Goal: Transaction & Acquisition: Purchase product/service

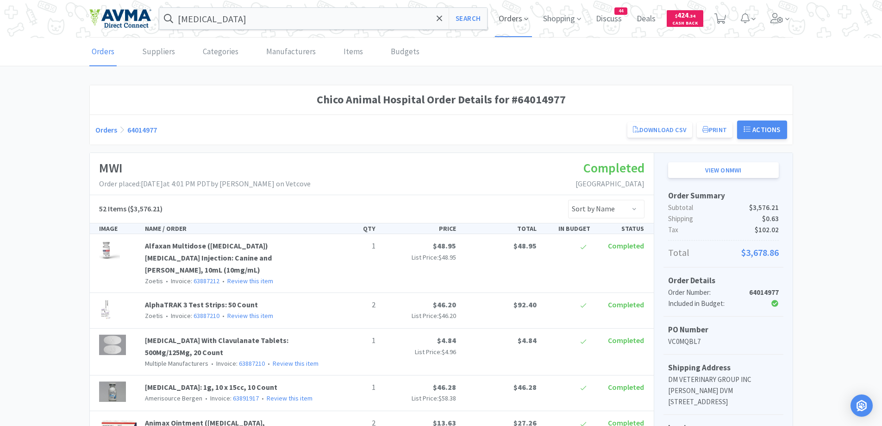
click at [516, 23] on span "Orders" at bounding box center [513, 18] width 37 height 37
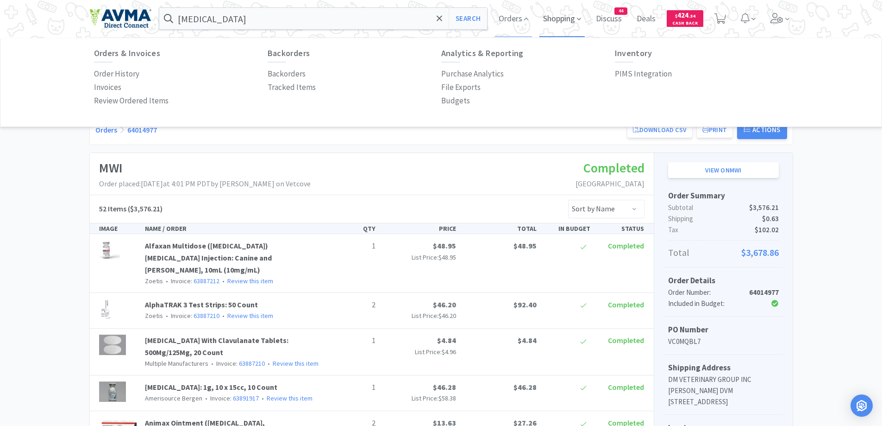
click at [564, 15] on span "Shopping" at bounding box center [562, 18] width 45 height 37
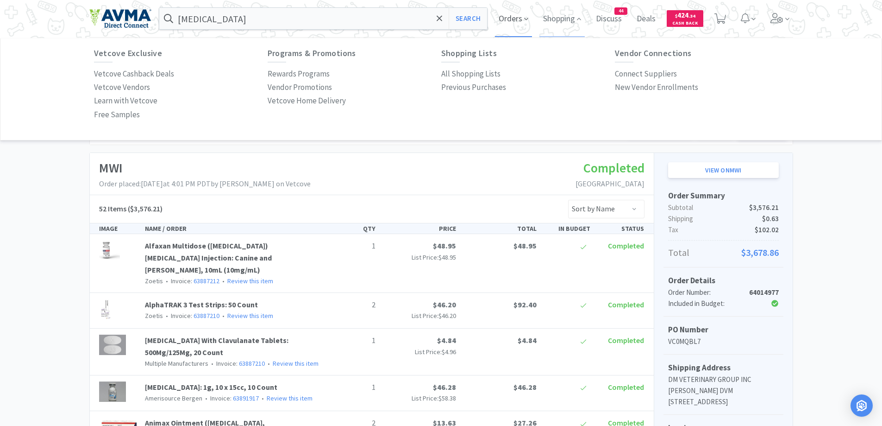
click at [502, 23] on span "Orders" at bounding box center [513, 18] width 37 height 37
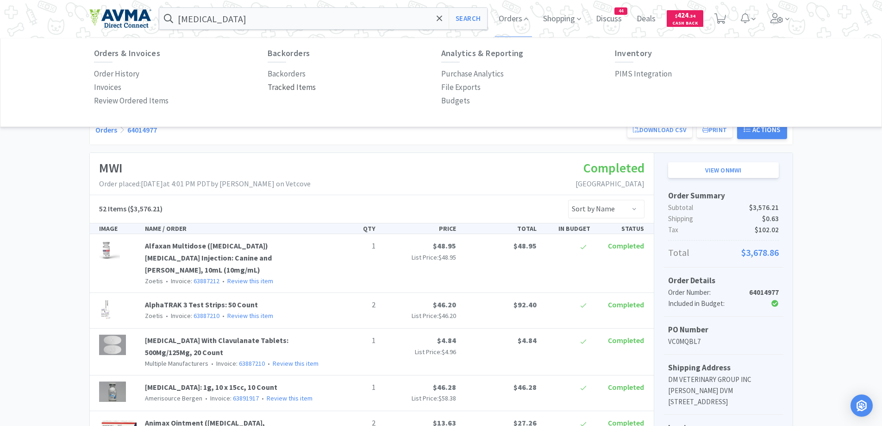
click at [297, 92] on p "Tracked Items" at bounding box center [292, 87] width 48 height 13
select select
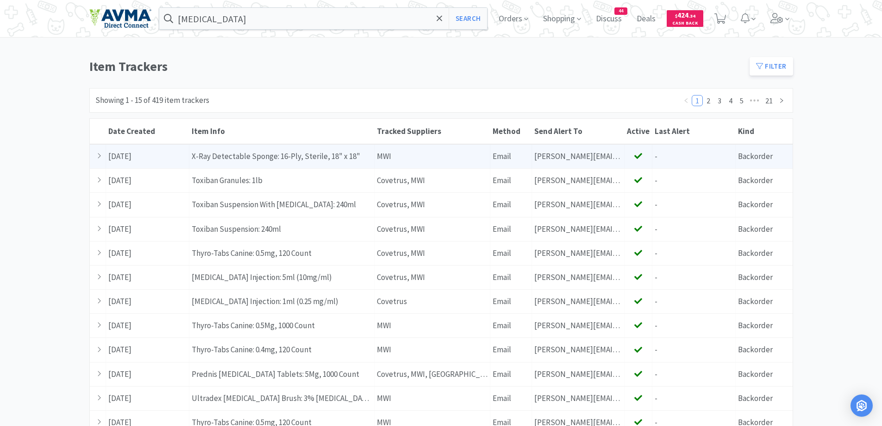
click at [433, 153] on div "Tracked Suppliers MWI" at bounding box center [433, 157] width 116 height 24
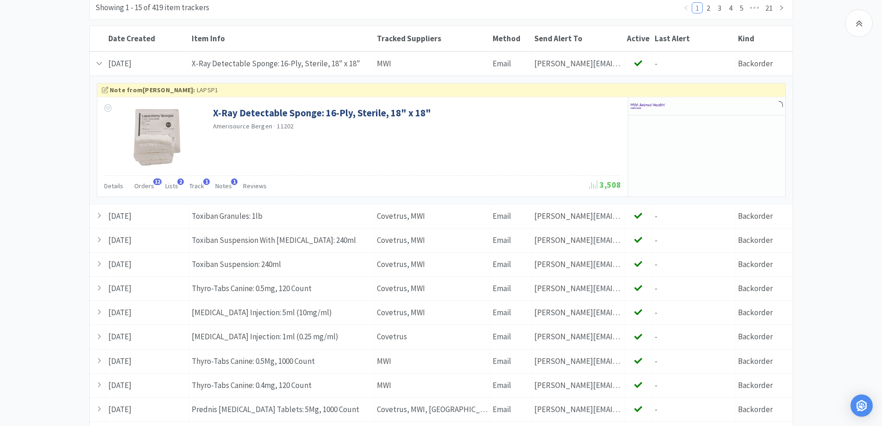
scroll to position [185, 0]
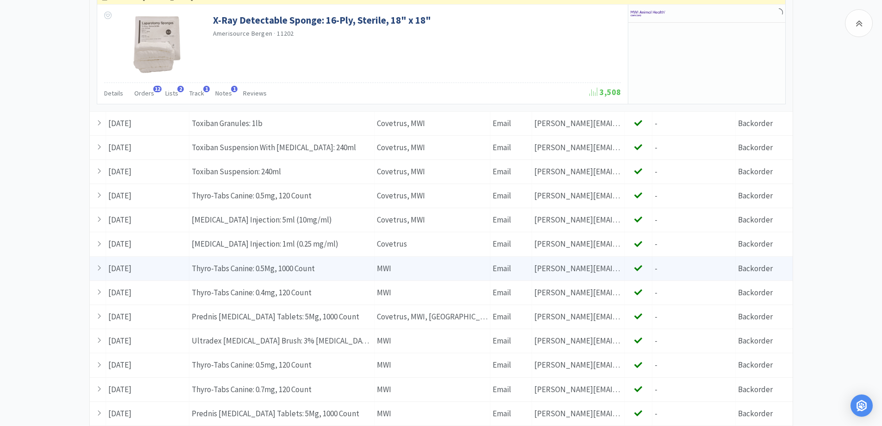
click at [349, 266] on div "Item Info Thyro-Tabs Canine: 0.5Mg, 1000 Count" at bounding box center [281, 269] width 185 height 24
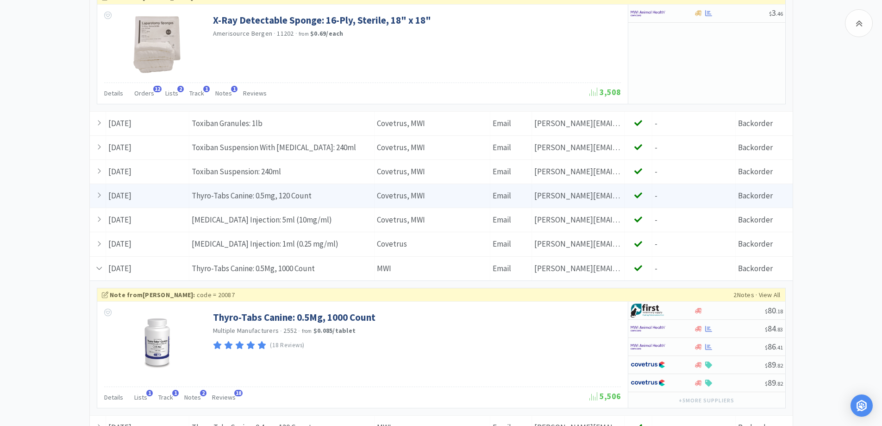
click at [338, 200] on div "Item Info Thyro-Tabs Canine: 0.5mg, 120 Count" at bounding box center [281, 196] width 185 height 24
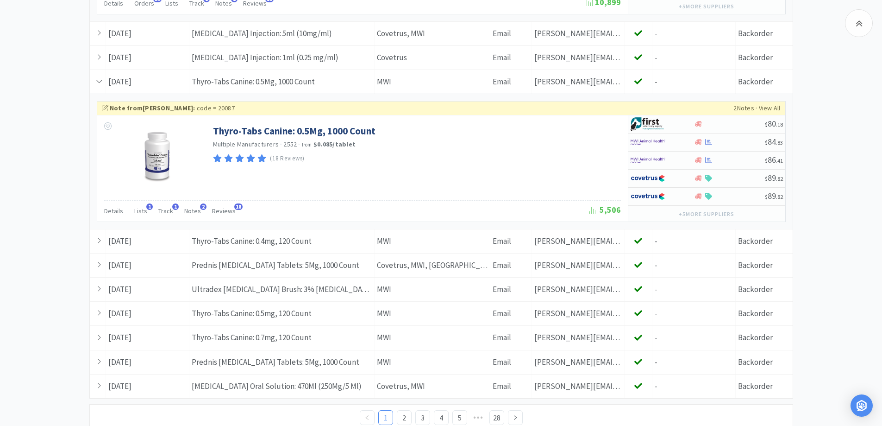
scroll to position [540, 0]
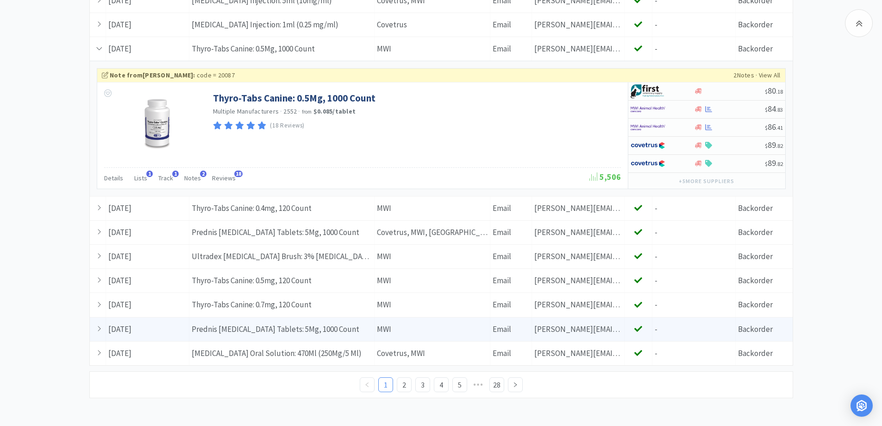
click at [327, 327] on div "Item Info Prednis [MEDICAL_DATA] Tablets: 5Mg, 1000 Count" at bounding box center [281, 329] width 185 height 24
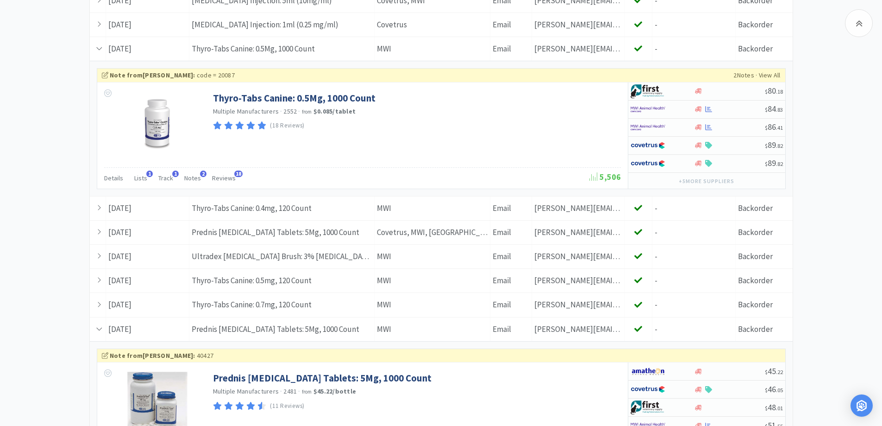
scroll to position [667, 0]
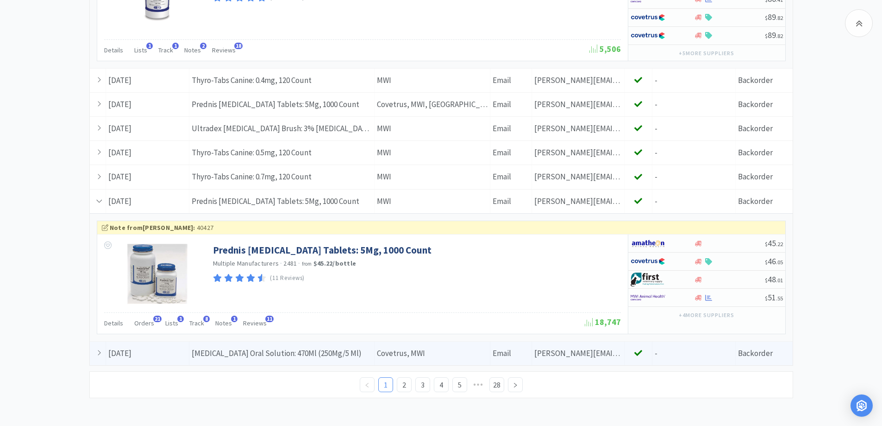
click at [217, 363] on div "Item Info [MEDICAL_DATA] Oral Solution: 470Ml (250Mg/5 Ml)" at bounding box center [281, 353] width 185 height 24
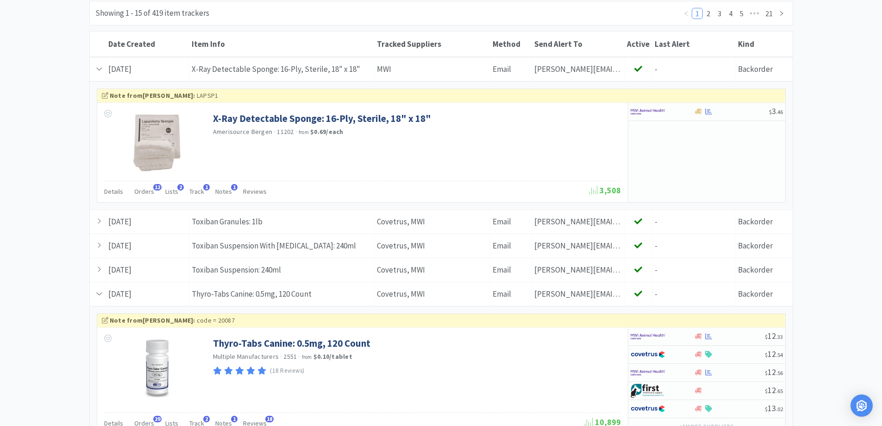
scroll to position [0, 0]
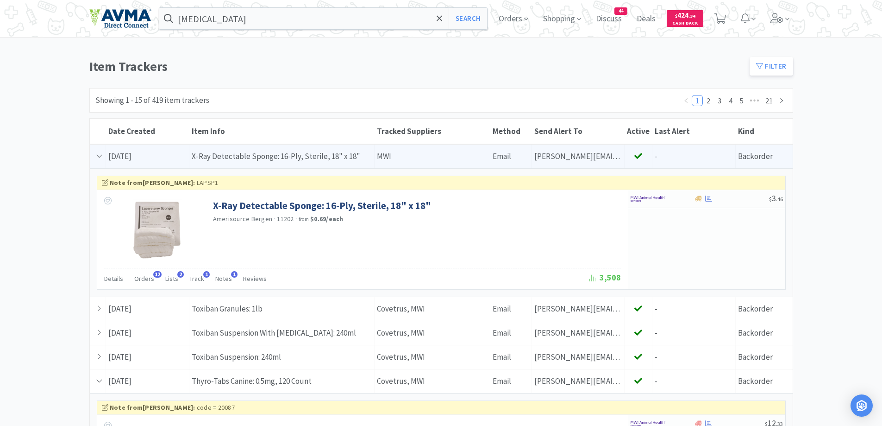
click at [302, 160] on div "Item Info X-Ray Detectable Sponge: 16-Ply, Sterile, 18" x 18"" at bounding box center [281, 157] width 185 height 24
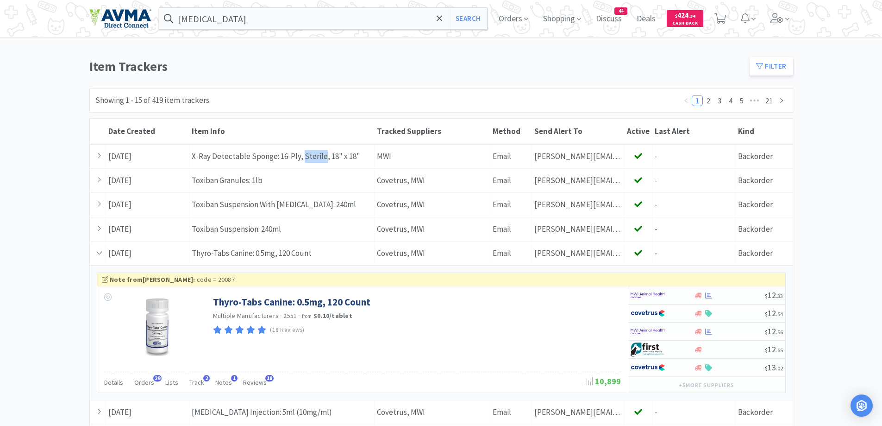
click at [302, 160] on div "Item Info X-Ray Detectable Sponge: 16-Ply, Sterile, 18" x 18"" at bounding box center [281, 157] width 185 height 24
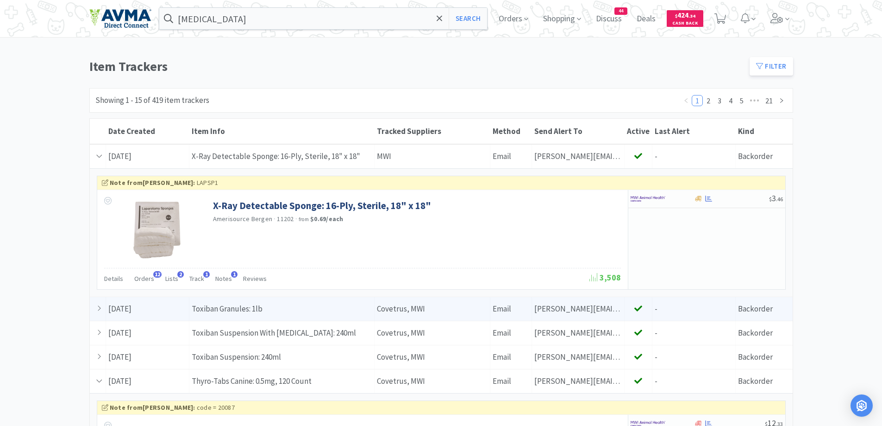
click at [222, 308] on div "Item Info Toxiban Granules: 1lb" at bounding box center [281, 309] width 185 height 24
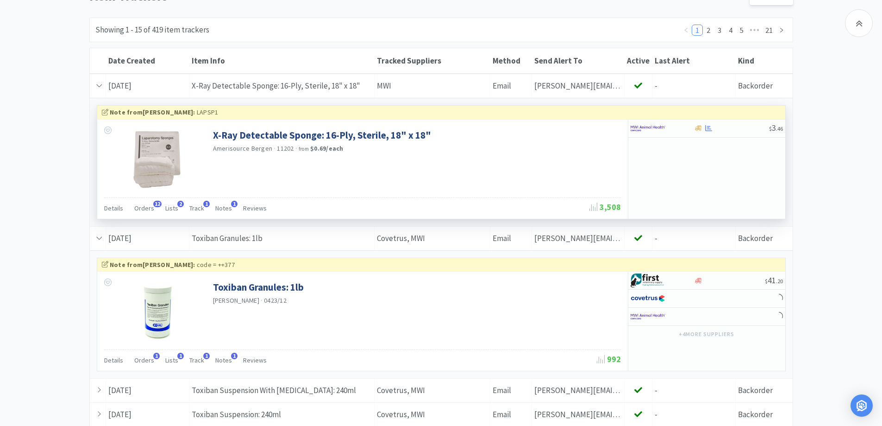
scroll to position [185, 0]
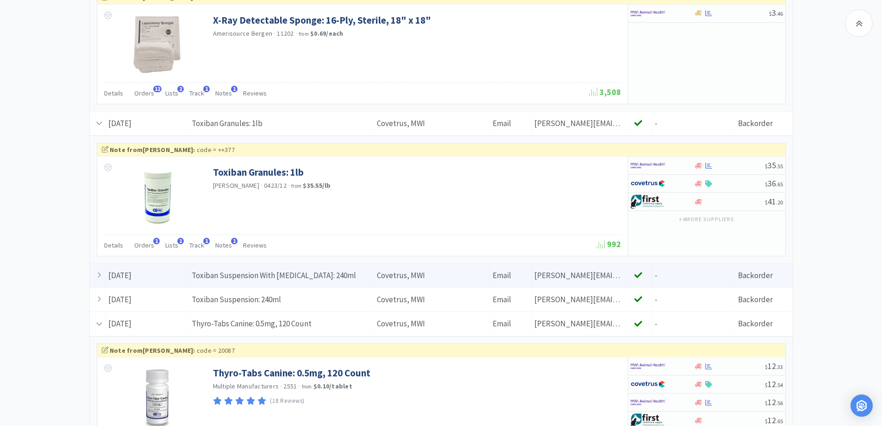
click at [313, 274] on div "Item Info Toxiban Suspension With [MEDICAL_DATA]: 240ml" at bounding box center [281, 276] width 185 height 24
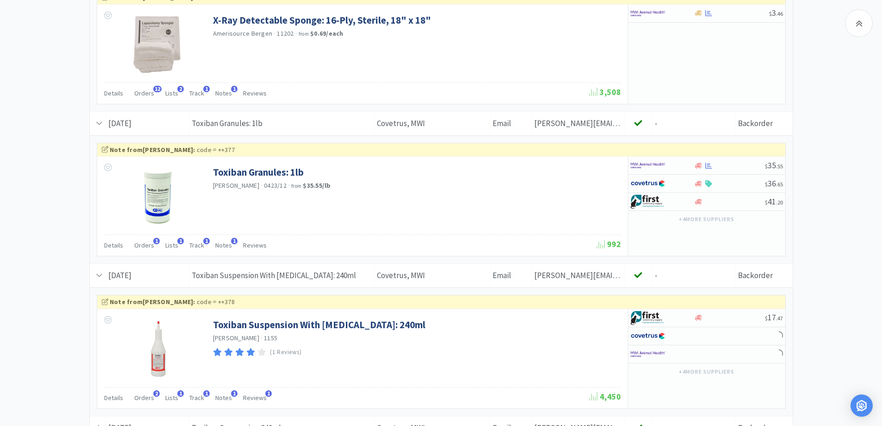
scroll to position [463, 0]
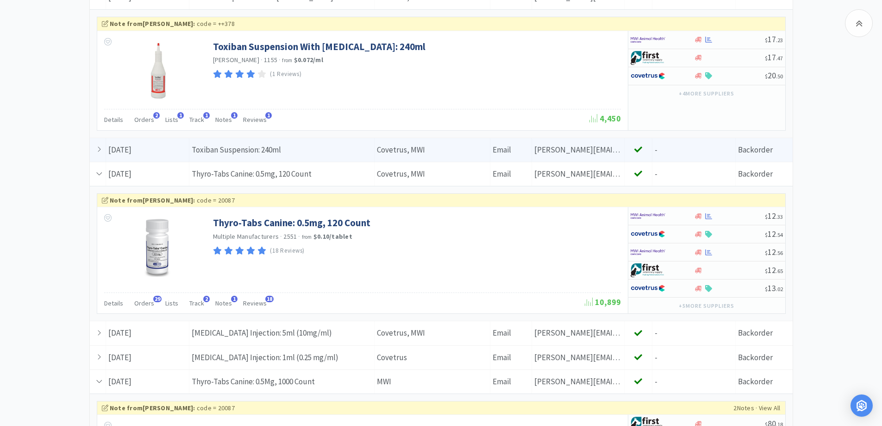
click at [330, 145] on div "Item Info Toxiban Suspension: 240ml" at bounding box center [281, 150] width 185 height 24
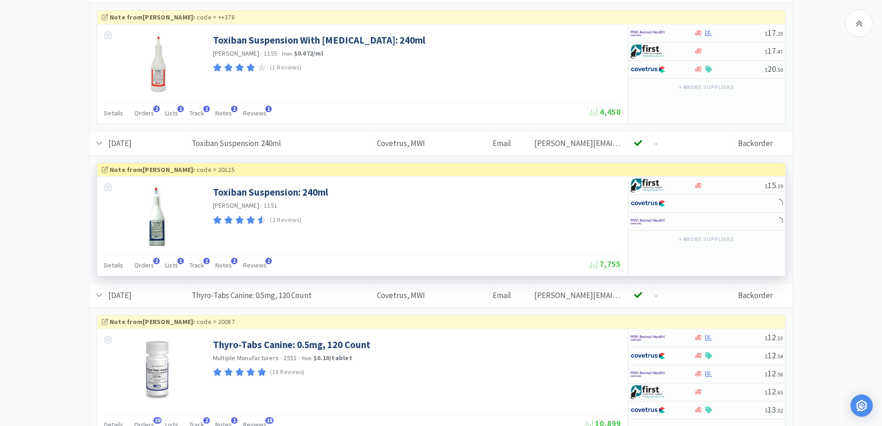
scroll to position [741, 0]
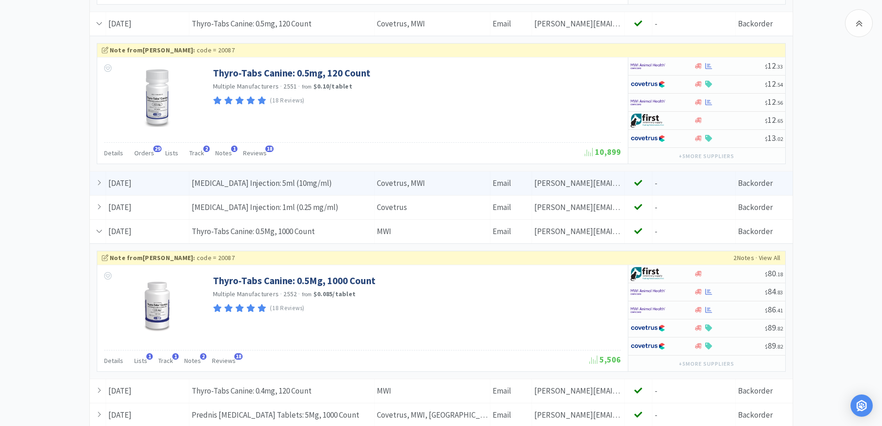
click at [371, 189] on div "Item Info [MEDICAL_DATA] Injection: 5ml (10mg/ml)" at bounding box center [281, 183] width 185 height 24
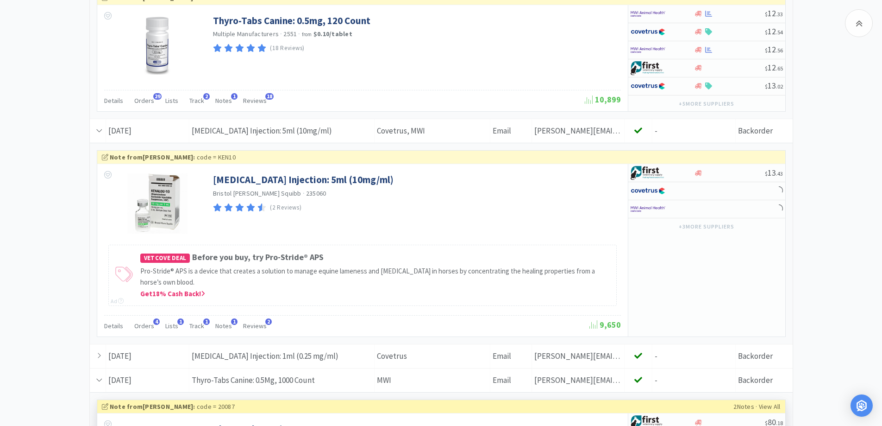
scroll to position [926, 0]
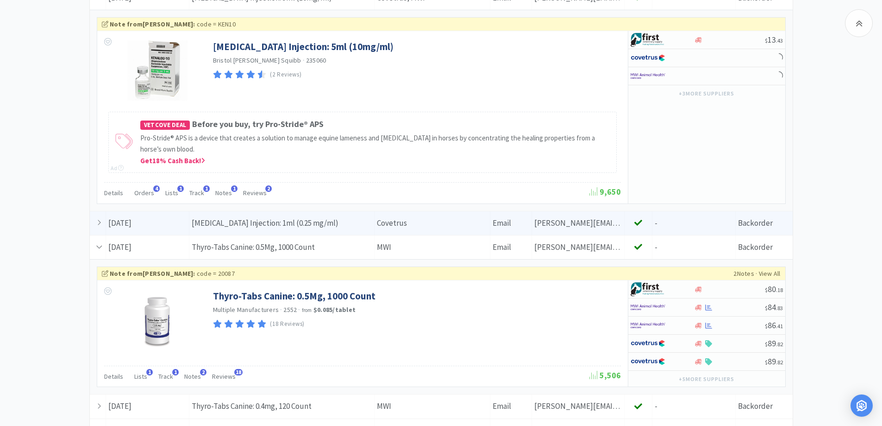
click at [297, 219] on div "Item Info [MEDICAL_DATA] Injection: 1ml (0.25 mg/ml)" at bounding box center [281, 223] width 185 height 24
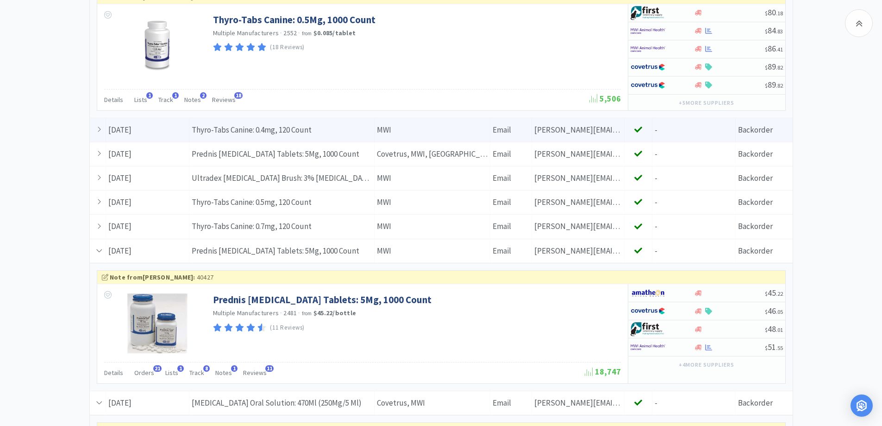
scroll to position [1297, 0]
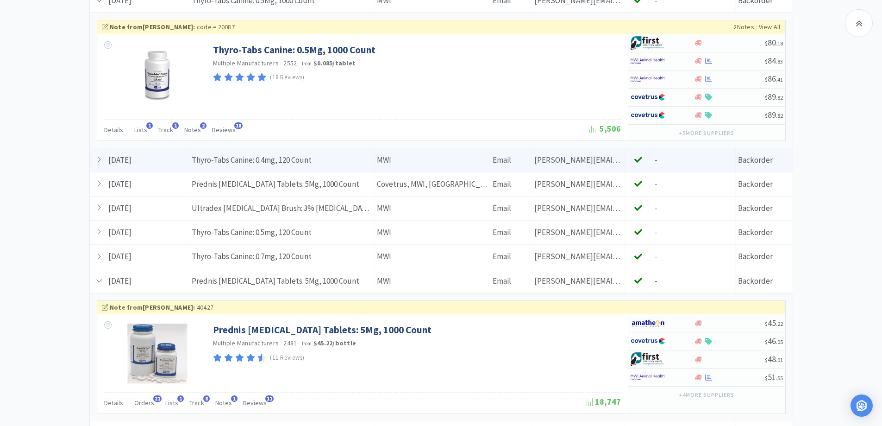
click at [313, 160] on div "Item Info Thyro-Tabs Canine: 0.4mg, 120 Count" at bounding box center [281, 160] width 185 height 24
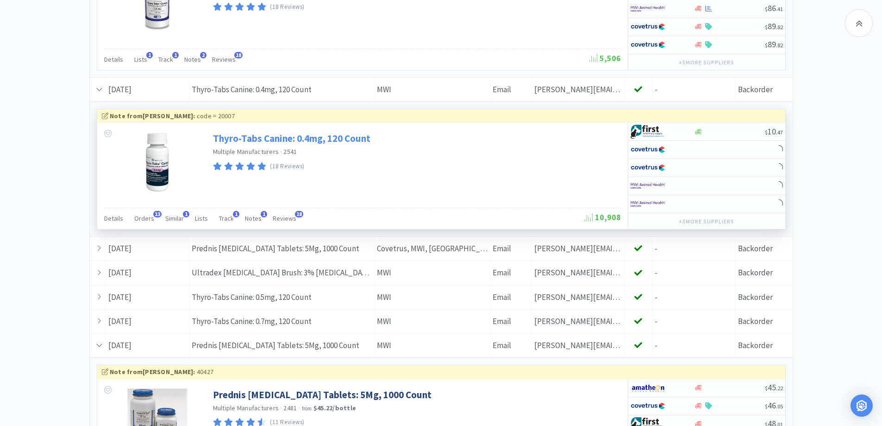
scroll to position [1390, 0]
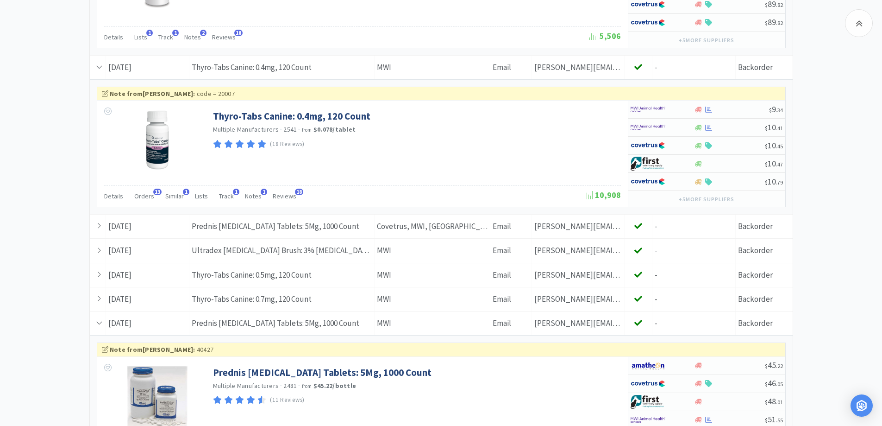
click at [299, 226] on div "Item Info Prednis [MEDICAL_DATA] Tablets: 5Mg, 1000 Count" at bounding box center [281, 226] width 185 height 24
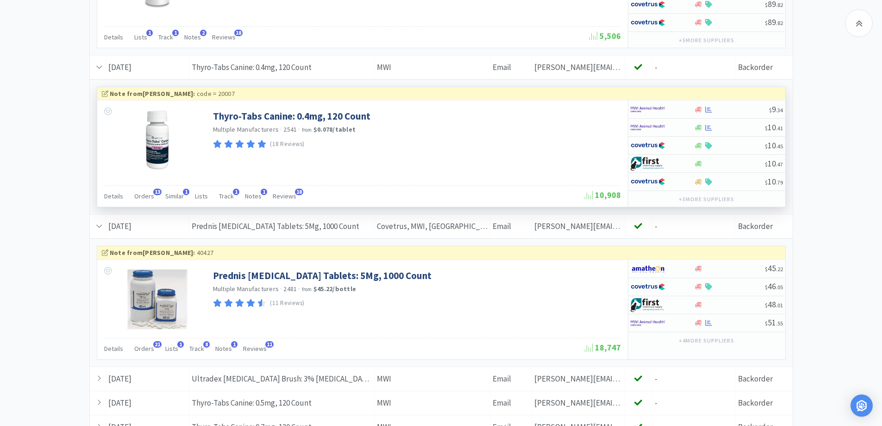
scroll to position [1575, 0]
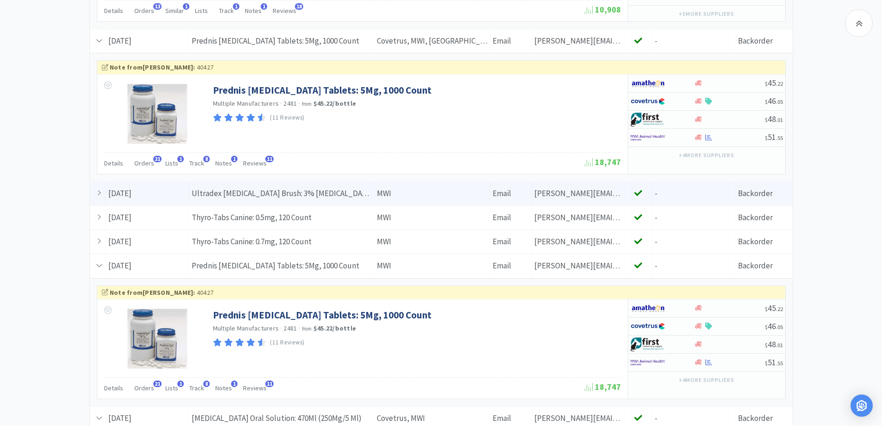
click at [329, 186] on div "Item Info Ultradex [MEDICAL_DATA] Brush: 3% [MEDICAL_DATA], Color Code Blue, 30…" at bounding box center [281, 194] width 185 height 24
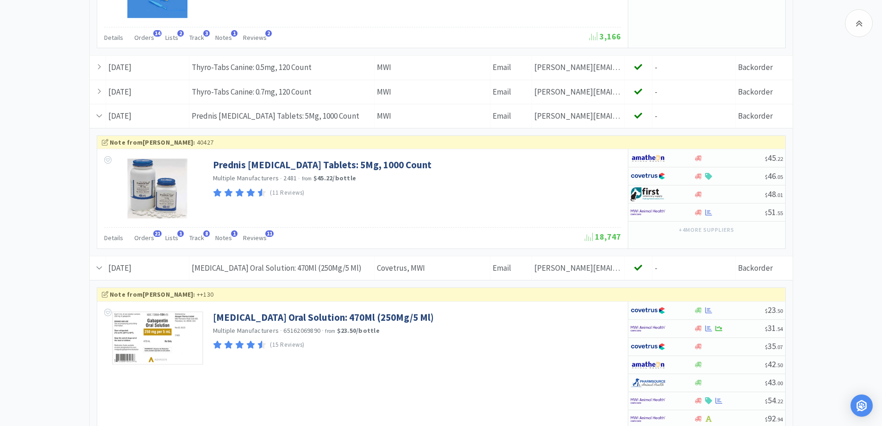
scroll to position [1760, 0]
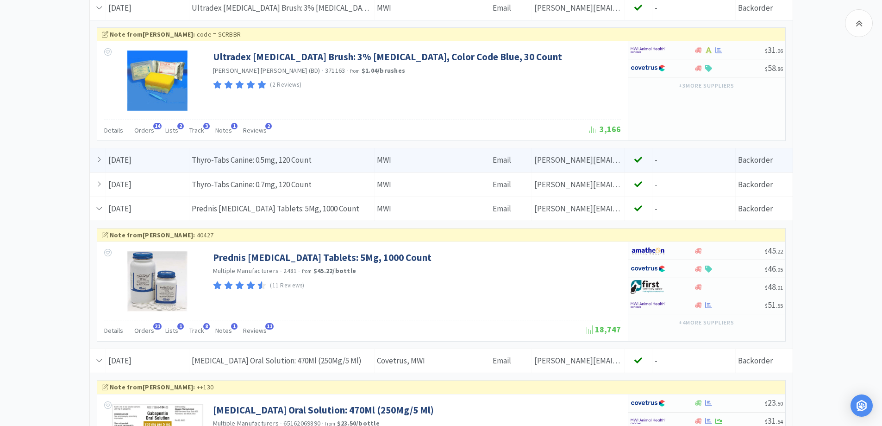
click at [340, 158] on div "Item Info Thyro-Tabs Canine: 0.5mg, 120 Count" at bounding box center [281, 160] width 185 height 24
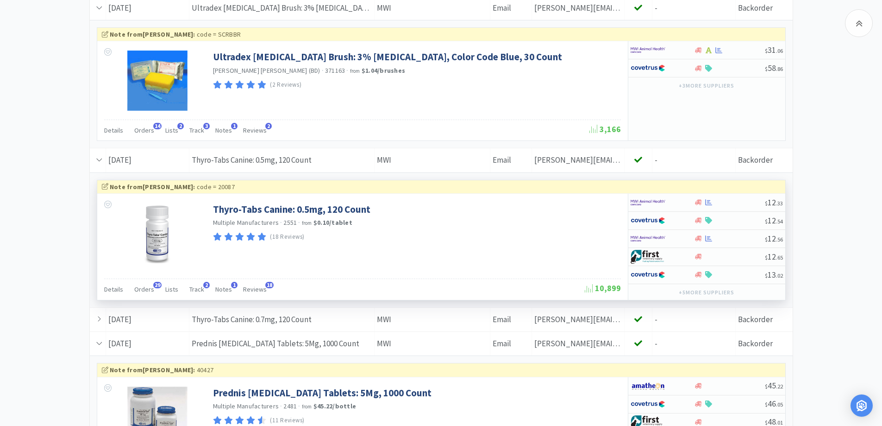
scroll to position [1853, 0]
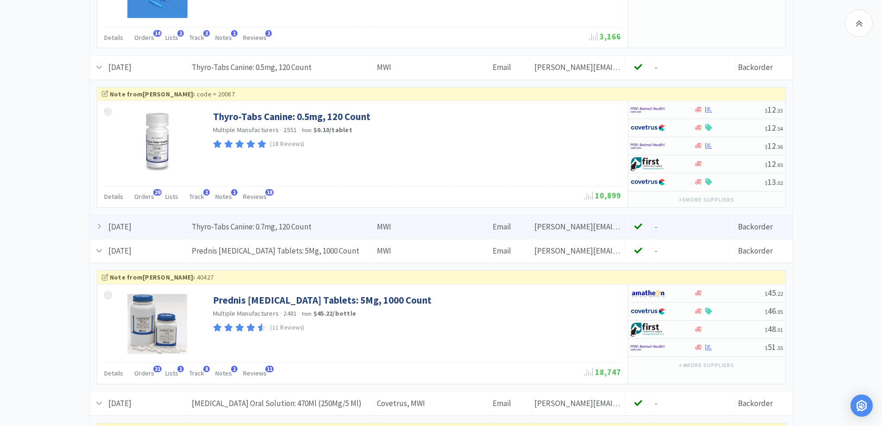
click at [300, 231] on div "Item Info Thyro-Tabs Canine: 0.7mg, 120 Count" at bounding box center [281, 227] width 185 height 24
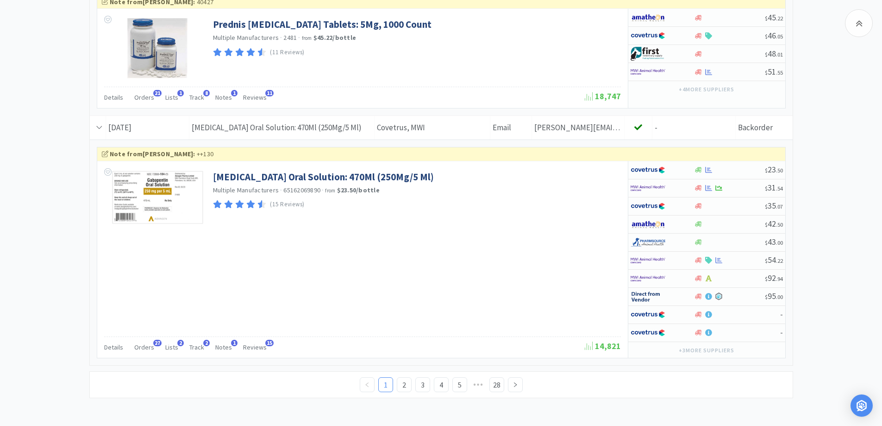
scroll to position [2078, 0]
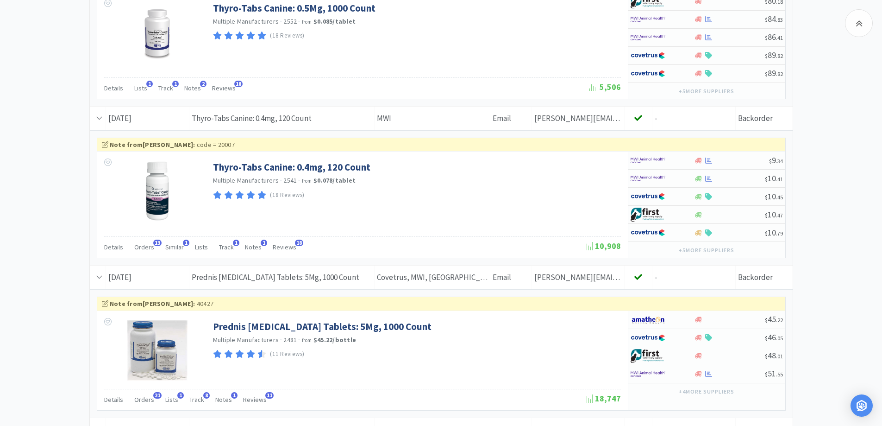
scroll to position [1337, 0]
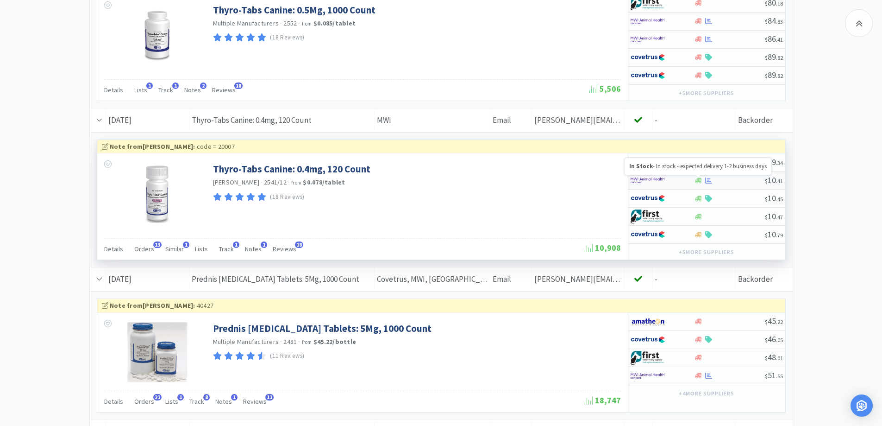
click at [698, 182] on icon at bounding box center [698, 180] width 7 height 7
select select "1"
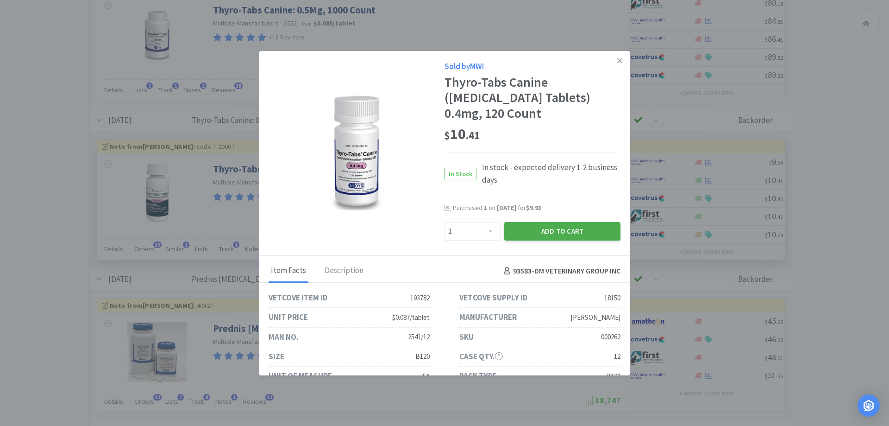
click at [531, 232] on button "Add to Cart" at bounding box center [562, 231] width 116 height 19
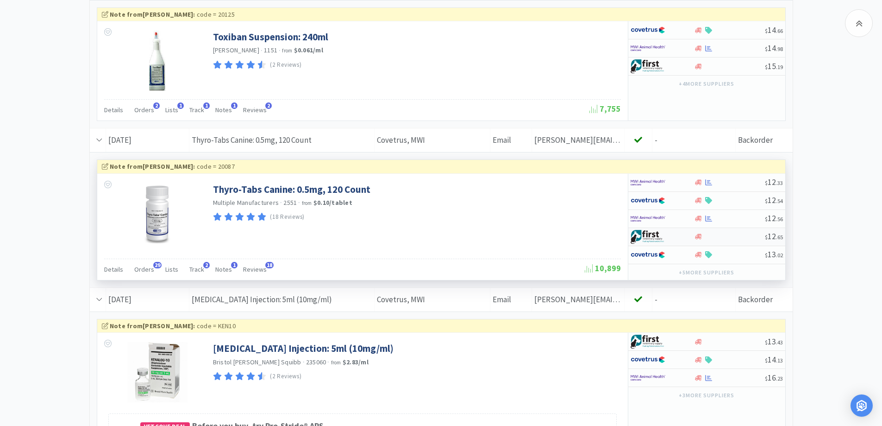
scroll to position [688, 0]
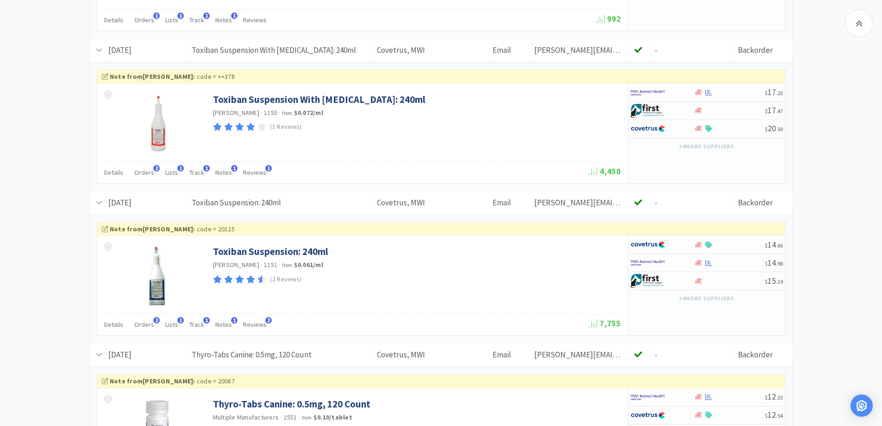
scroll to position [596, 0]
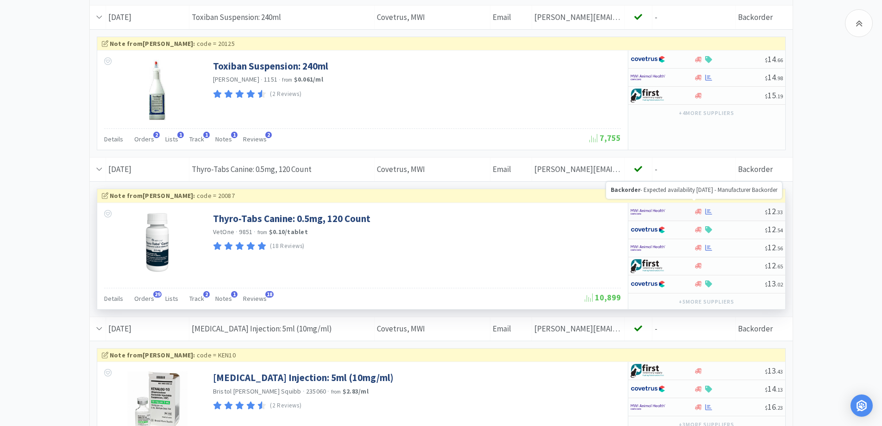
click at [699, 213] on icon at bounding box center [698, 212] width 7 height 6
select select "1"
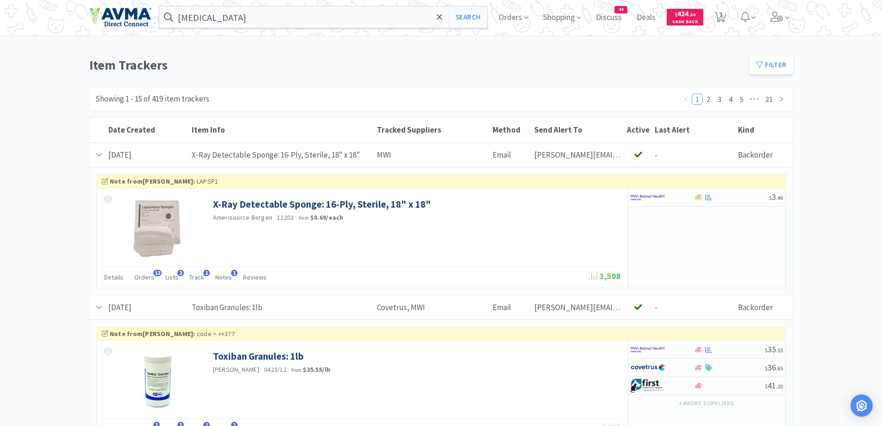
scroll to position [0, 0]
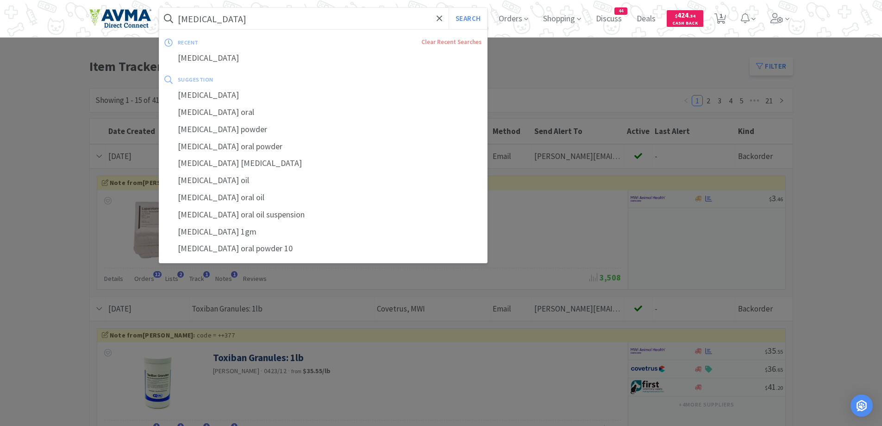
click at [321, 22] on input "[MEDICAL_DATA]" at bounding box center [323, 18] width 328 height 21
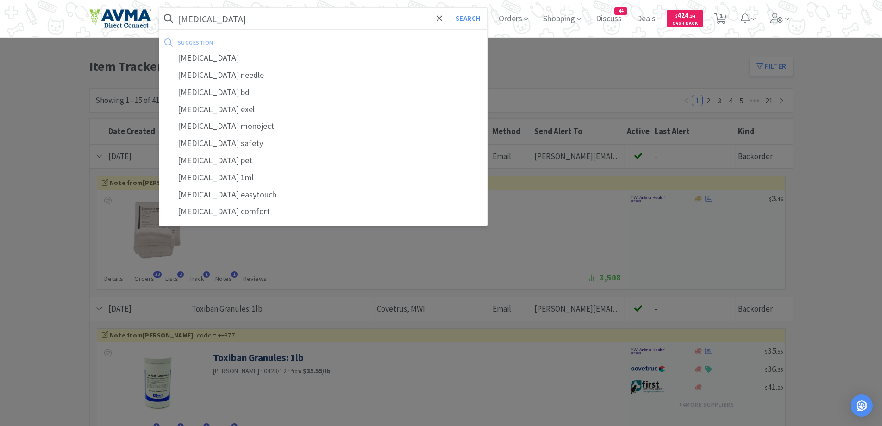
type input "[MEDICAL_DATA]"
click at [449, 8] on button "Search" at bounding box center [468, 18] width 38 height 21
select select "1"
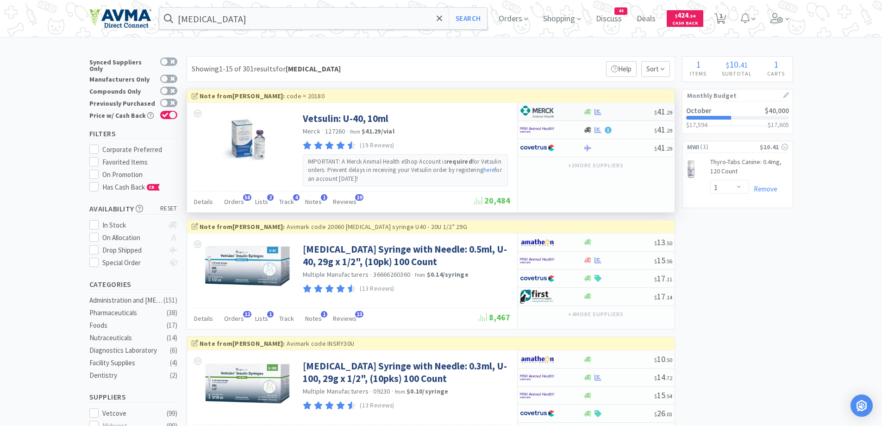
click at [573, 108] on div at bounding box center [551, 112] width 63 height 16
select select "2"
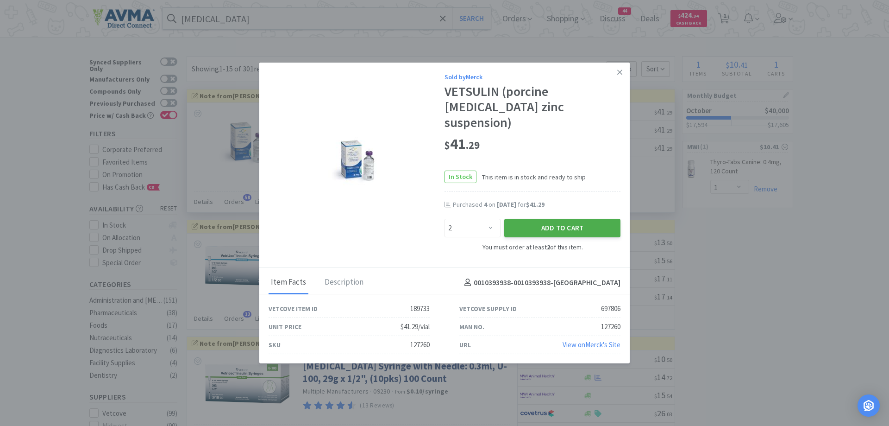
click at [564, 219] on button "Add to Cart" at bounding box center [562, 228] width 116 height 19
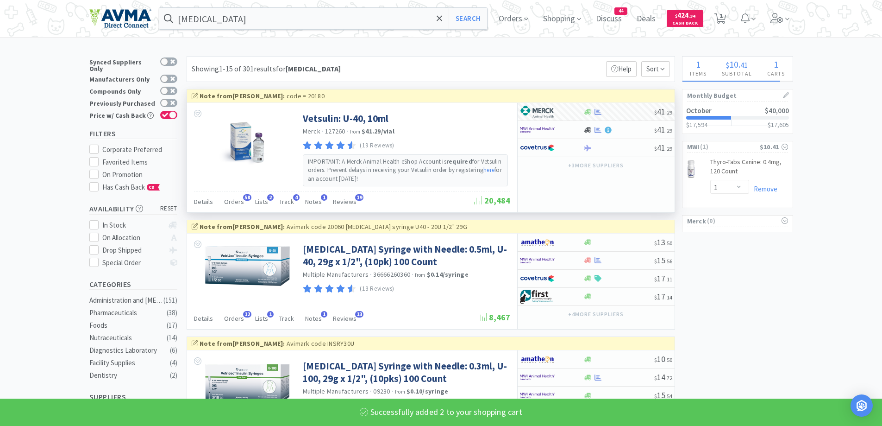
click at [414, 56] on div "Showing 1-15 of 301 results for [MEDICAL_DATA] Filters Help Sort" at bounding box center [431, 69] width 489 height 26
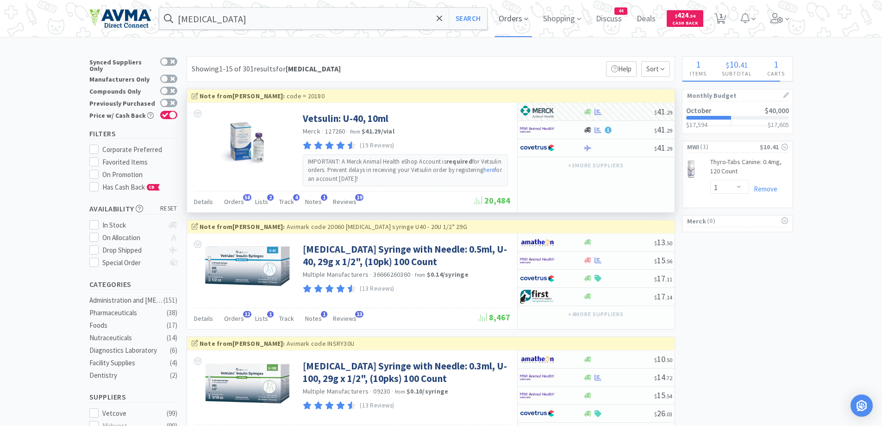
select select "2"
click at [723, 23] on span "2" at bounding box center [721, 15] width 3 height 37
select select "2"
select select "1"
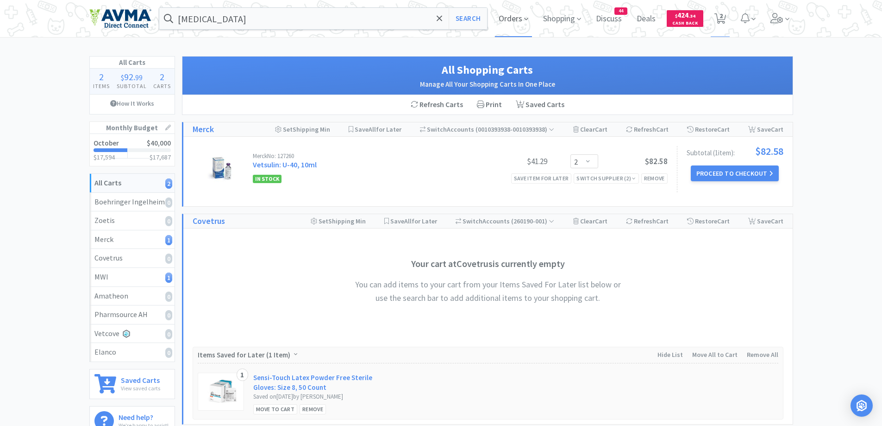
click at [519, 18] on span "Orders" at bounding box center [513, 18] width 37 height 37
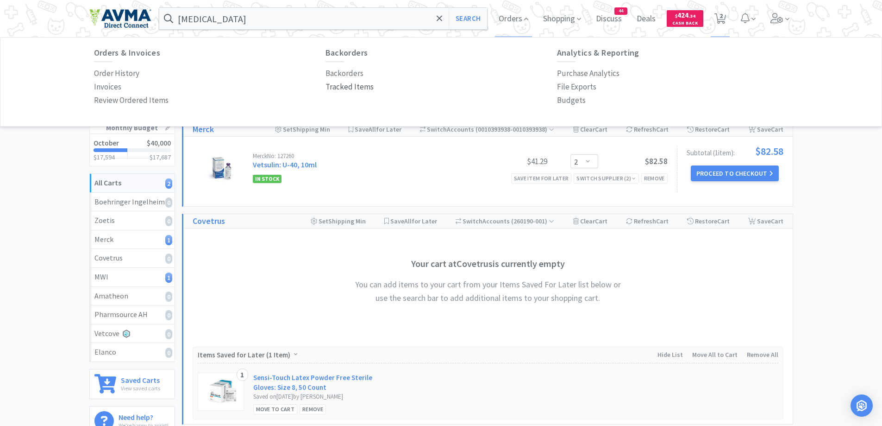
click at [342, 88] on p "Tracked Items" at bounding box center [350, 87] width 48 height 13
select select
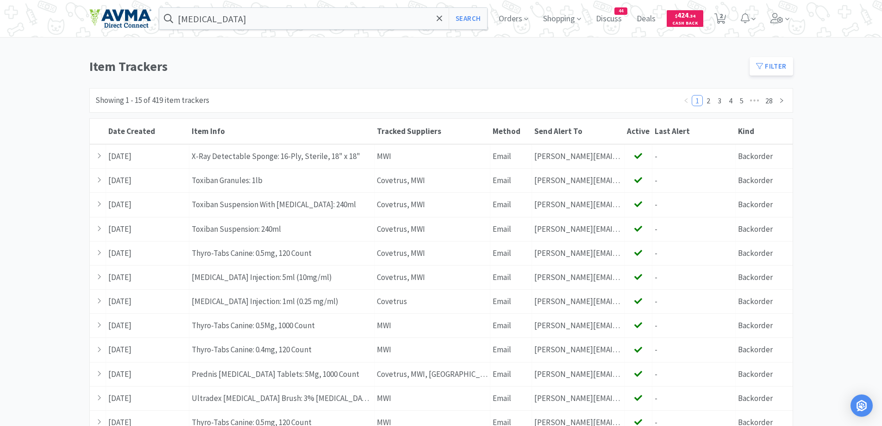
click at [852, 156] on div "[MEDICAL_DATA] Search Orders Shopping Discuss Discuss 44 Deals Deals $ 424 . 34…" at bounding box center [441, 270] width 882 height 540
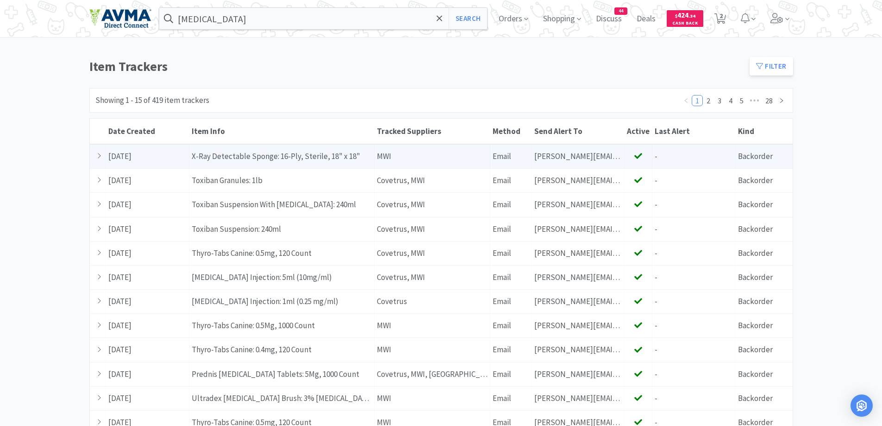
click at [103, 160] on div at bounding box center [98, 157] width 16 height 24
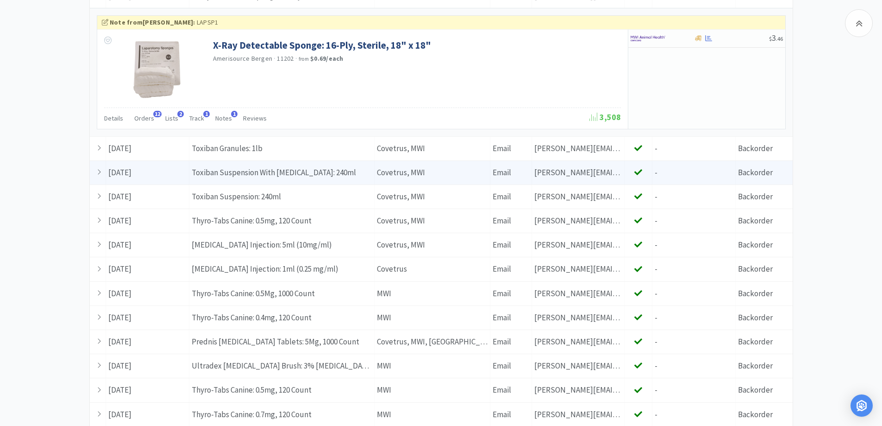
scroll to position [185, 0]
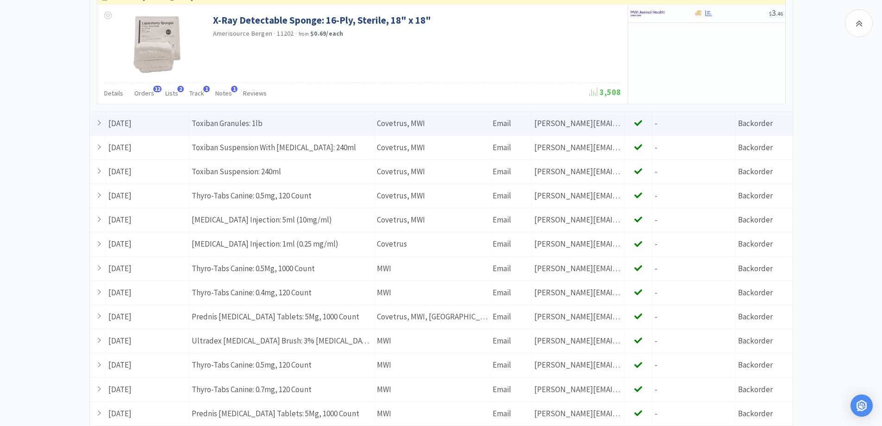
click at [113, 123] on div "Date Created [DATE]" at bounding box center [147, 124] width 83 height 24
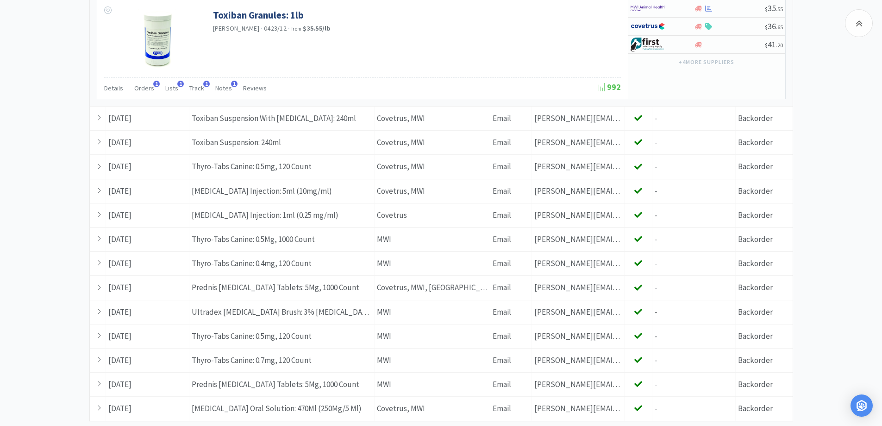
scroll to position [371, 0]
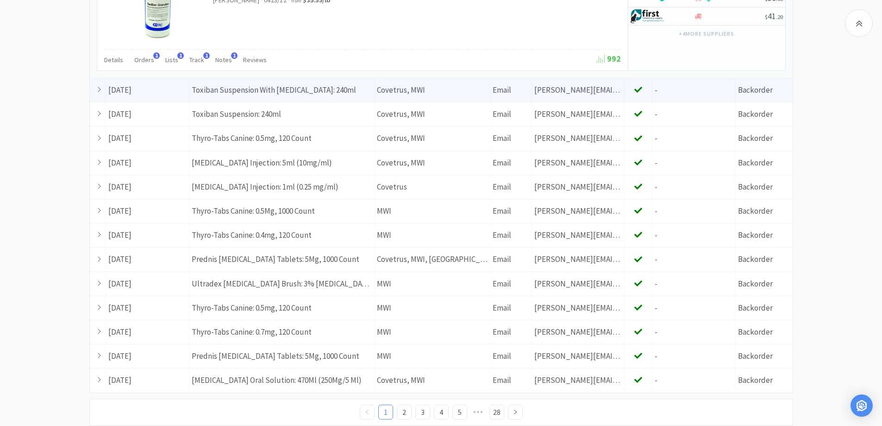
click at [102, 93] on div at bounding box center [98, 90] width 16 height 24
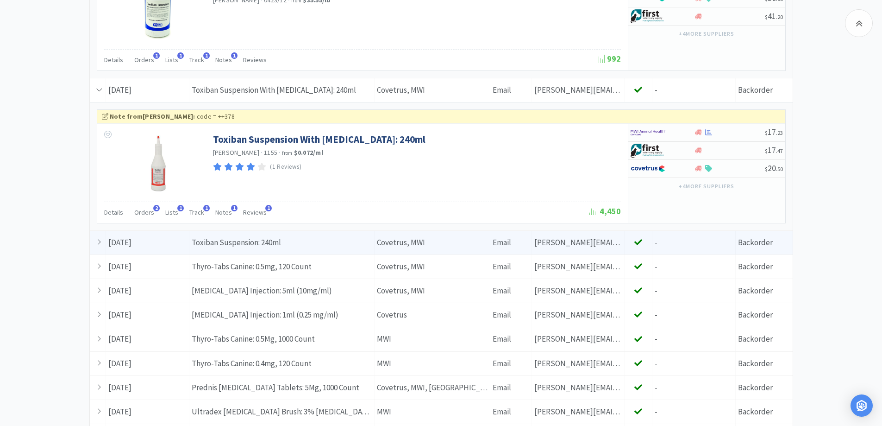
click at [100, 241] on icon at bounding box center [99, 242] width 3 height 6
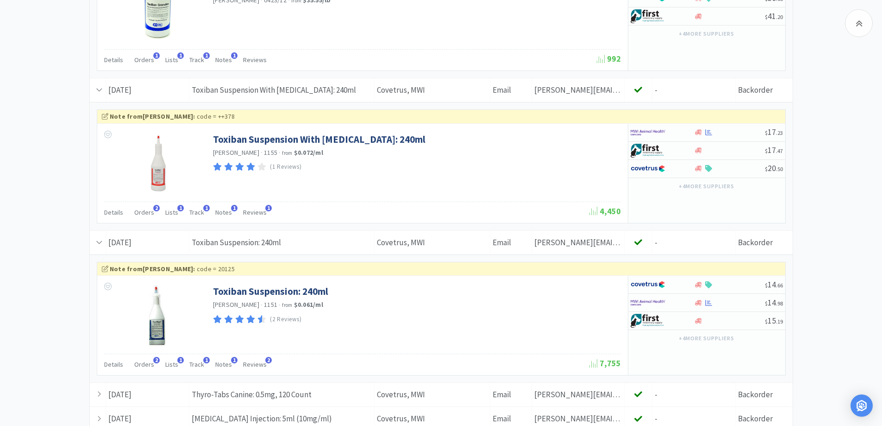
scroll to position [556, 0]
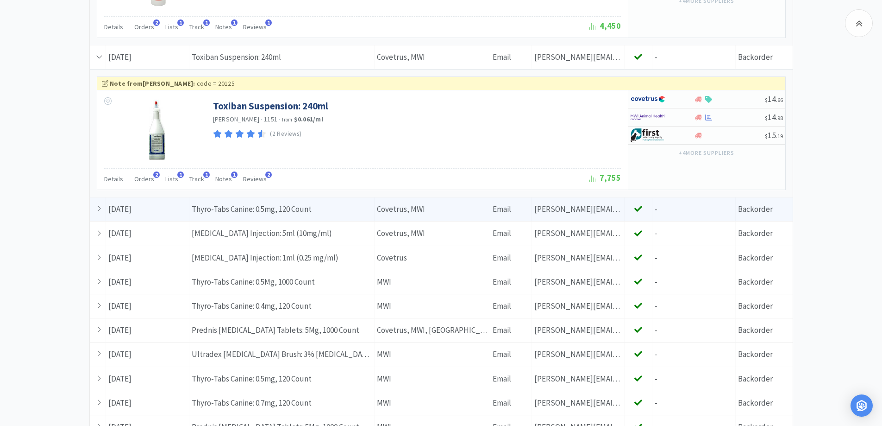
click at [101, 208] on icon at bounding box center [99, 209] width 5 height 8
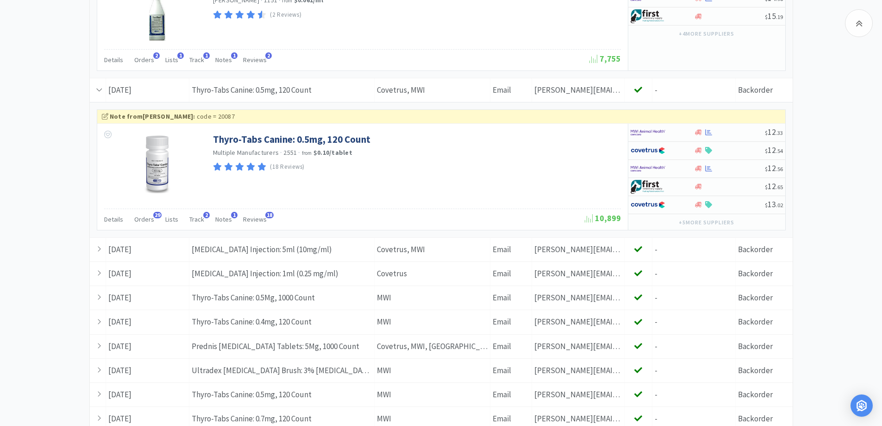
scroll to position [789, 0]
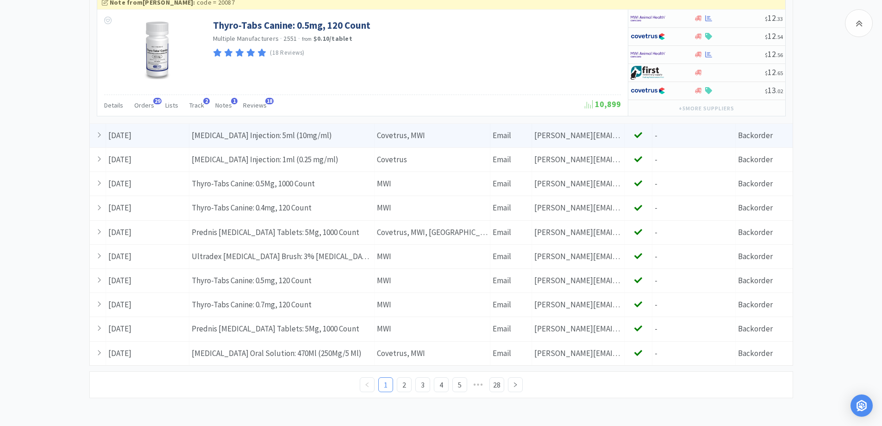
click at [100, 132] on icon at bounding box center [99, 135] width 5 height 8
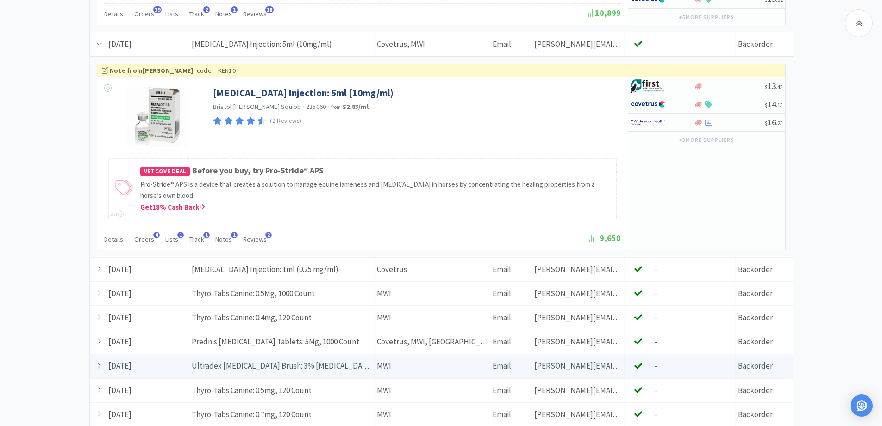
scroll to position [974, 0]
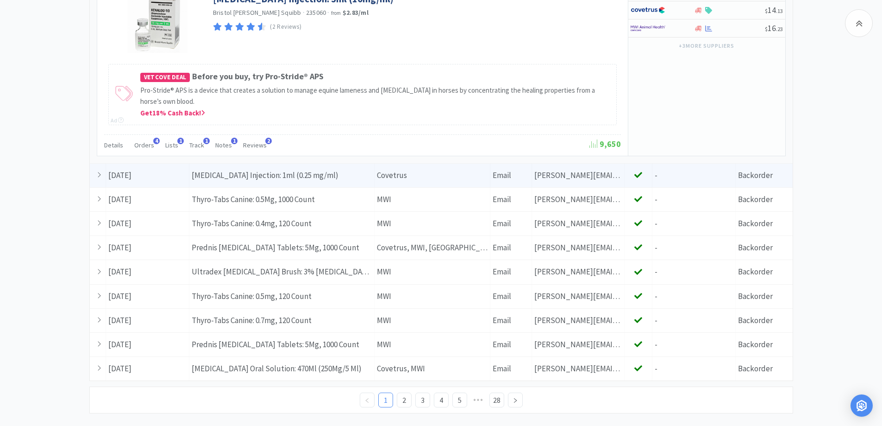
click at [94, 176] on div at bounding box center [98, 176] width 16 height 24
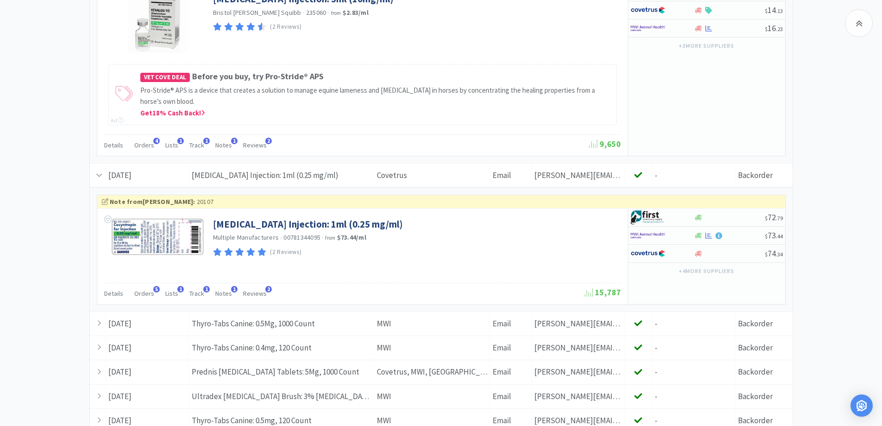
scroll to position [1067, 0]
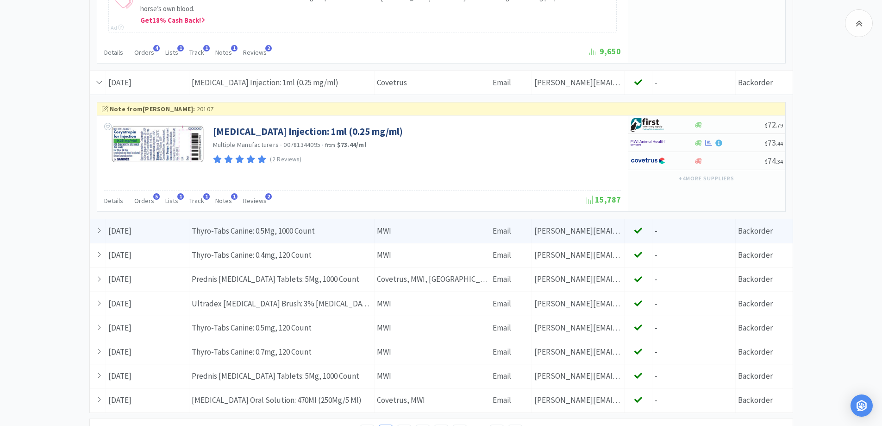
click at [95, 230] on div at bounding box center [98, 231] width 16 height 24
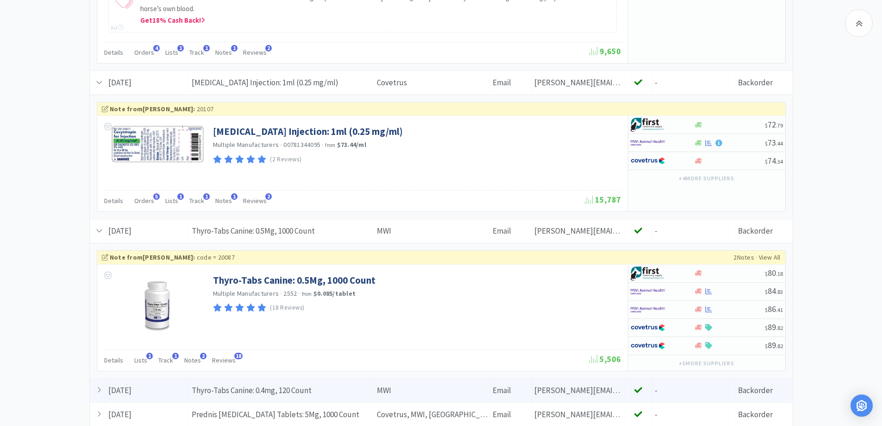
click at [101, 391] on icon at bounding box center [99, 390] width 5 height 8
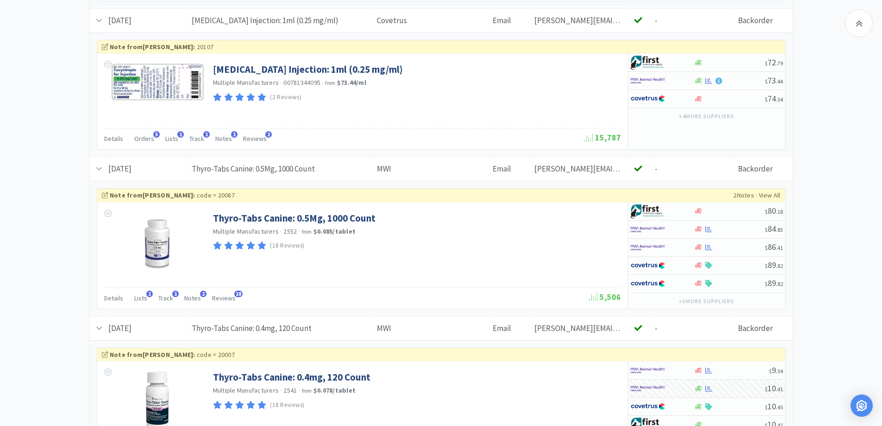
scroll to position [1159, 0]
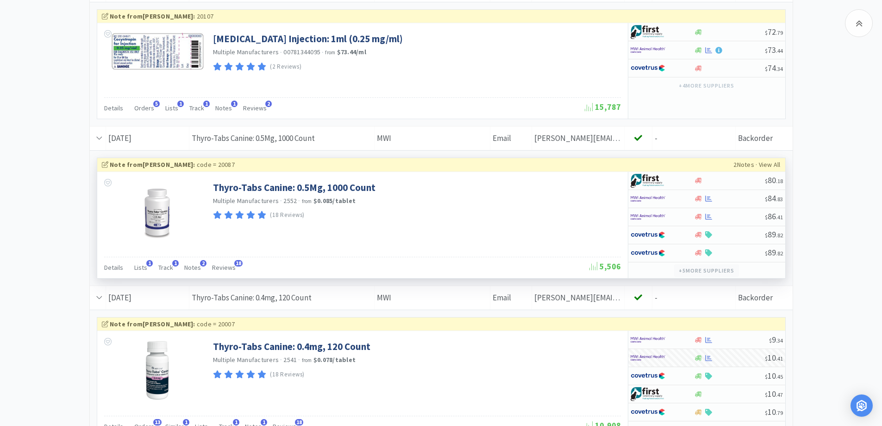
click at [722, 266] on button "+ 5 more supplier s" at bounding box center [706, 270] width 64 height 13
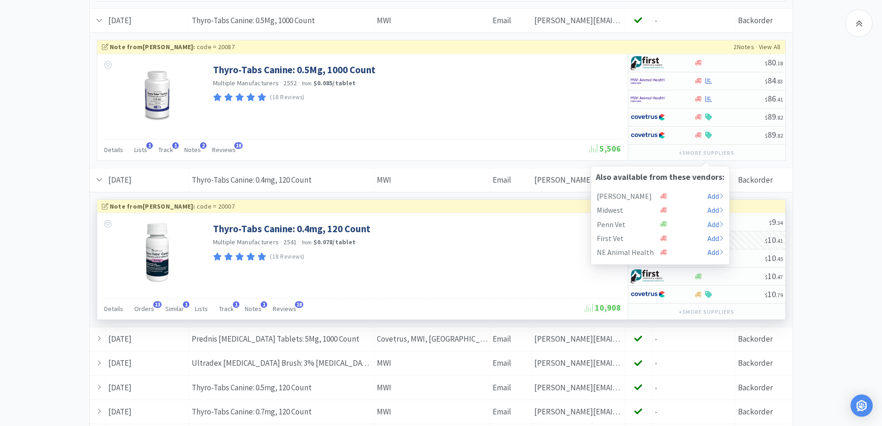
scroll to position [1345, 0]
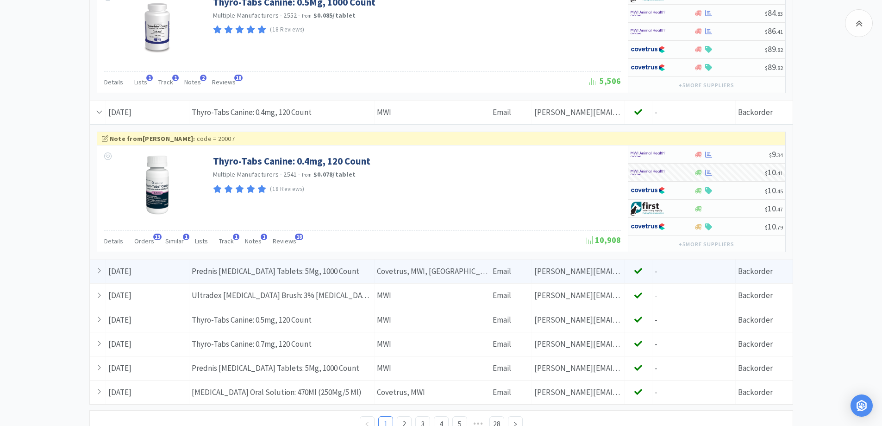
click at [132, 271] on div "Date Created [DATE]" at bounding box center [147, 271] width 83 height 24
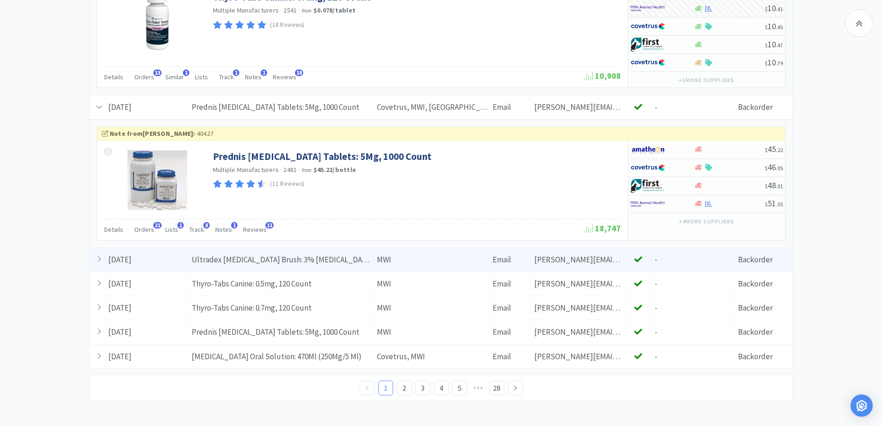
scroll to position [1512, 0]
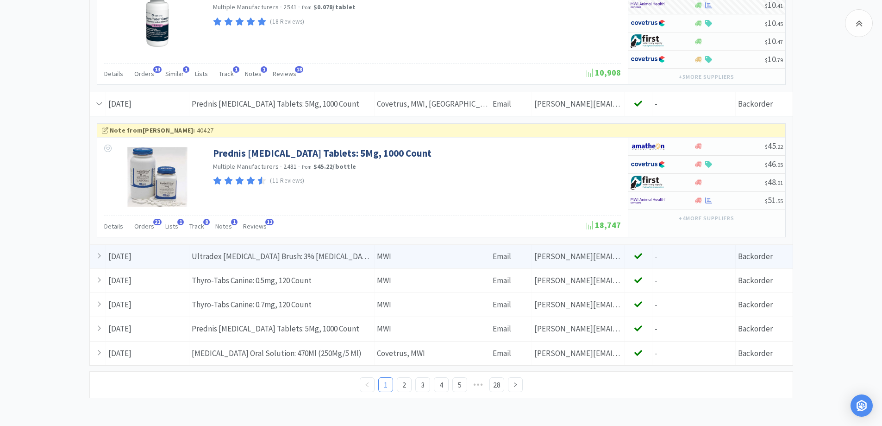
click at [123, 252] on div "Date Created [DATE]" at bounding box center [147, 257] width 83 height 24
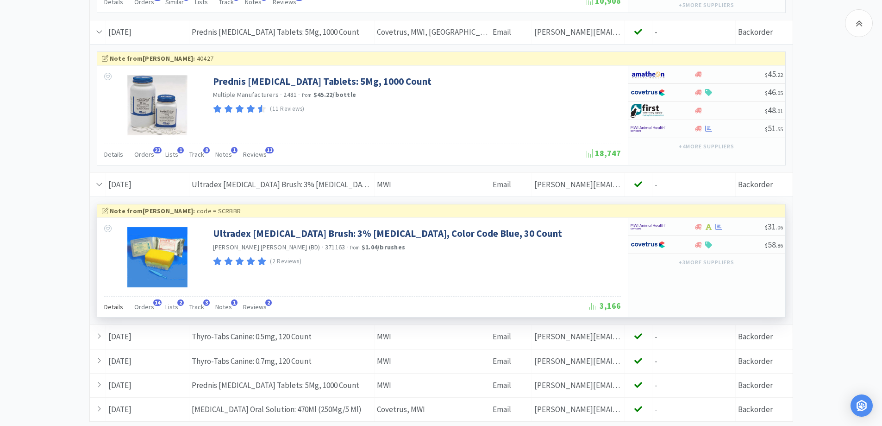
scroll to position [1640, 0]
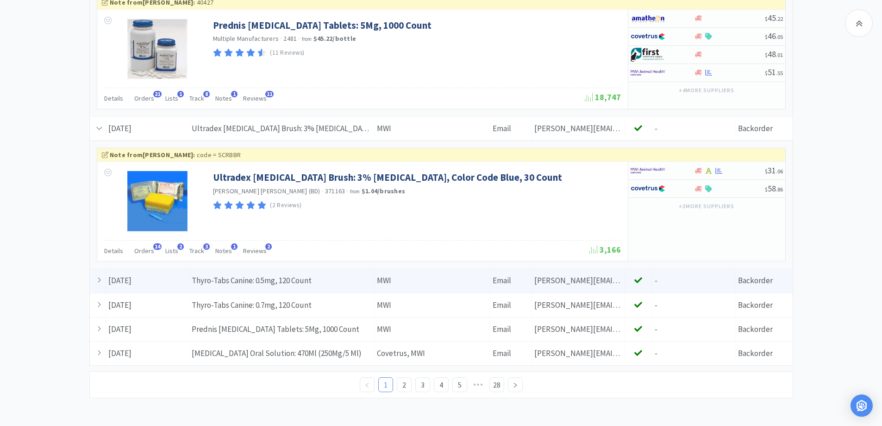
click at [112, 285] on div "Date Created [DATE]" at bounding box center [147, 281] width 83 height 24
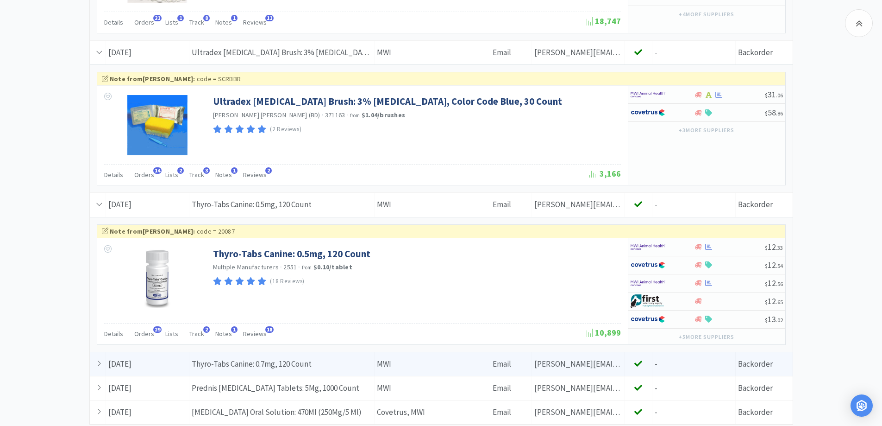
scroll to position [1774, 0]
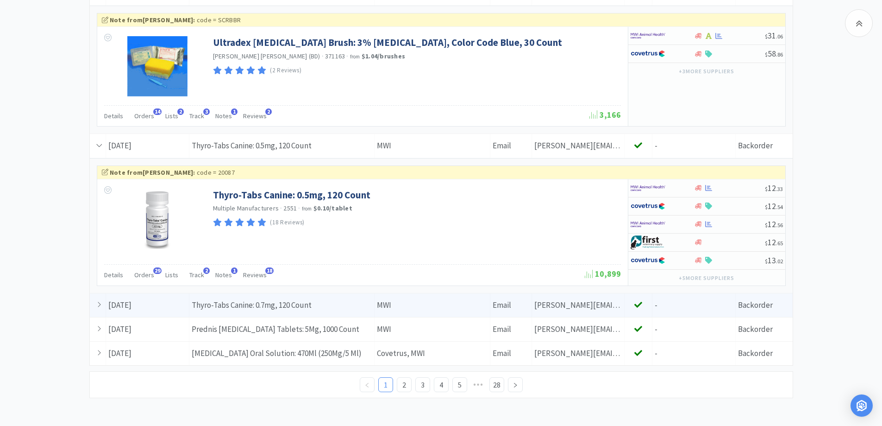
click at [126, 302] on div "Date Created [DATE]" at bounding box center [147, 305] width 83 height 24
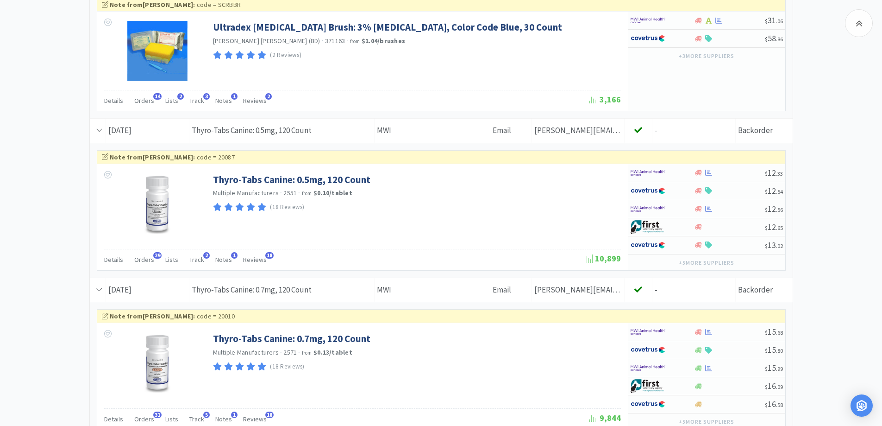
scroll to position [1910, 0]
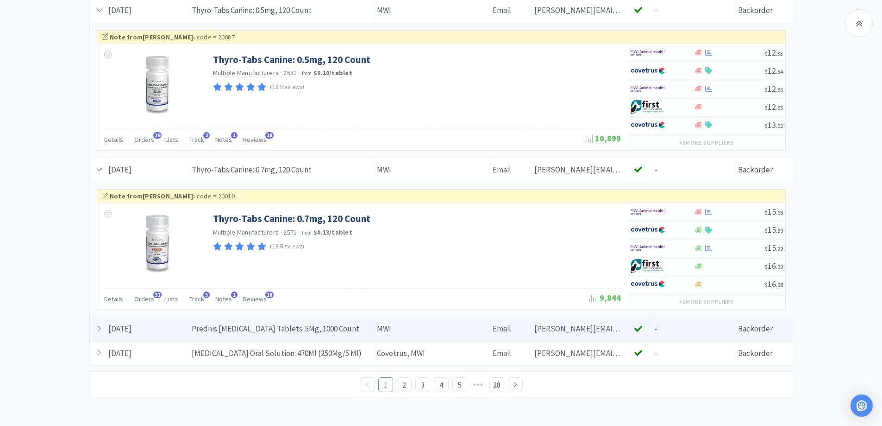
click at [133, 324] on div "Date Created [DATE]" at bounding box center [147, 329] width 83 height 24
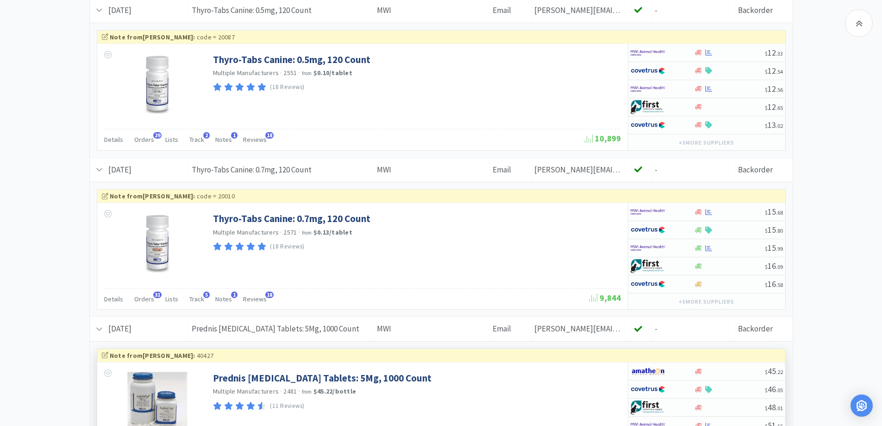
scroll to position [2038, 0]
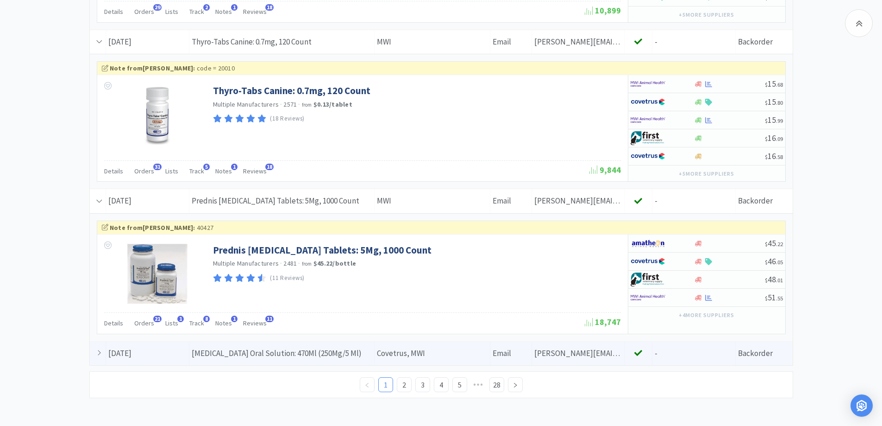
click at [164, 354] on div "Date Created [DATE]" at bounding box center [147, 353] width 83 height 24
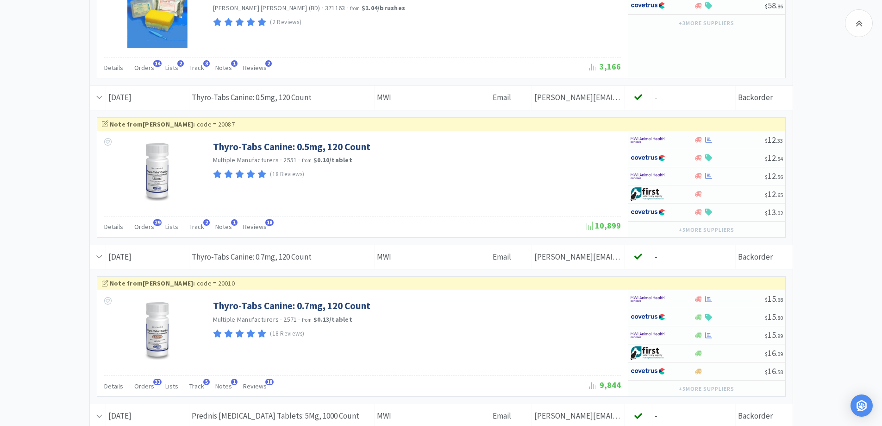
scroll to position [1800, 0]
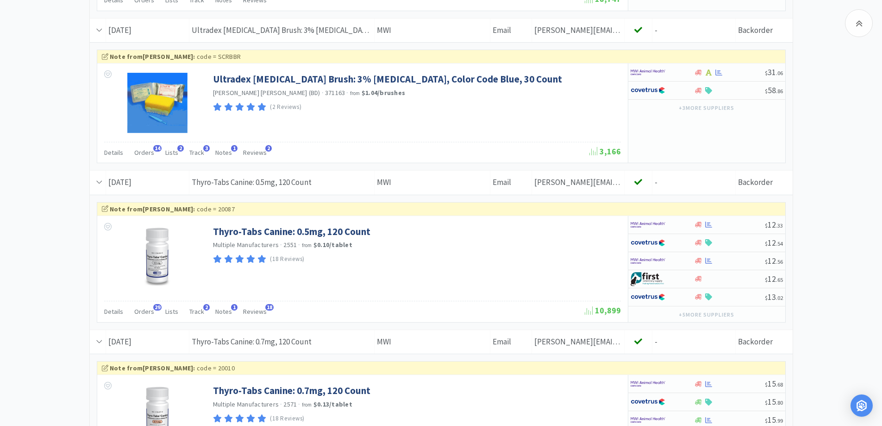
scroll to position [1707, 0]
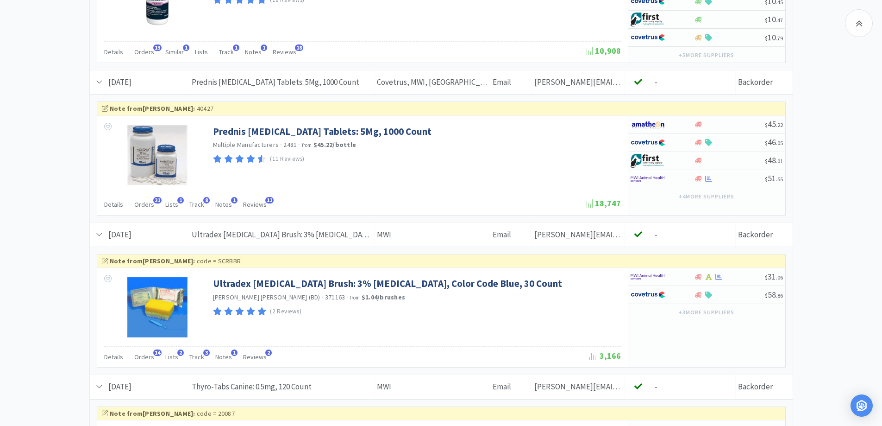
scroll to position [1616, 0]
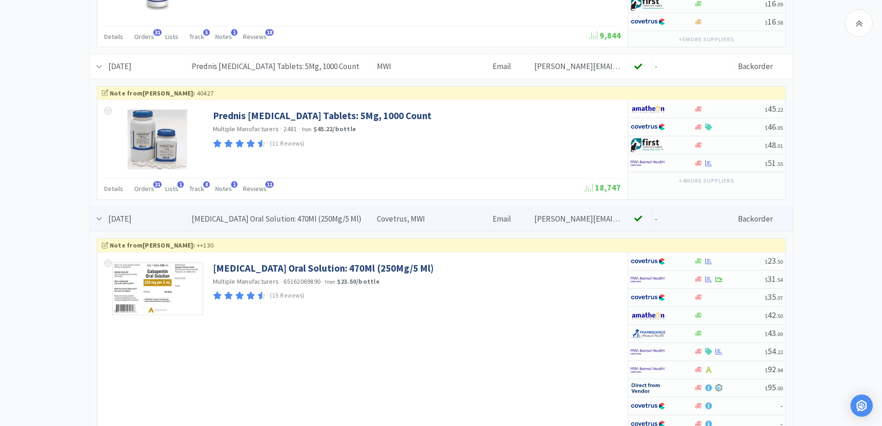
scroll to position [2263, 0]
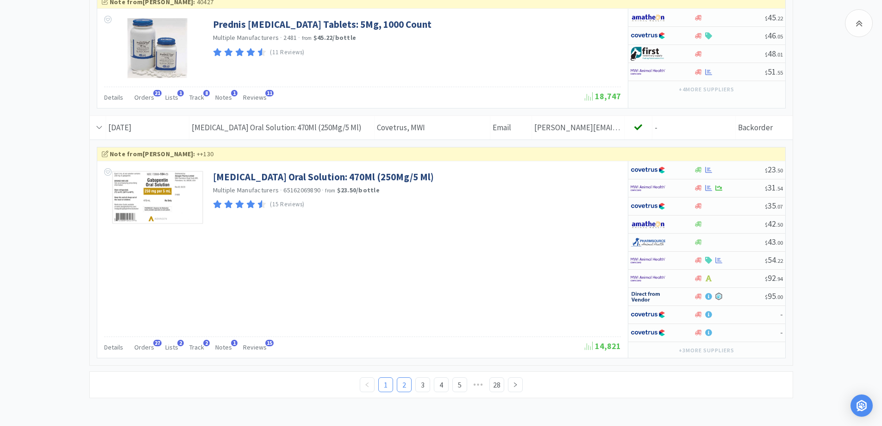
click at [399, 385] on link "2" at bounding box center [404, 384] width 14 height 14
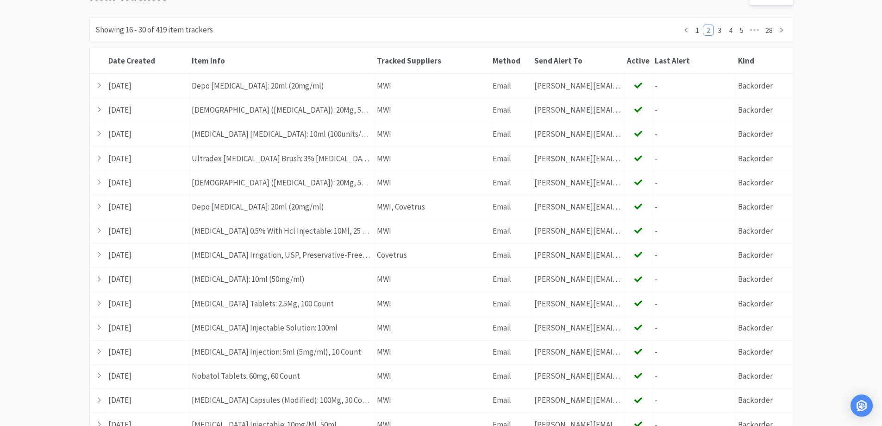
scroll to position [93, 0]
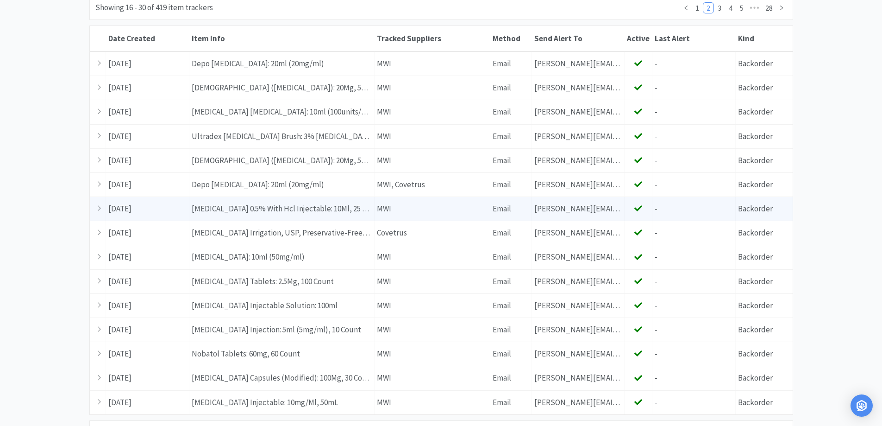
click at [97, 209] on icon at bounding box center [99, 208] width 5 height 8
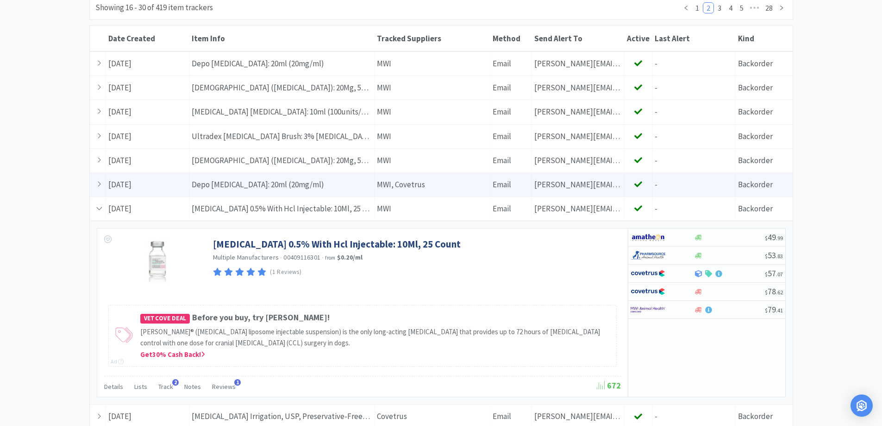
click at [104, 190] on div at bounding box center [98, 185] width 16 height 24
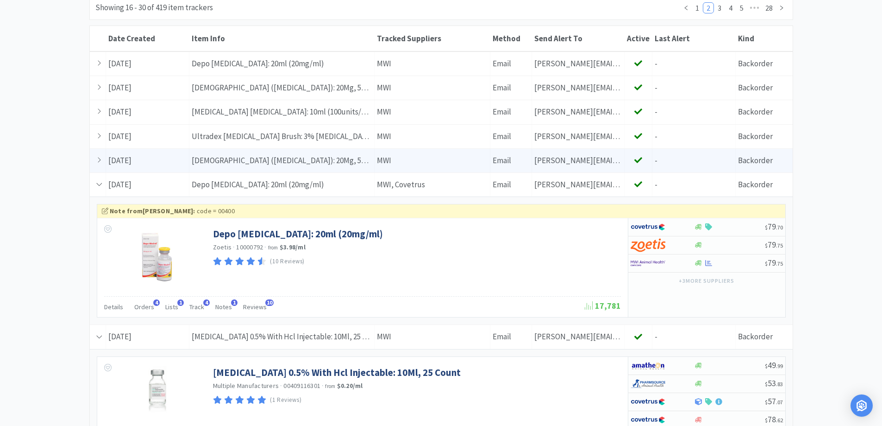
click at [102, 161] on div at bounding box center [98, 161] width 16 height 24
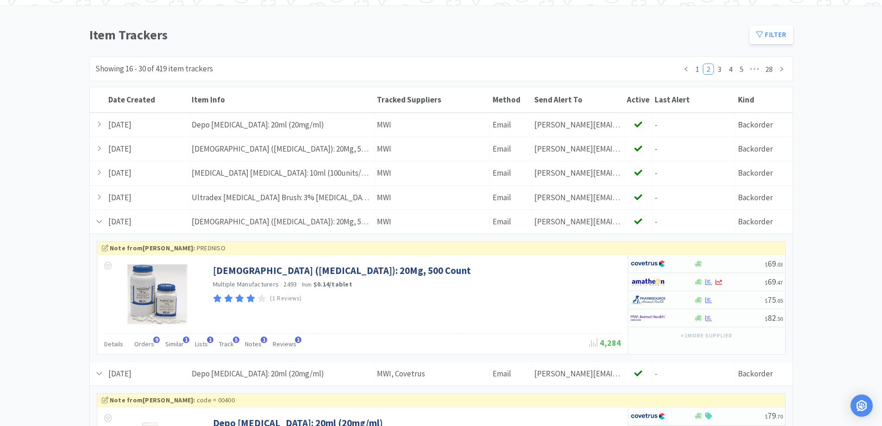
scroll to position [0, 0]
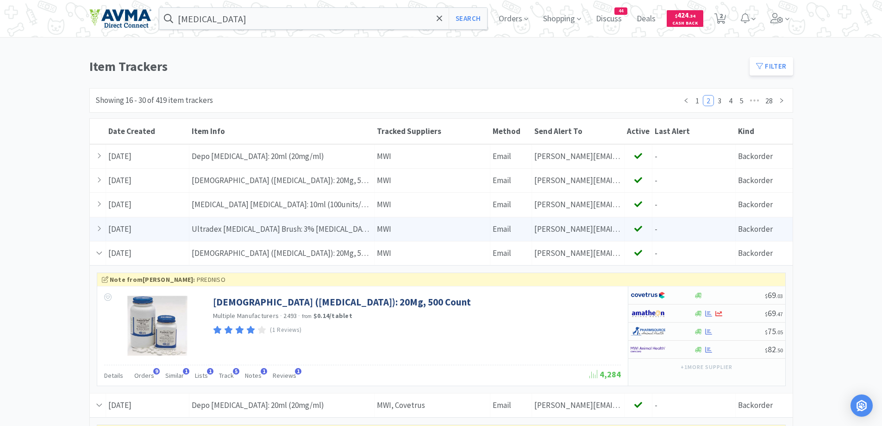
click at [98, 229] on icon at bounding box center [99, 229] width 5 height 8
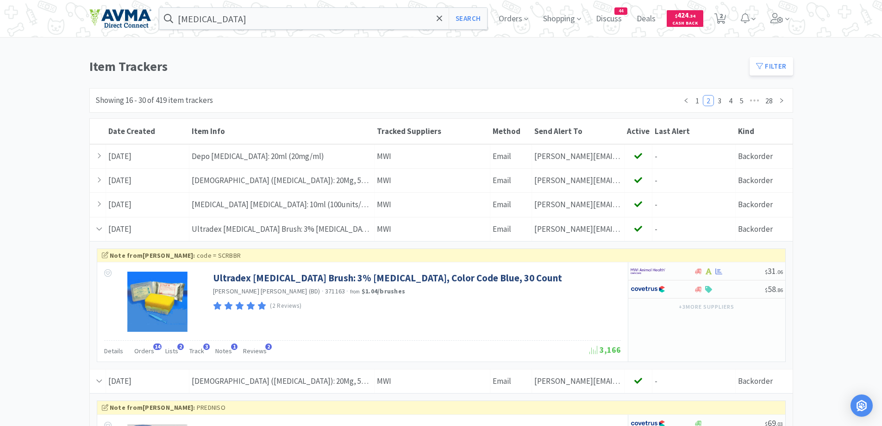
click at [107, 199] on div "Date Created [DATE]" at bounding box center [147, 205] width 83 height 24
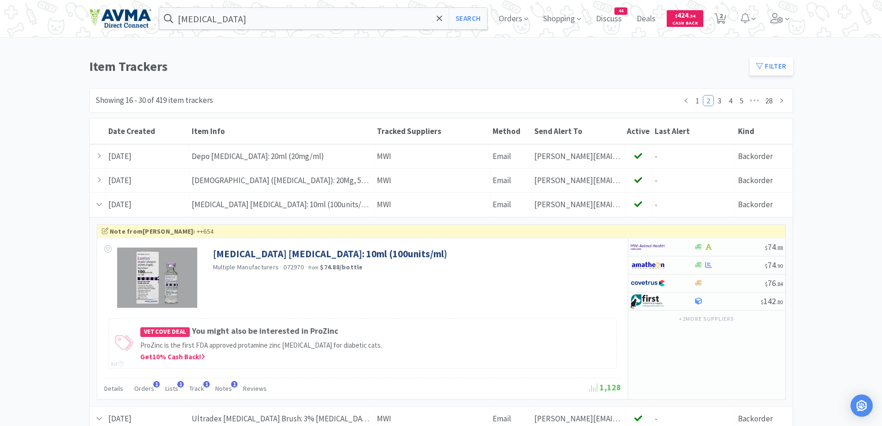
click at [106, 187] on div "Date Created [DATE]" at bounding box center [147, 181] width 83 height 24
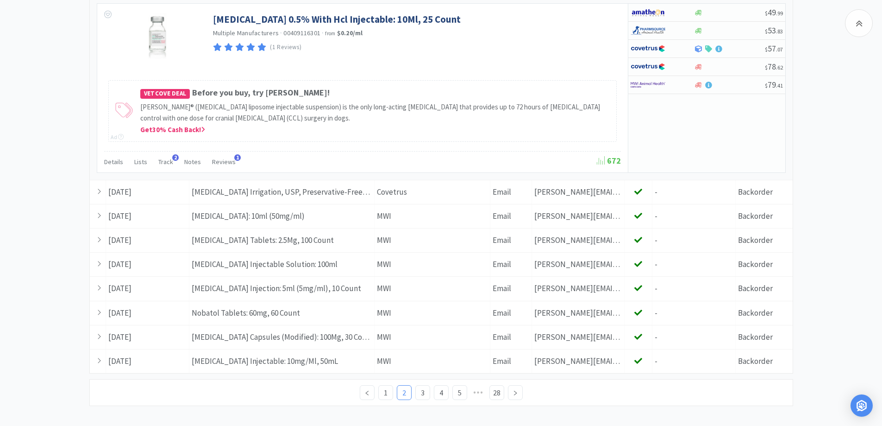
scroll to position [1027, 0]
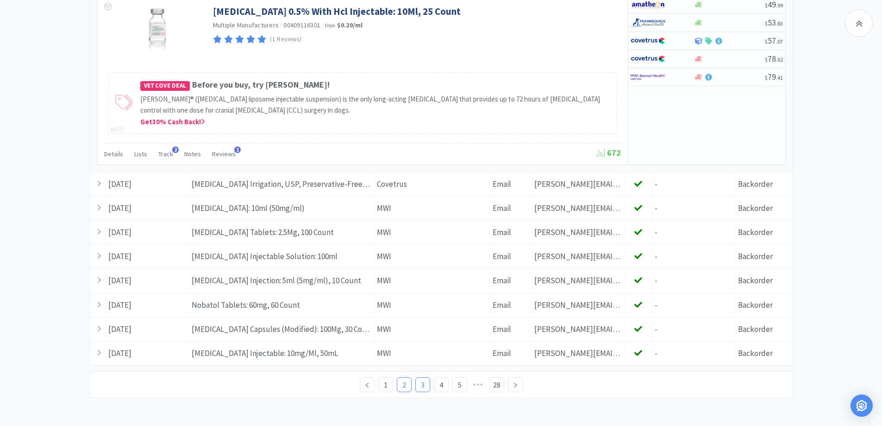
click at [418, 382] on link "3" at bounding box center [423, 384] width 14 height 14
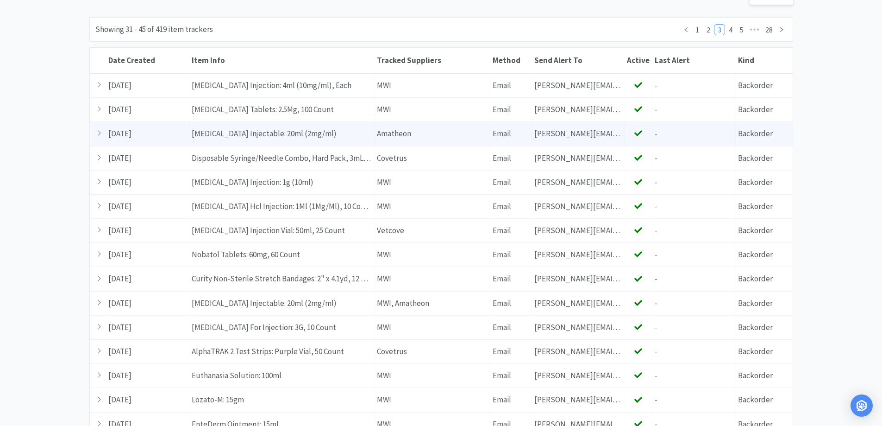
scroll to position [49, 0]
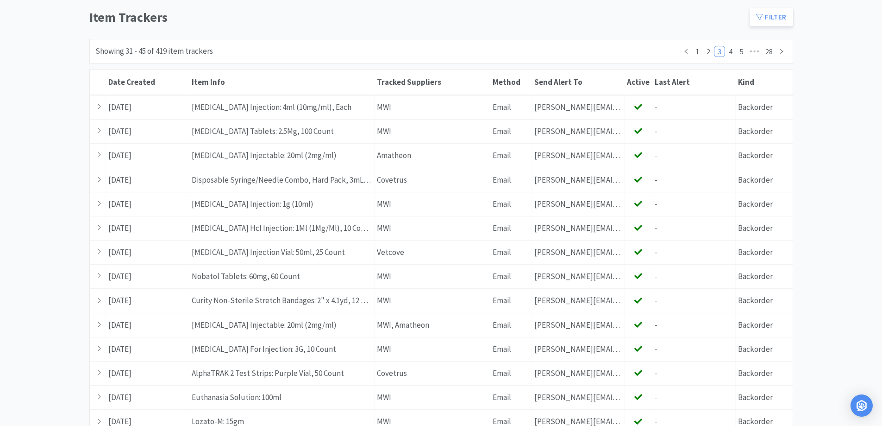
click at [14, 162] on div "[MEDICAL_DATA] Search Orders Shopping Discuss Discuss 44 Deals Deals $ 424 . 34…" at bounding box center [441, 221] width 882 height 540
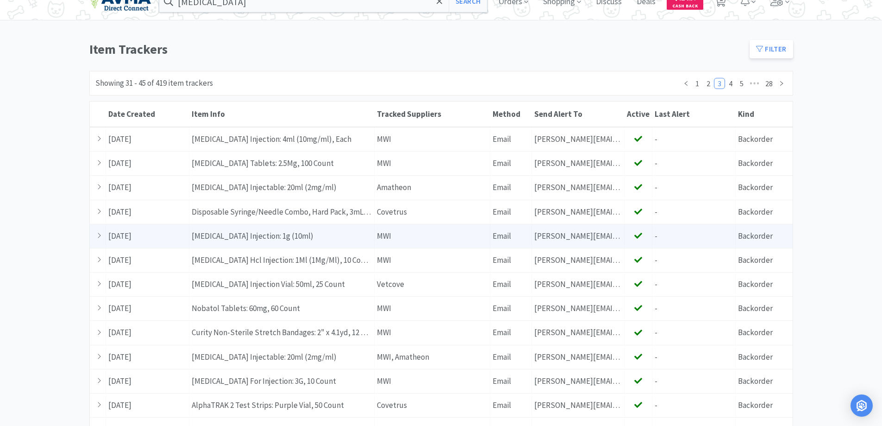
scroll to position [0, 0]
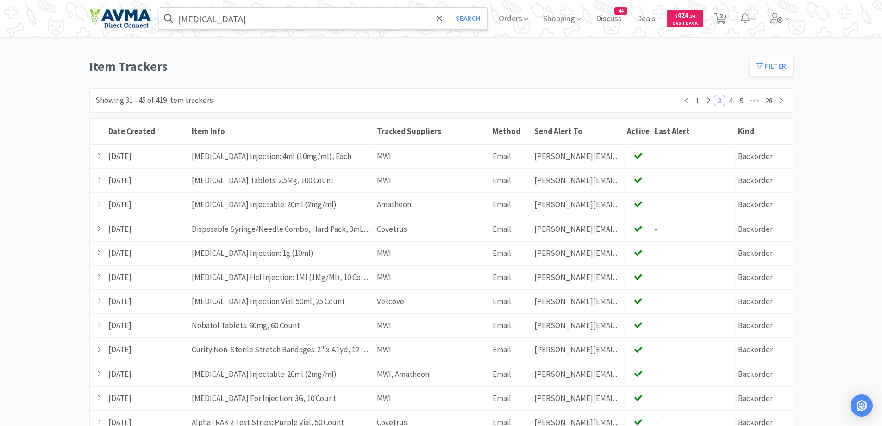
click at [252, 13] on input "[MEDICAL_DATA]" at bounding box center [323, 18] width 328 height 21
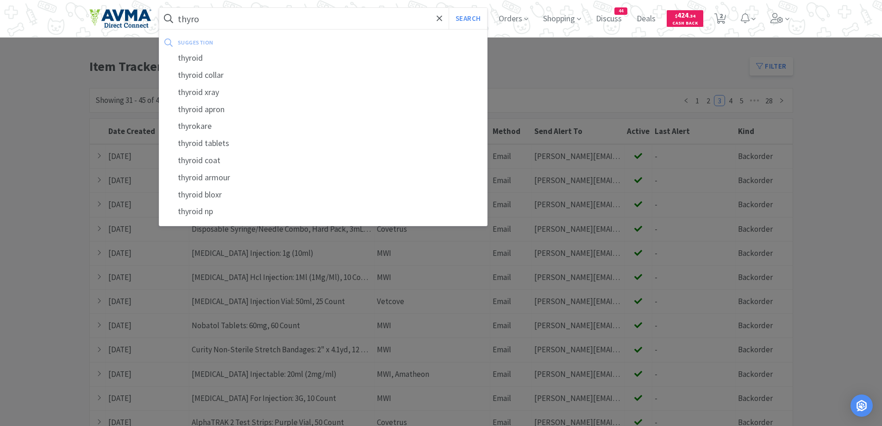
type input "thyro"
click at [449, 8] on button "Search" at bounding box center [468, 18] width 38 height 21
select select "1"
select select "2"
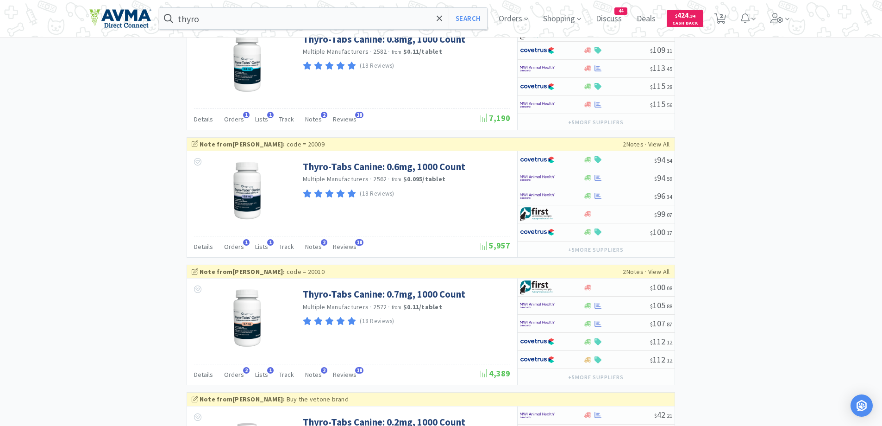
scroll to position [1204, 0]
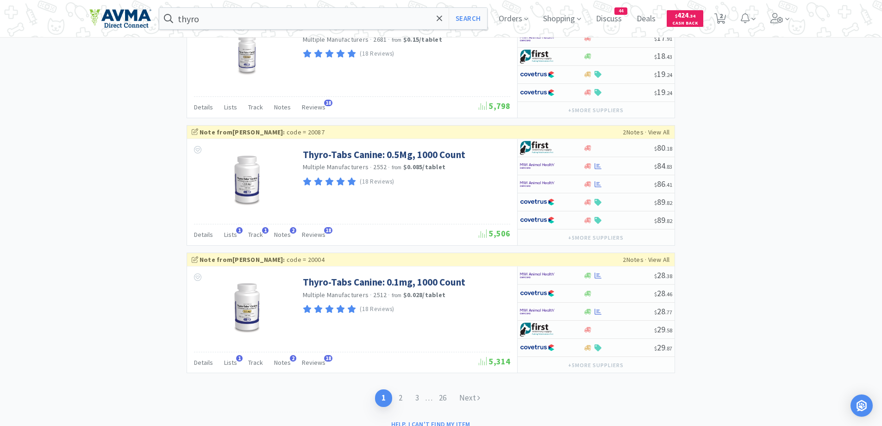
scroll to position [1661, 0]
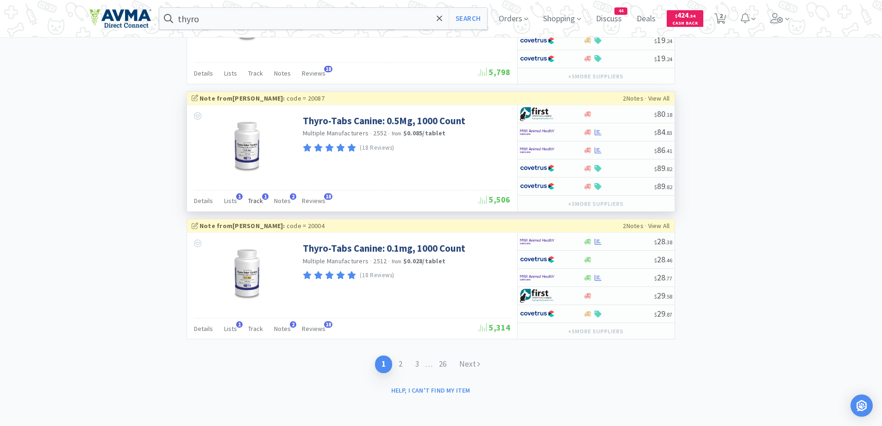
click at [264, 199] on span "1" at bounding box center [265, 196] width 6 height 6
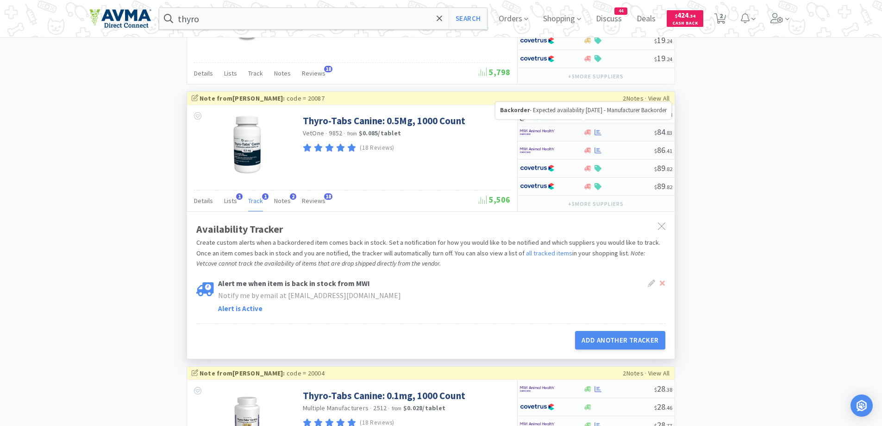
click at [589, 133] on icon at bounding box center [588, 132] width 7 height 6
select select "1"
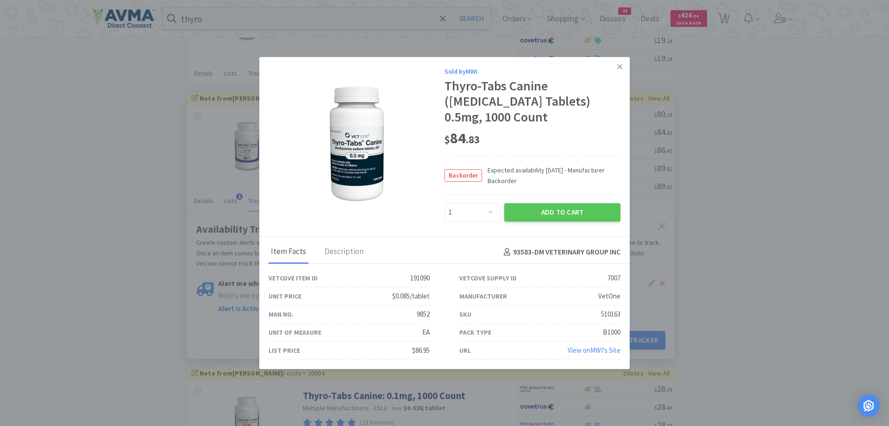
click at [615, 126] on div "$ 84 . 83" at bounding box center [533, 140] width 176 height 31
click at [569, 137] on div "$ 84 . 83" at bounding box center [533, 138] width 176 height 19
click at [620, 67] on icon at bounding box center [619, 66] width 5 height 5
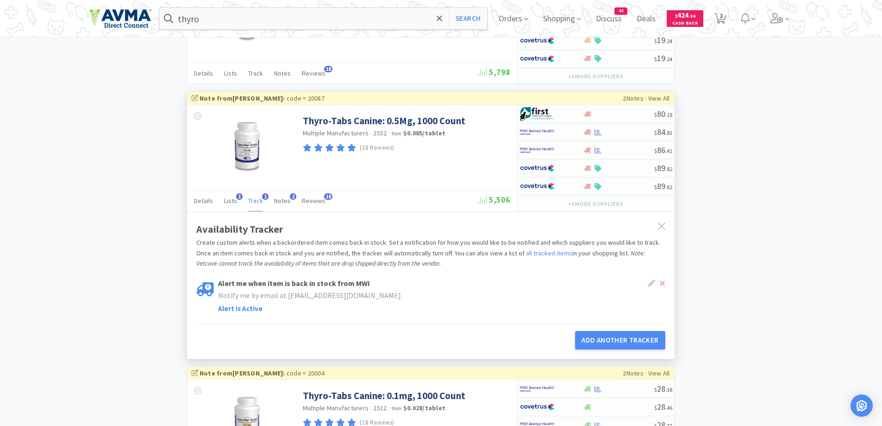
click at [585, 132] on icon at bounding box center [588, 132] width 7 height 7
select select "1"
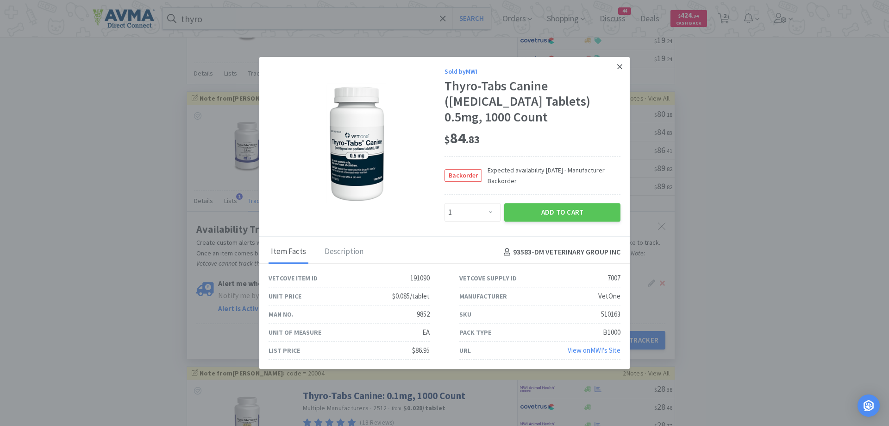
click at [620, 67] on icon at bounding box center [619, 66] width 5 height 5
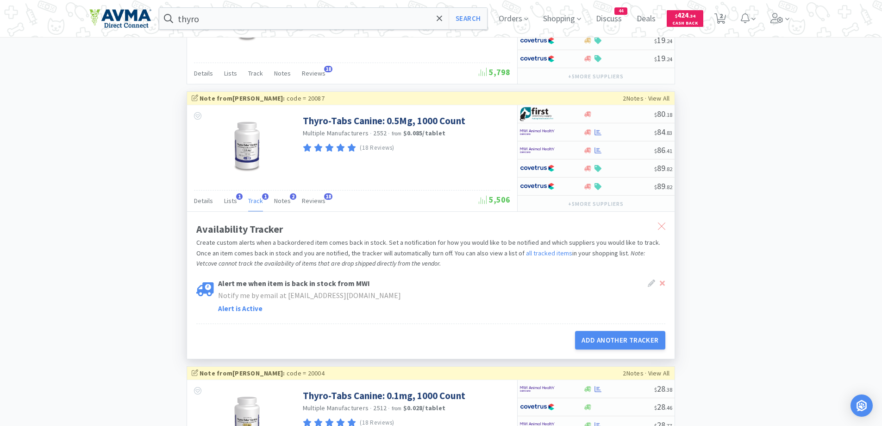
click at [667, 226] on div at bounding box center [662, 226] width 17 height 21
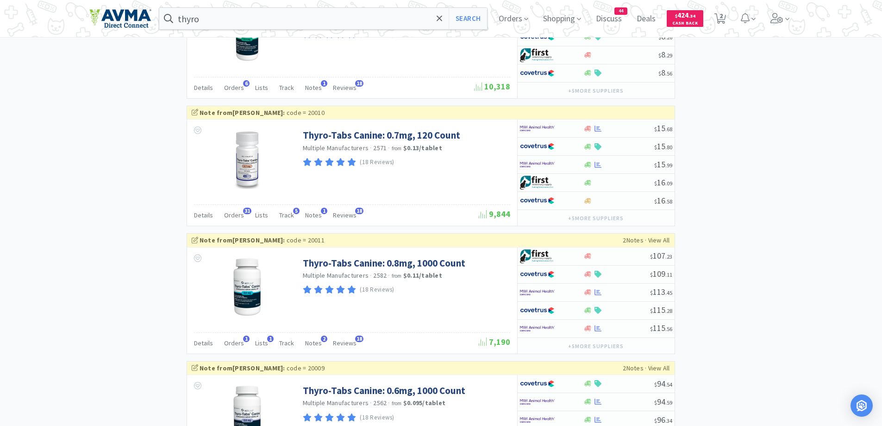
scroll to position [827, 0]
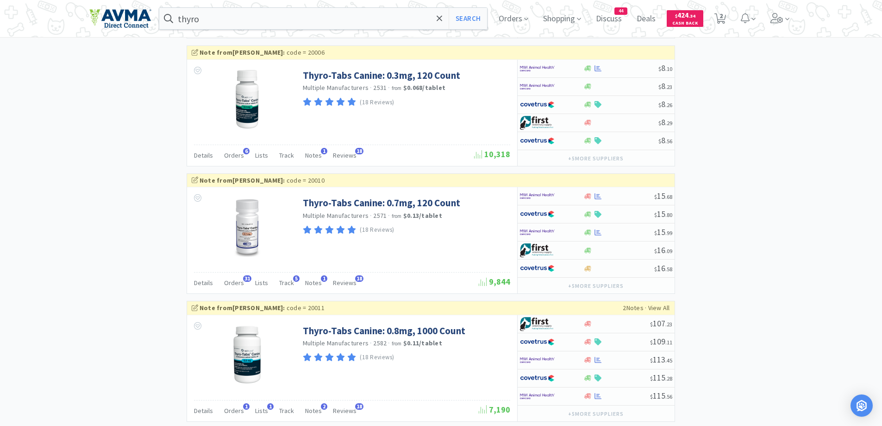
click at [757, 272] on div "× Filter Results Synced Suppliers Only Manufacturers Only Compounds Only Previo…" at bounding box center [441, 230] width 704 height 2002
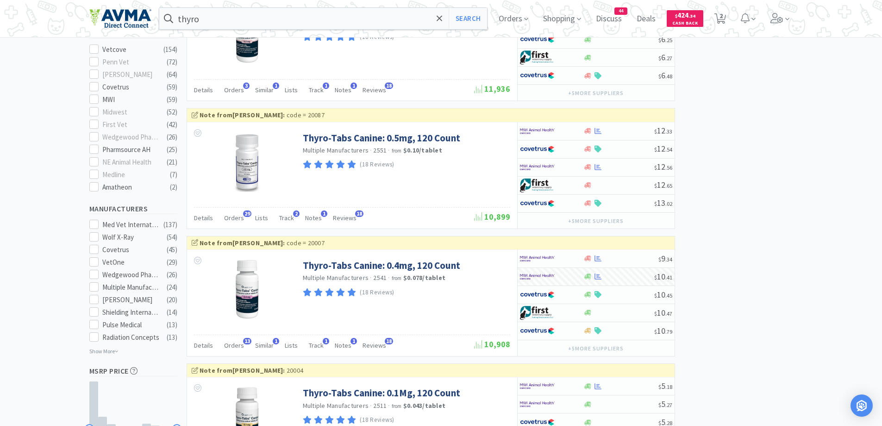
scroll to position [271, 0]
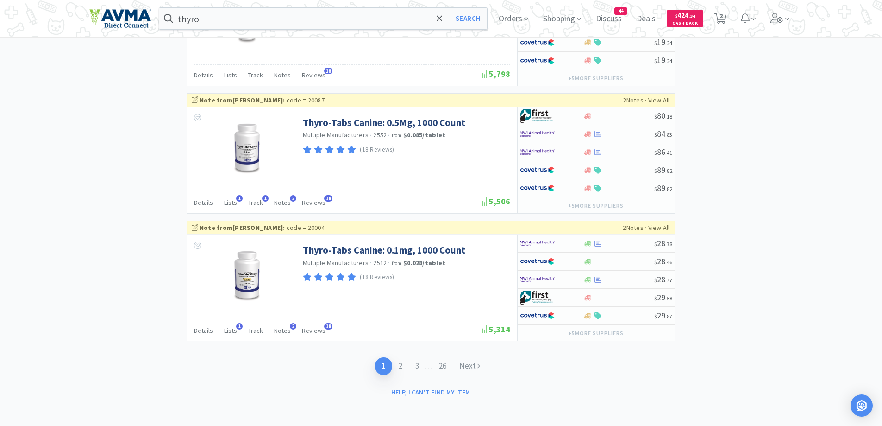
scroll to position [1661, 0]
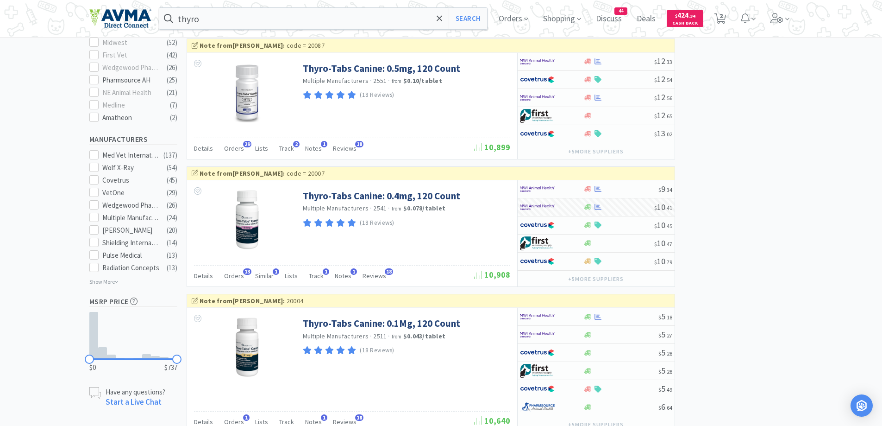
scroll to position [463, 0]
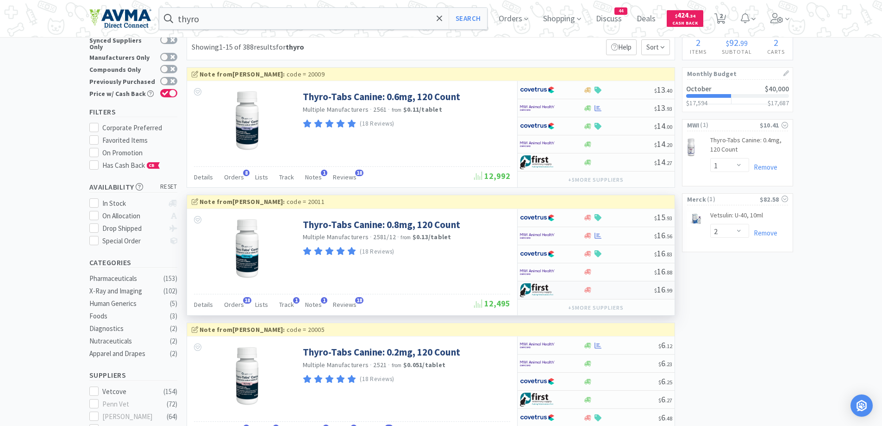
scroll to position [0, 0]
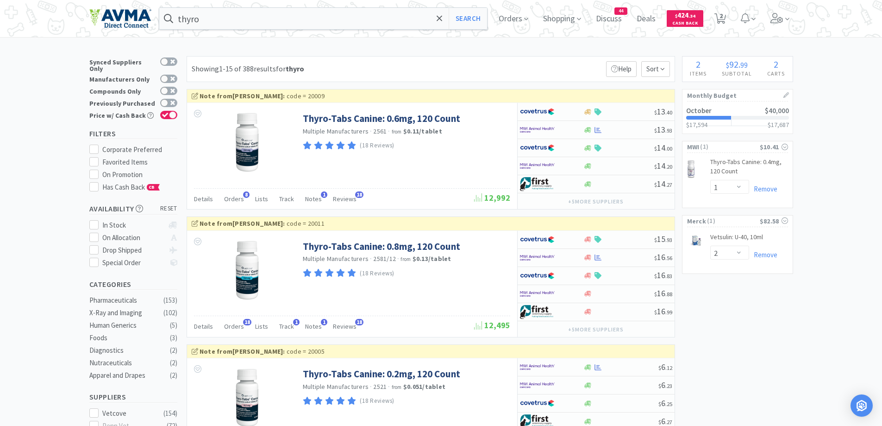
click at [476, 65] on div "Showing 1-15 of 388 results for thyro Filters Help Sort" at bounding box center [431, 69] width 489 height 26
drag, startPoint x: 202, startPoint y: 203, endPoint x: 253, endPoint y: 181, distance: 55.6
click at [202, 203] on div "Details" at bounding box center [203, 200] width 19 height 18
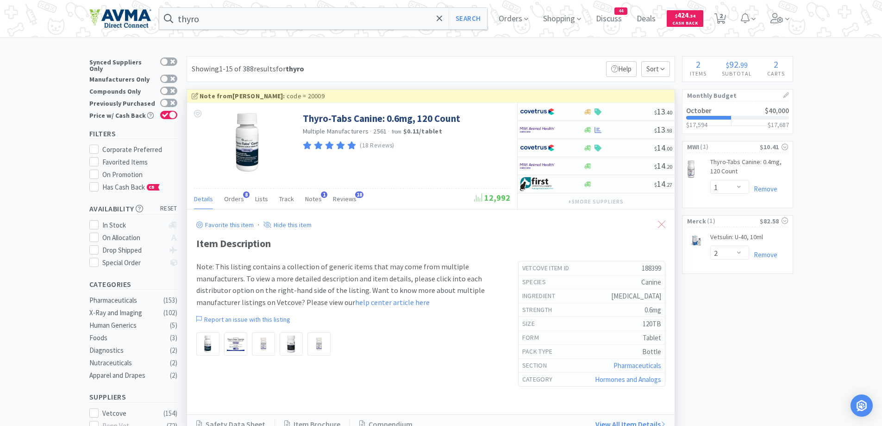
click at [666, 226] on div at bounding box center [662, 224] width 17 height 21
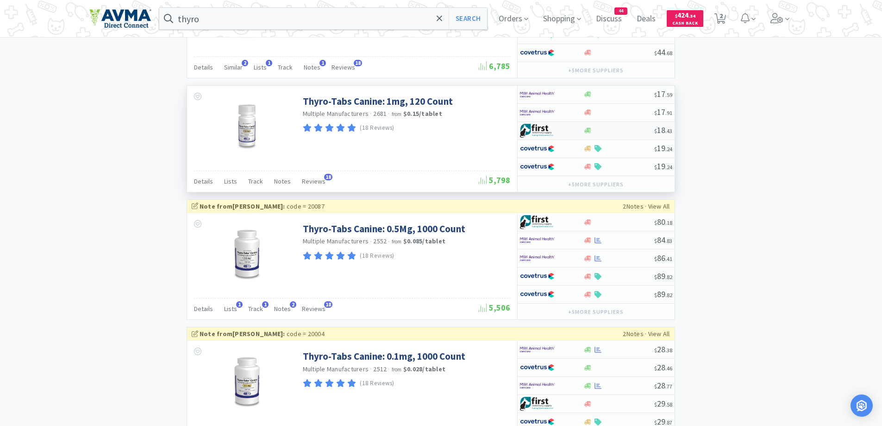
scroll to position [1575, 0]
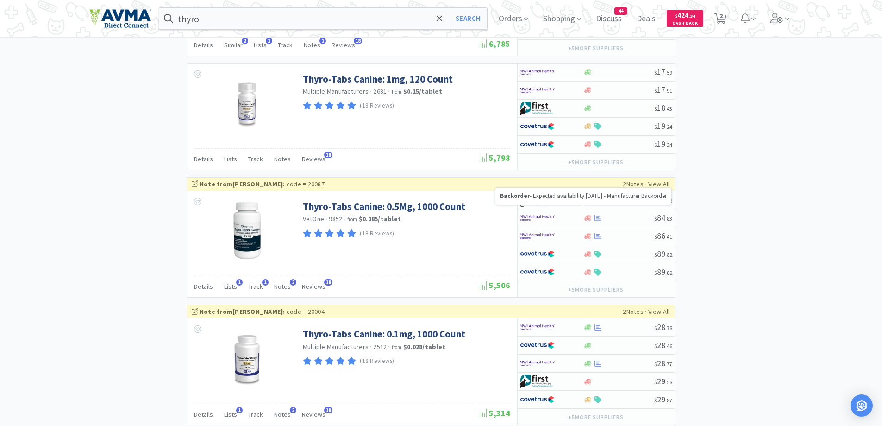
drag, startPoint x: 587, startPoint y: 217, endPoint x: 607, endPoint y: 211, distance: 20.8
click at [587, 217] on icon at bounding box center [588, 217] width 7 height 7
select select "1"
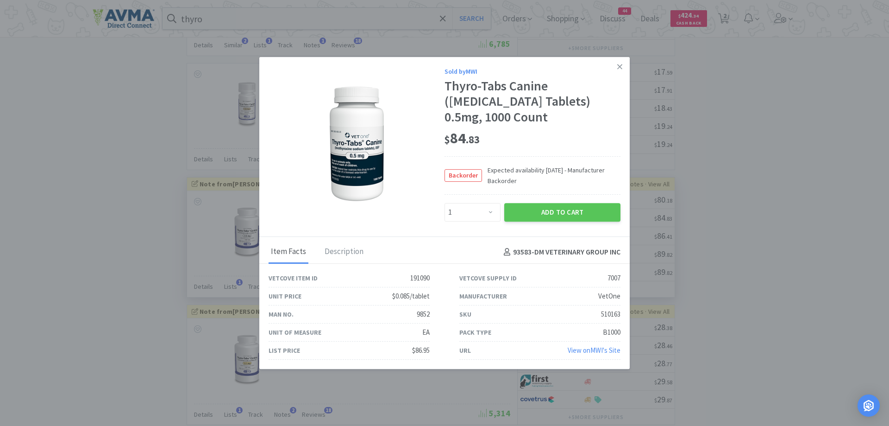
click at [589, 99] on div "Thyro-Tabs Canine ([MEDICAL_DATA] Tablets) 0.5mg, 1000 Count" at bounding box center [533, 101] width 176 height 47
drag, startPoint x: 616, startPoint y: 68, endPoint x: 609, endPoint y: 69, distance: 8.0
click at [616, 68] on link at bounding box center [620, 67] width 16 height 20
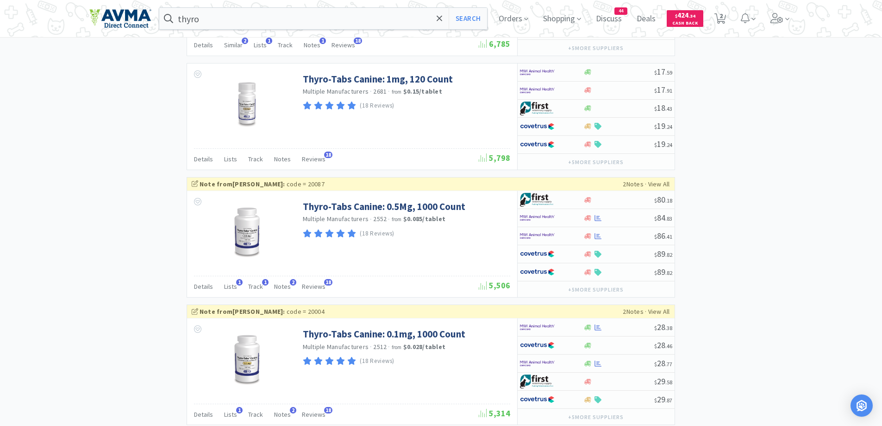
click at [218, 31] on div "thyro Search Orders Shopping Discuss Discuss 44 Deals Deals $ 424 . 34 Cash Bac…" at bounding box center [441, 18] width 704 height 37
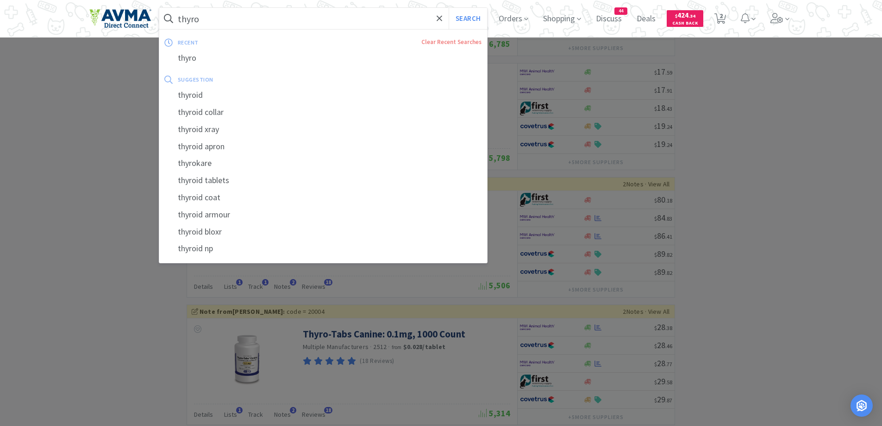
click at [227, 26] on input "thyro" at bounding box center [323, 18] width 328 height 21
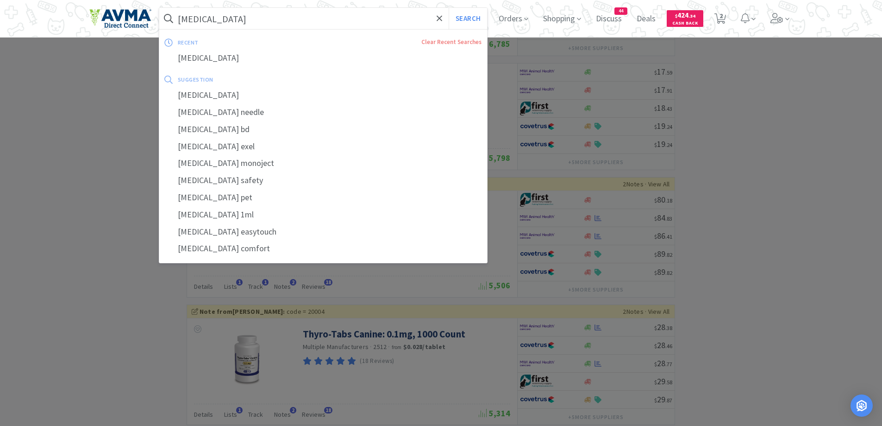
type input "[MEDICAL_DATA]"
click at [449, 8] on button "Search" at bounding box center [468, 18] width 38 height 21
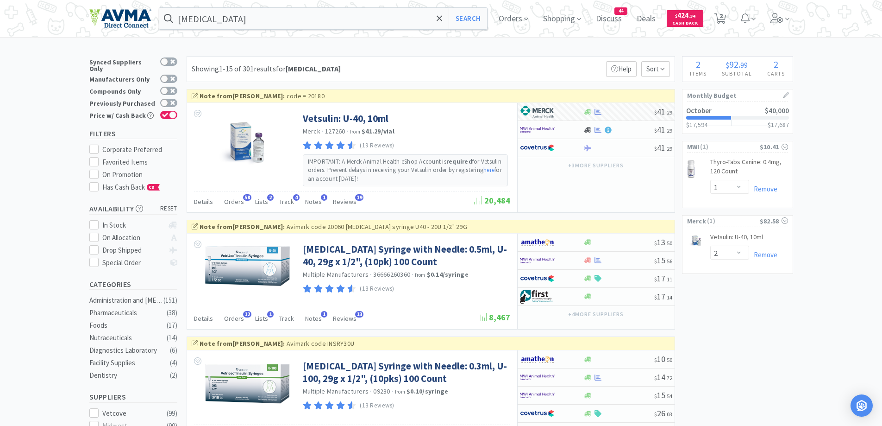
click at [502, 66] on div "Showing 1-15 of 301 results for [MEDICAL_DATA] Filters Help Sort" at bounding box center [431, 69] width 489 height 26
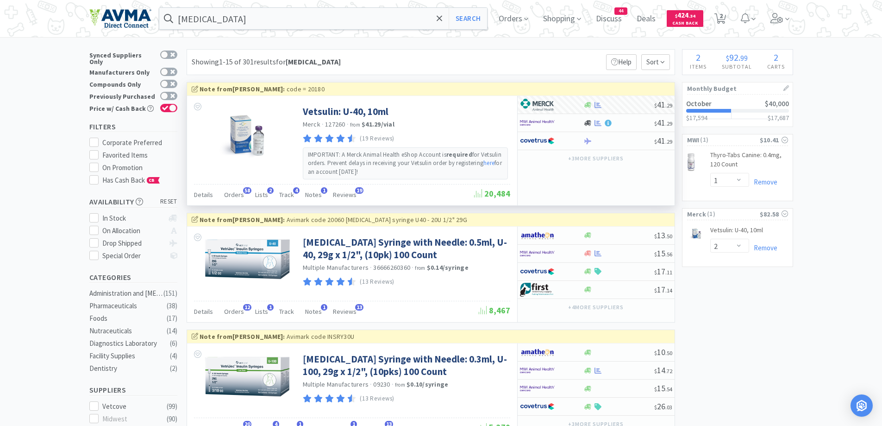
scroll to position [93, 0]
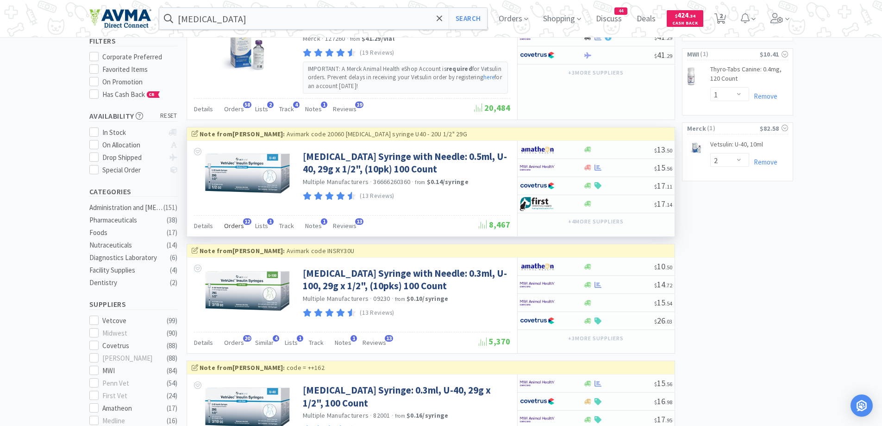
click at [230, 228] on span "Orders" at bounding box center [234, 225] width 20 height 8
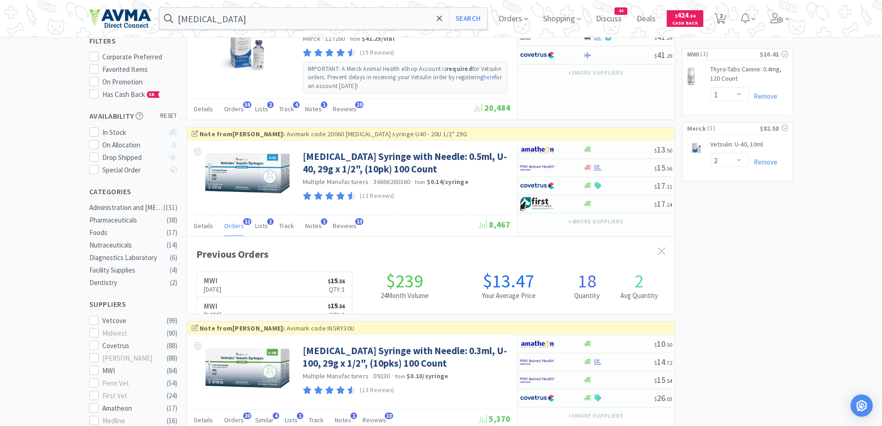
scroll to position [248, 488]
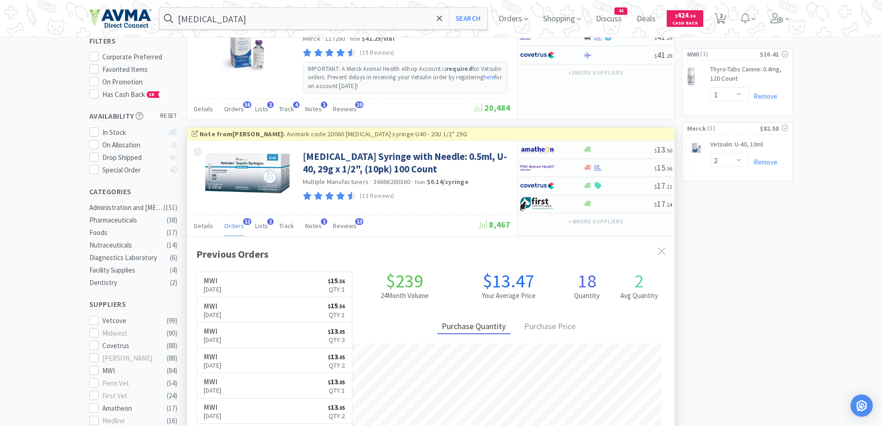
click at [274, 227] on div "Details Orders 12 Lists 1 Track Notes 1 Reviews 13" at bounding box center [336, 227] width 285 height 18
click at [289, 224] on span "Track" at bounding box center [286, 225] width 15 height 8
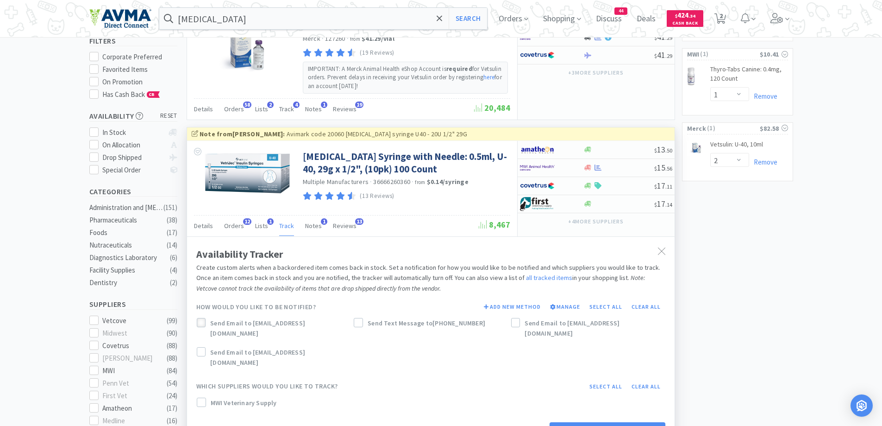
click at [206, 320] on div at bounding box center [201, 322] width 9 height 9
click at [209, 397] on label "MWI Veterinary Supply" at bounding box center [254, 402] width 114 height 10
drag, startPoint x: 364, startPoint y: 324, endPoint x: 443, endPoint y: 348, distance: 82.3
click at [365, 324] on label "Send Text Message to [PHONE_NUMBER]" at bounding box center [431, 323] width 154 height 10
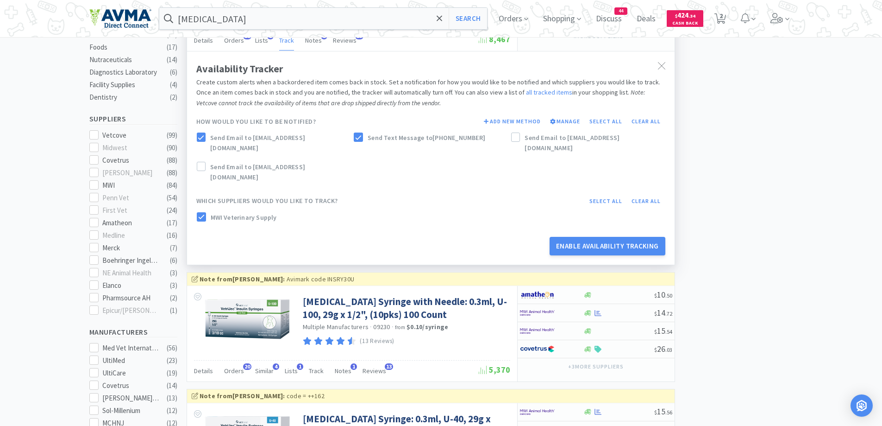
click at [480, 210] on div "MWI Veterinary Supply" at bounding box center [431, 219] width 473 height 19
click at [589, 237] on button "Enable Availability Tracking" at bounding box center [608, 246] width 116 height 19
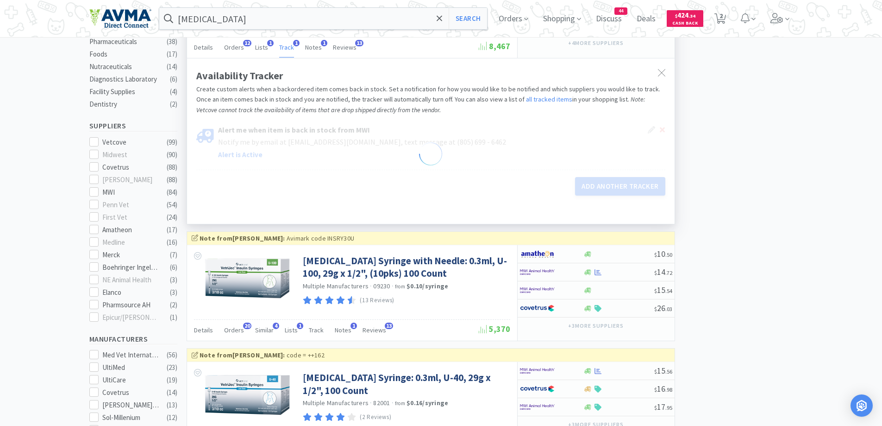
scroll to position [185, 0]
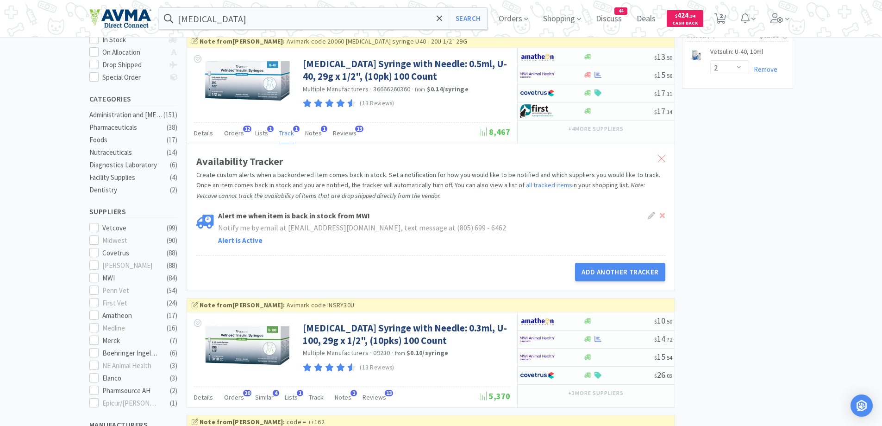
click at [661, 162] on icon at bounding box center [661, 158] width 7 height 7
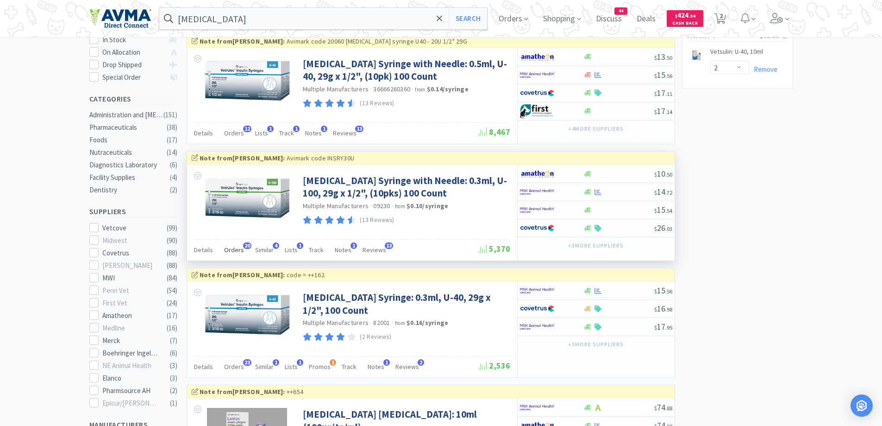
click at [236, 253] on span "Orders" at bounding box center [234, 249] width 20 height 8
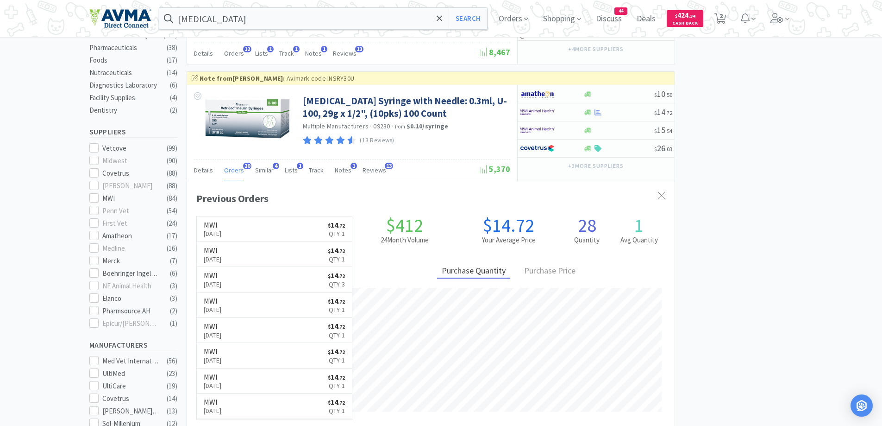
scroll to position [371, 0]
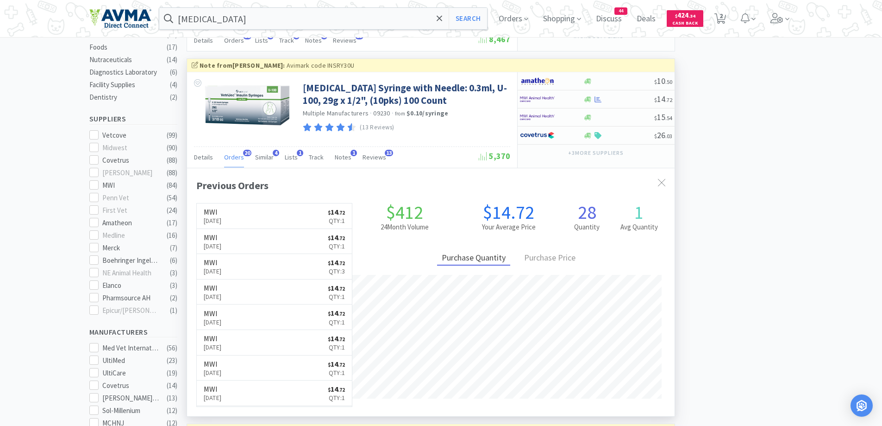
click at [670, 179] on div "Previous Orders MWI [DATE] $ 14 . 72 Qty: 1 MWI [DATE] $ 14 . 72 Qty: 1 MWI [DA…" at bounding box center [431, 292] width 488 height 248
click at [661, 178] on div at bounding box center [662, 182] width 17 height 21
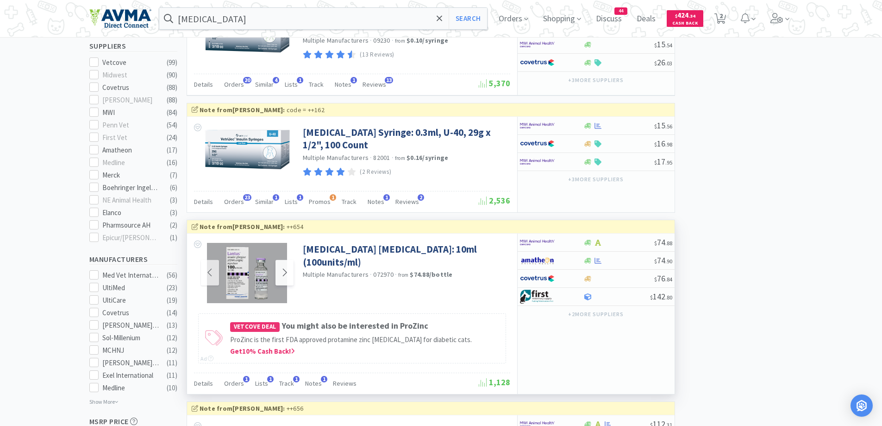
scroll to position [371, 0]
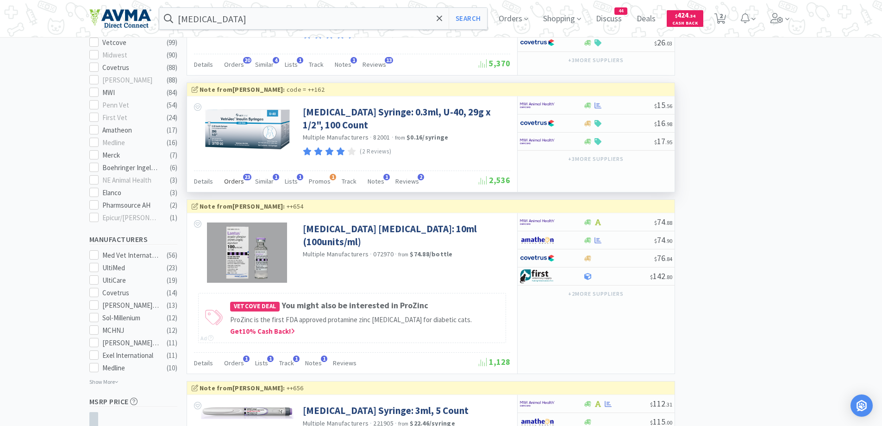
click at [236, 185] on span "Orders" at bounding box center [234, 181] width 20 height 8
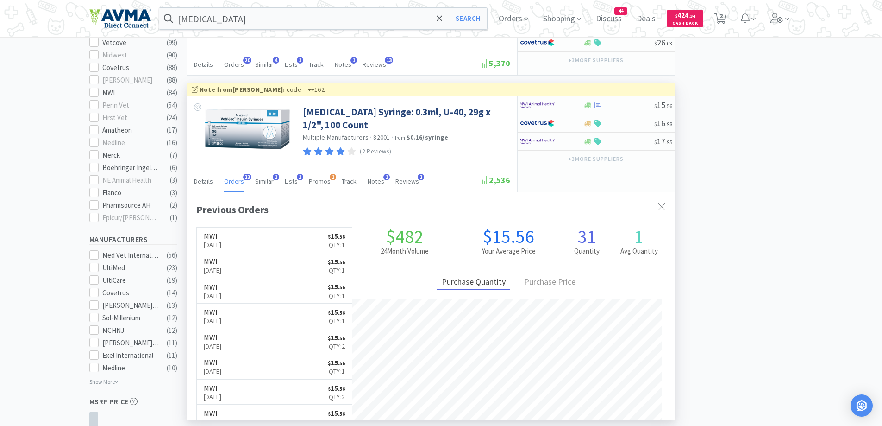
scroll to position [248, 488]
click at [663, 208] on icon at bounding box center [661, 206] width 7 height 7
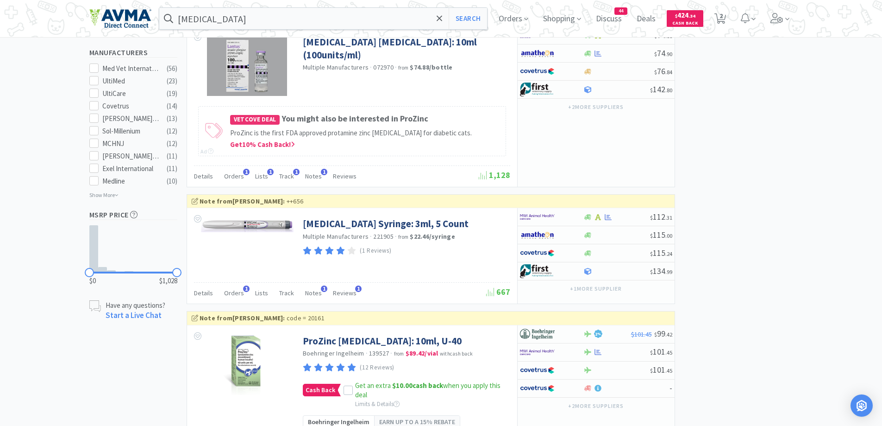
scroll to position [648, 0]
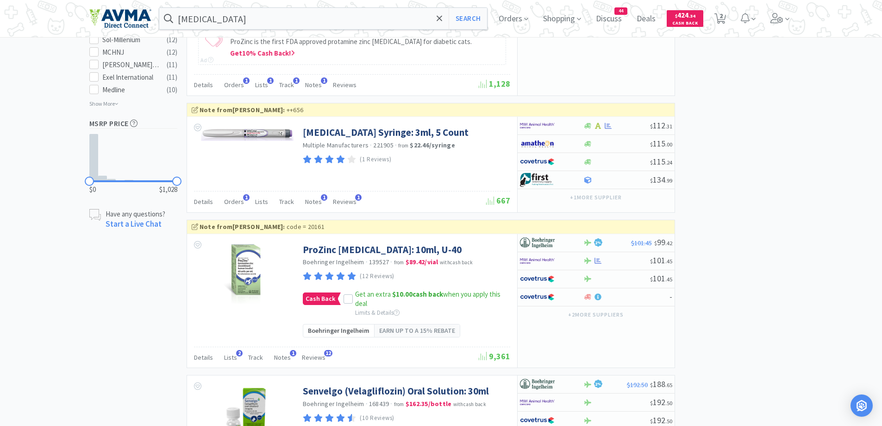
click at [766, 217] on div "× Filter Results Synced Suppliers Only Manufacturers Only Compounds Only Previo…" at bounding box center [441, 386] width 704 height 1956
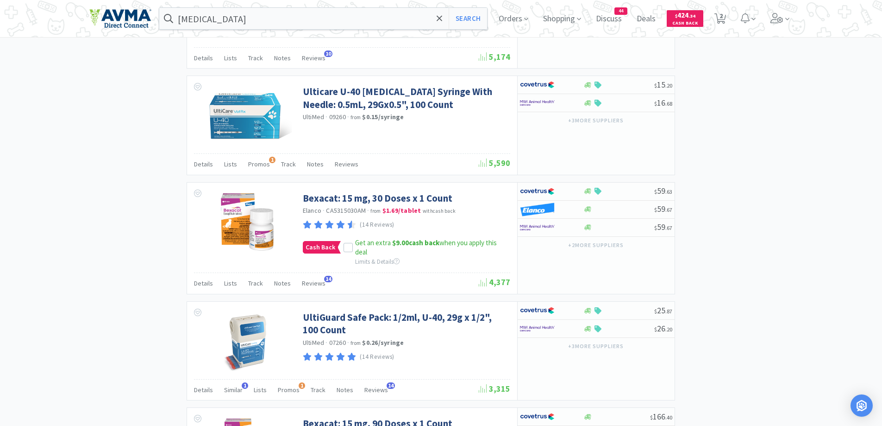
scroll to position [1112, 0]
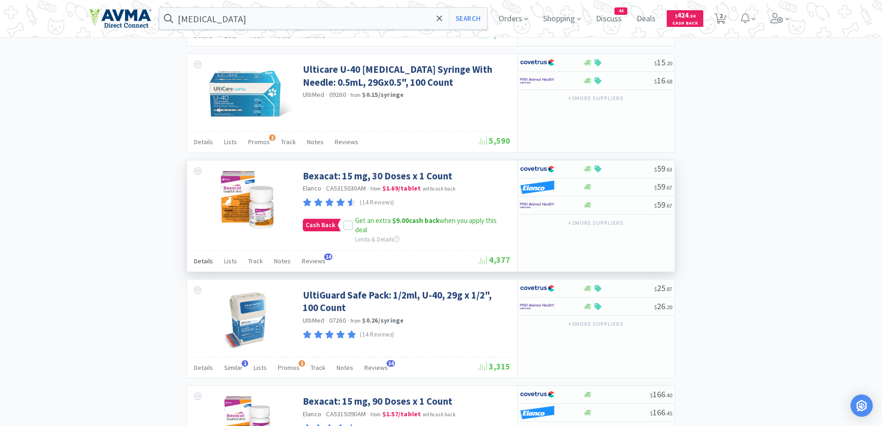
click at [198, 258] on span "Details" at bounding box center [203, 261] width 19 height 8
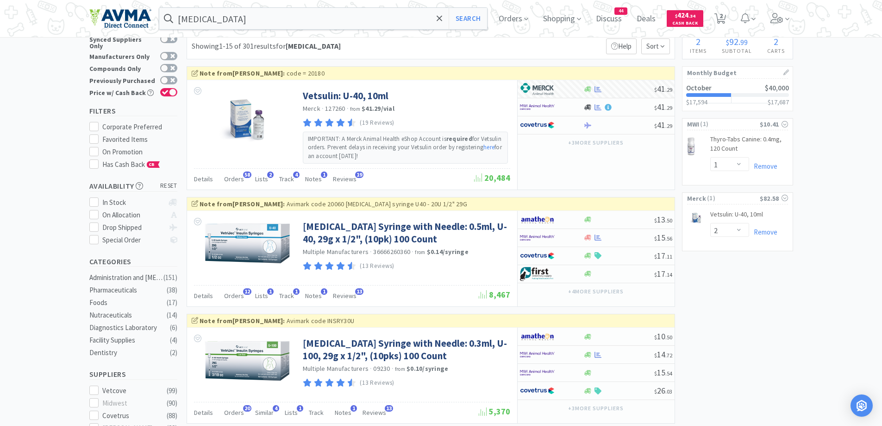
scroll to position [0, 0]
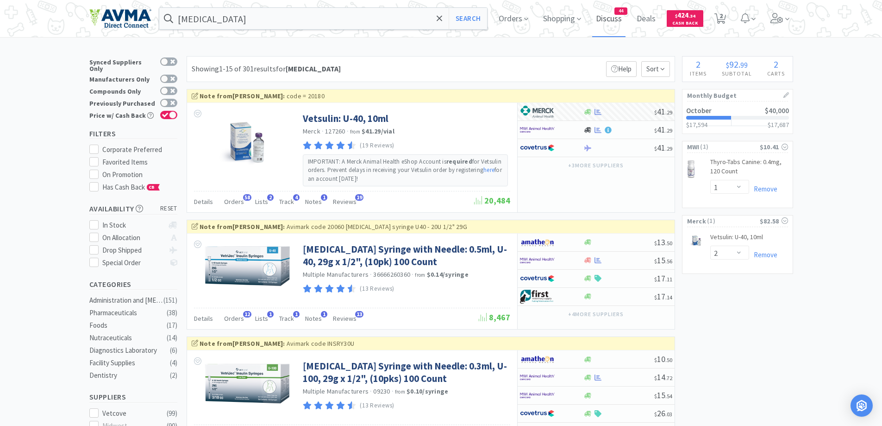
drag, startPoint x: 611, startPoint y: 18, endPoint x: 603, endPoint y: 28, distance: 13.8
click at [611, 18] on span "Discuss" at bounding box center [608, 18] width 33 height 37
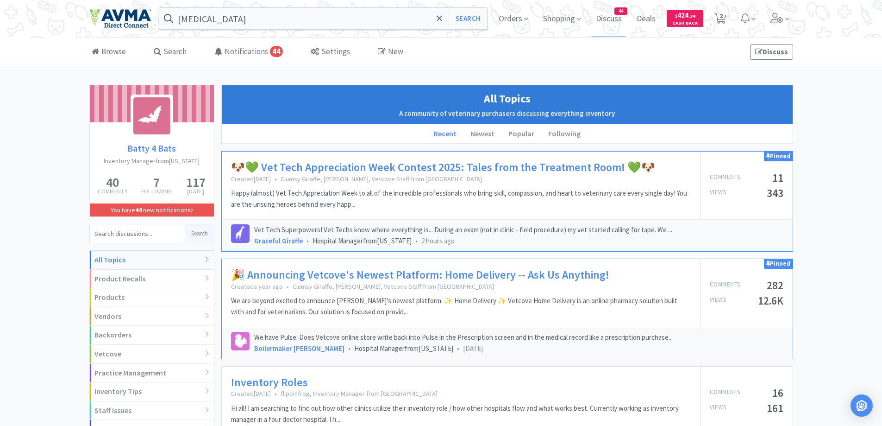
scroll to position [185, 0]
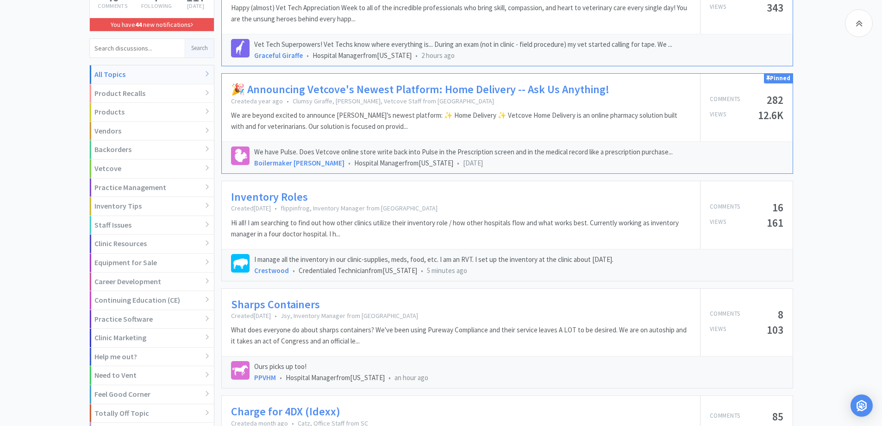
click at [272, 195] on link "Inventory Roles" at bounding box center [269, 196] width 77 height 13
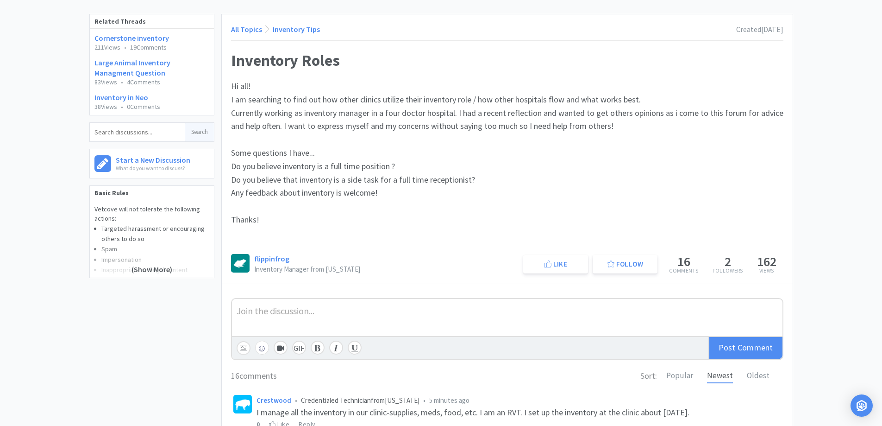
scroll to position [93, 0]
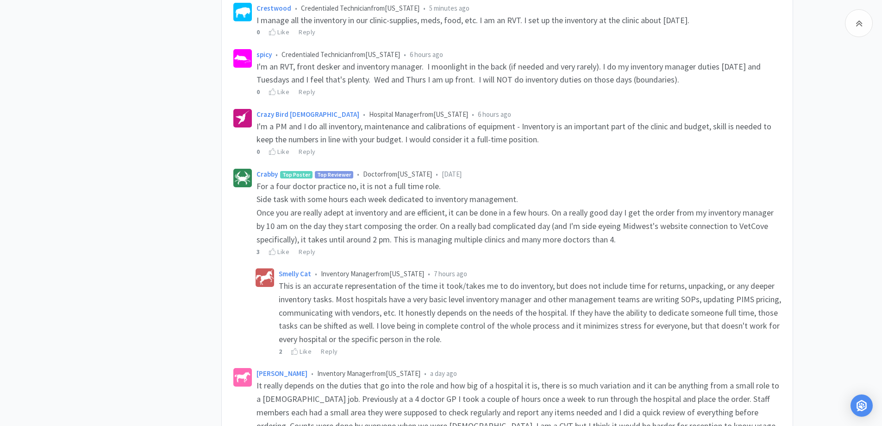
scroll to position [463, 0]
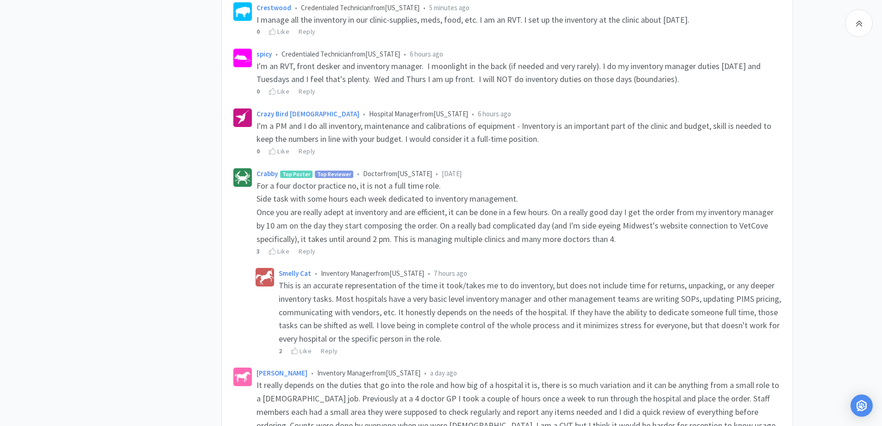
scroll to position [556, 0]
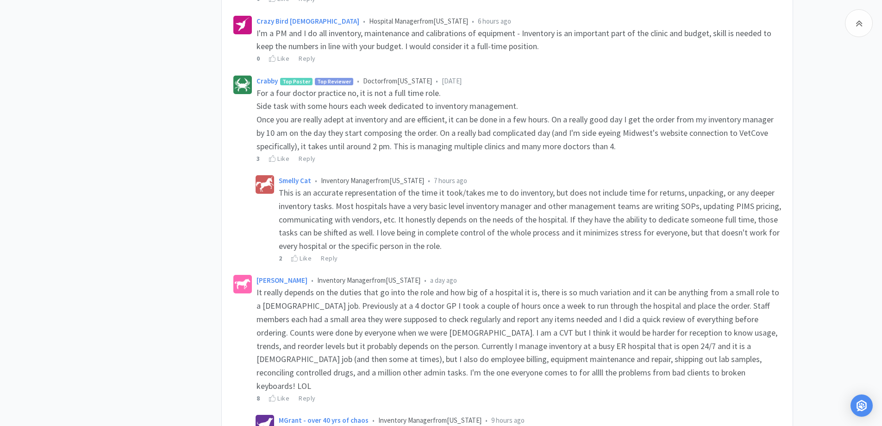
click at [842, 158] on div "Related Threads Cornerstone inventory 211 Views • 19 Comments Large Animal Inve…" at bounding box center [441, 431] width 882 height 1805
click at [119, 132] on div "Related Threads Cornerstone inventory 211 Views • 19 Comments Large Animal Inve…" at bounding box center [155, 431] width 132 height 1805
click at [853, 131] on div "Related Threads Cornerstone inventory 211 Views • 19 Comments Large Animal Inve…" at bounding box center [441, 431] width 882 height 1805
click at [838, 163] on div "Related Threads Cornerstone inventory 211 Views • 19 Comments Large Animal Inve…" at bounding box center [441, 431] width 882 height 1805
click at [836, 186] on div "Related Threads Cornerstone inventory 211 Views • 19 Comments Large Animal Inve…" at bounding box center [441, 431] width 882 height 1805
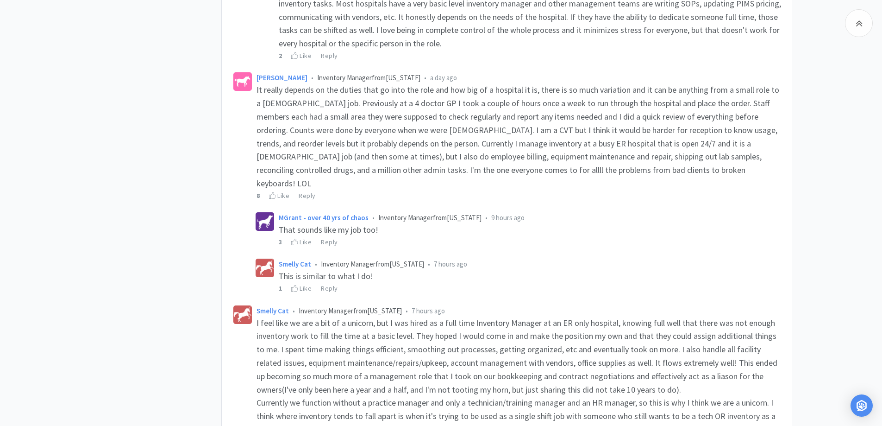
scroll to position [741, 0]
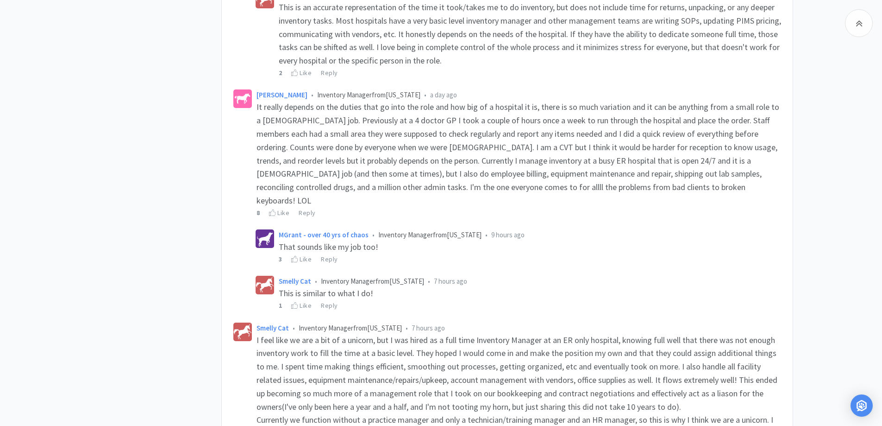
click at [151, 132] on div "Related Threads Cornerstone inventory 211 Views • 19 Comments Large Animal Inve…" at bounding box center [155, 246] width 132 height 1805
click at [826, 139] on div "Related Threads Cornerstone inventory 211 Views • 19 Comments Large Animal Inve…" at bounding box center [441, 246] width 882 height 1805
click at [270, 209] on icon at bounding box center [272, 212] width 7 height 6
click at [125, 196] on div "Related Threads Cornerstone inventory 211 Views • 19 Comments Large Animal Inve…" at bounding box center [155, 246] width 132 height 1805
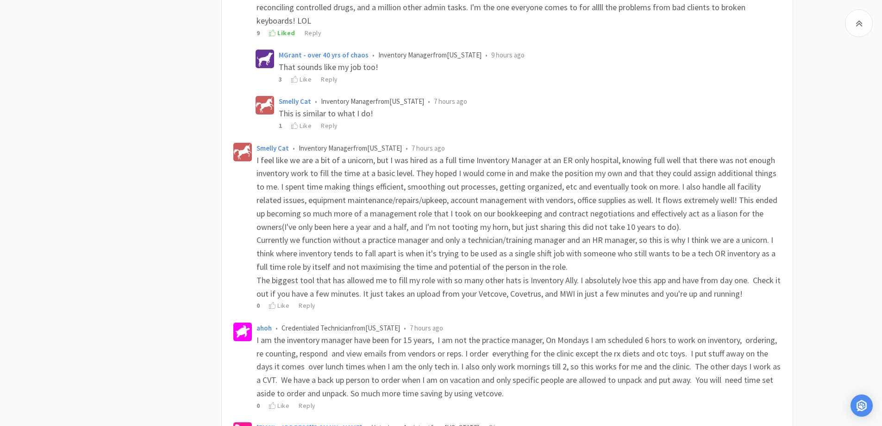
scroll to position [926, 0]
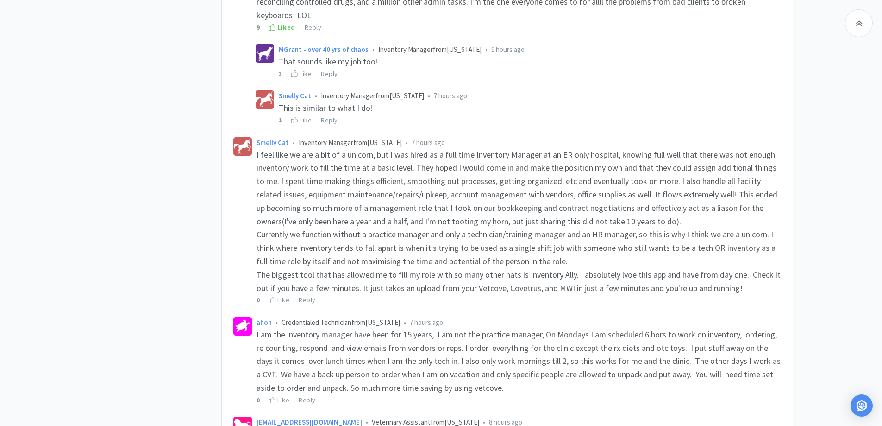
click at [832, 119] on div "Related Threads Cornerstone inventory 211 Views • 19 Comments Large Animal Inve…" at bounding box center [441, 60] width 882 height 1805
click at [102, 290] on div "Related Threads Cornerstone inventory 211 Views • 19 Comments Large Animal Inve…" at bounding box center [155, 60] width 132 height 1805
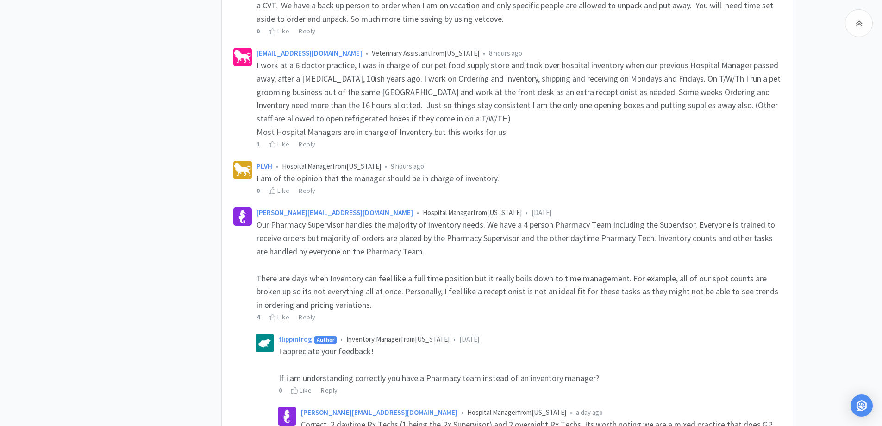
scroll to position [1297, 0]
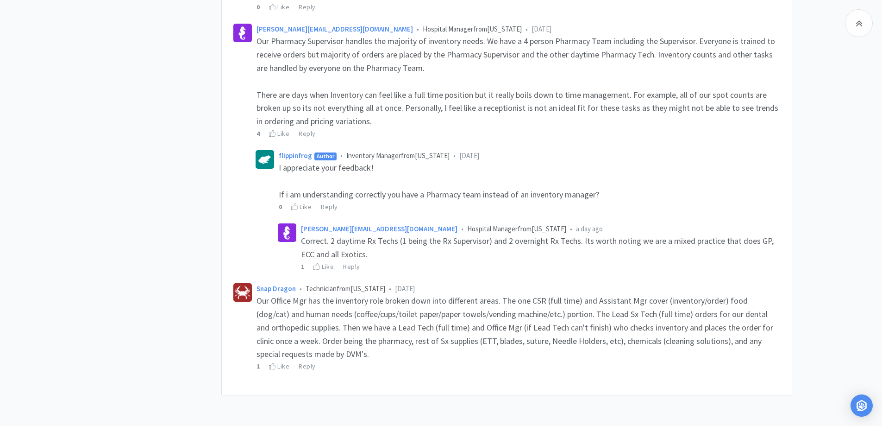
drag, startPoint x: 150, startPoint y: 144, endPoint x: 157, endPoint y: 142, distance: 7.5
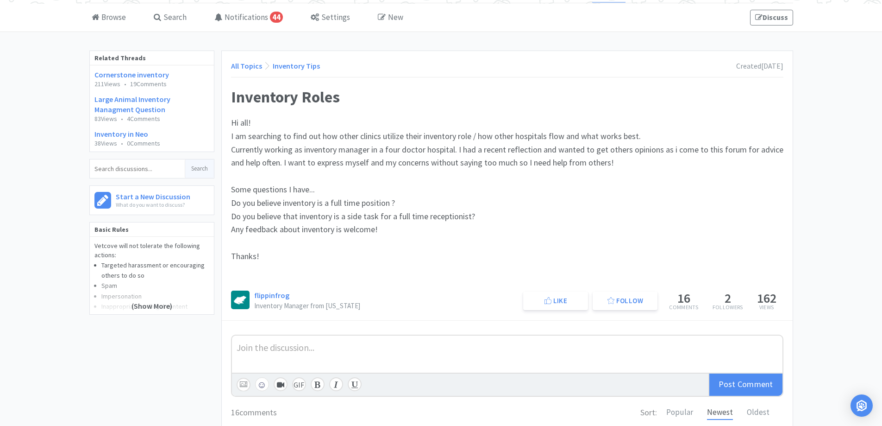
scroll to position [0, 0]
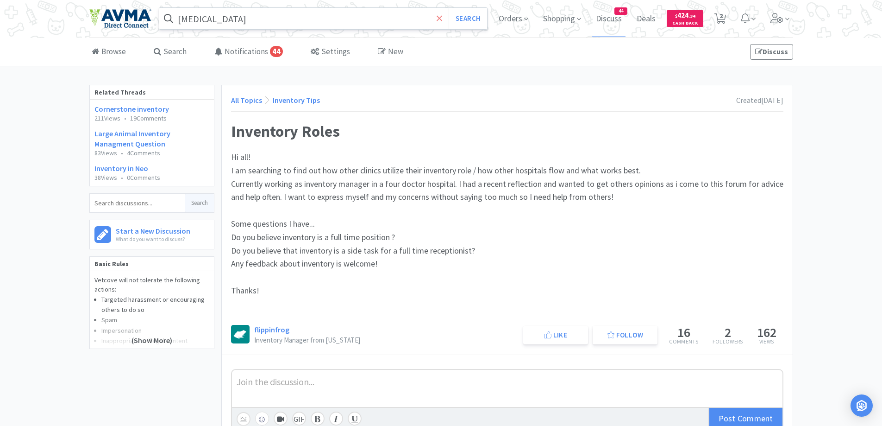
click at [440, 19] on icon at bounding box center [440, 18] width 6 height 6
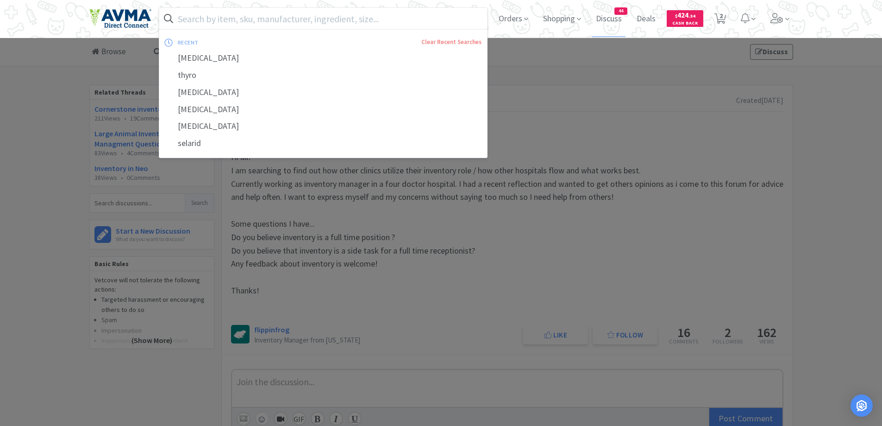
click at [219, 17] on input "text" at bounding box center [323, 18] width 328 height 21
click at [220, 18] on input "text" at bounding box center [323, 18] width 328 height 21
click at [220, 17] on input "text" at bounding box center [323, 18] width 328 height 21
click at [220, 18] on input "text" at bounding box center [323, 18] width 328 height 21
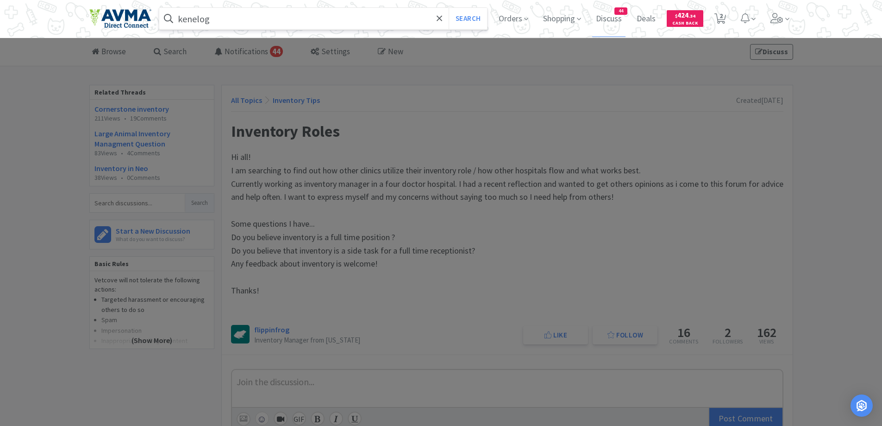
type input "kenelog"
click at [449, 8] on button "Search" at bounding box center [468, 18] width 38 height 21
select select "1"
select select "2"
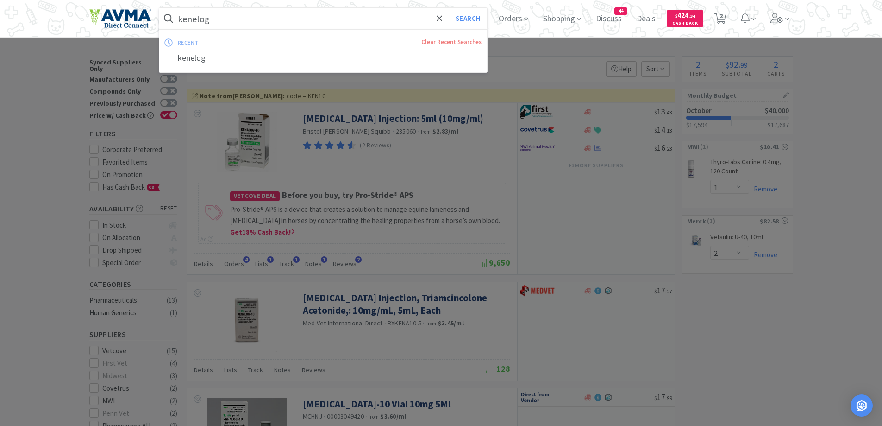
click at [199, 23] on input "kenelog" at bounding box center [323, 18] width 328 height 21
click at [195, 16] on input "kenelog" at bounding box center [323, 18] width 328 height 21
drag, startPoint x: 199, startPoint y: 20, endPoint x: 214, endPoint y: 21, distance: 14.9
click at [199, 20] on input "kenelog" at bounding box center [323, 18] width 328 height 21
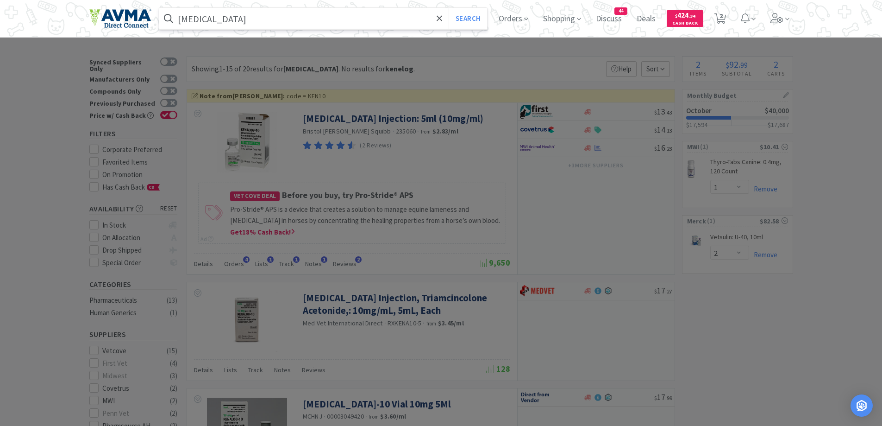
type input "[MEDICAL_DATA]"
click at [449, 8] on button "Search" at bounding box center [468, 18] width 38 height 21
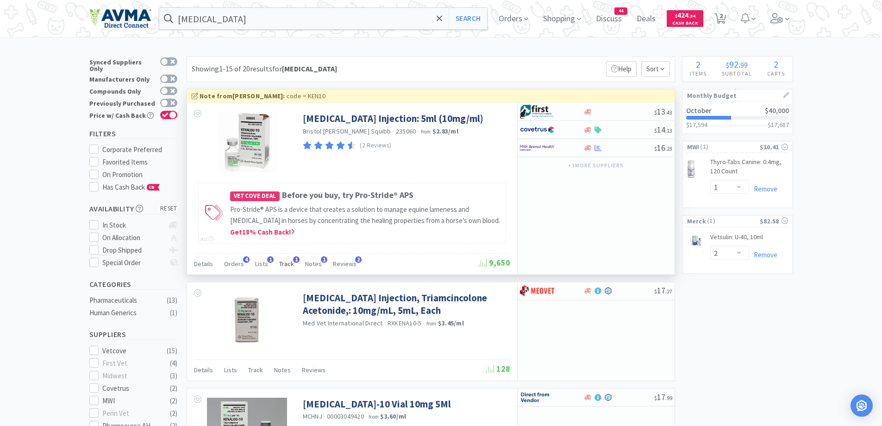
click at [286, 260] on span "Track" at bounding box center [286, 263] width 15 height 8
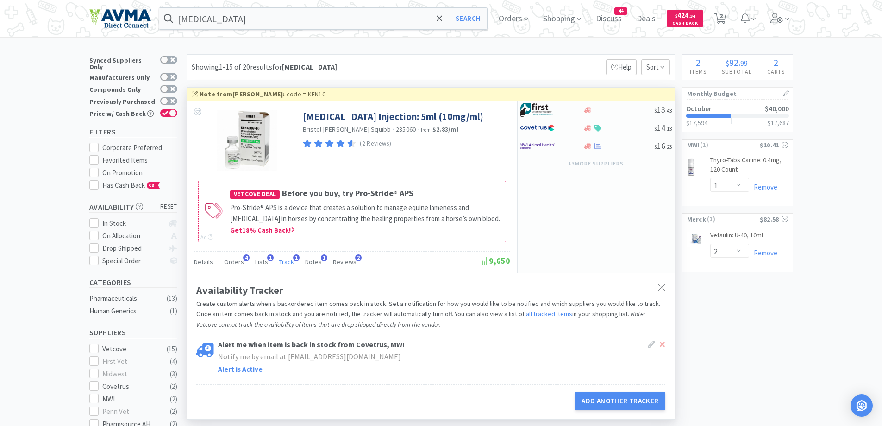
scroll to position [185, 0]
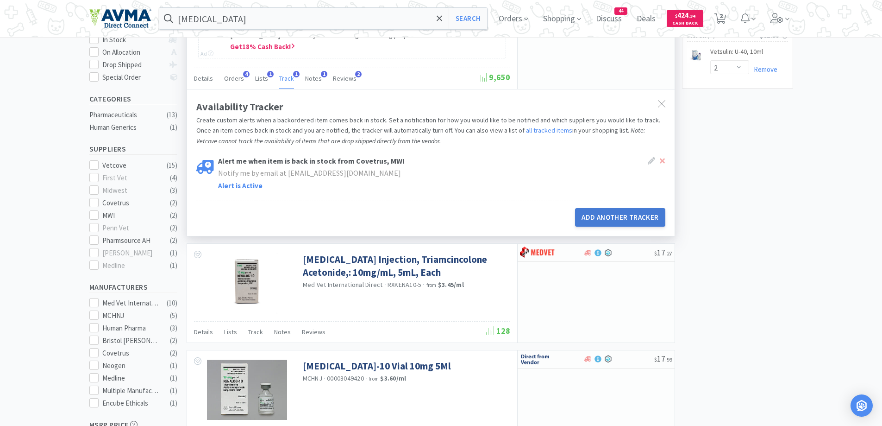
click at [629, 212] on button "Add Another Tracker" at bounding box center [620, 217] width 90 height 19
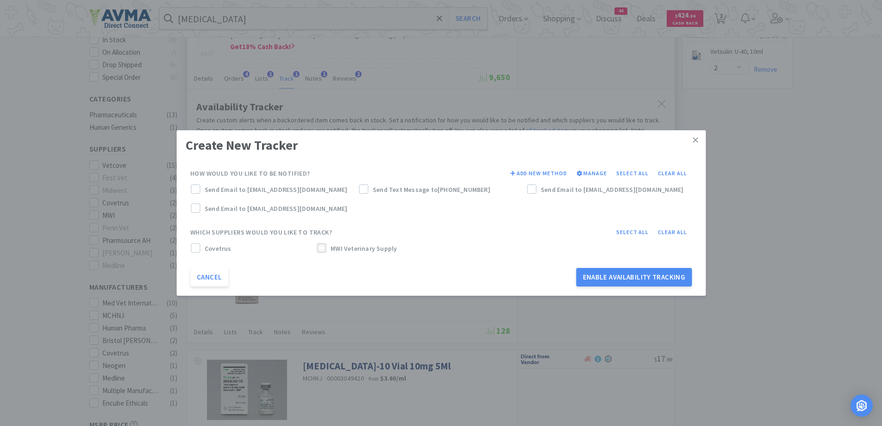
click at [320, 244] on div at bounding box center [321, 247] width 9 height 9
drag, startPoint x: 192, startPoint y: 188, endPoint x: 206, endPoint y: 188, distance: 14.4
click at [195, 188] on div at bounding box center [195, 188] width 9 height 9
click at [540, 194] on label "Send Email to [EMAIL_ADDRESS][DOMAIN_NAME]" at bounding box center [609, 189] width 164 height 10
drag, startPoint x: 654, startPoint y: 277, endPoint x: 651, endPoint y: 246, distance: 30.7
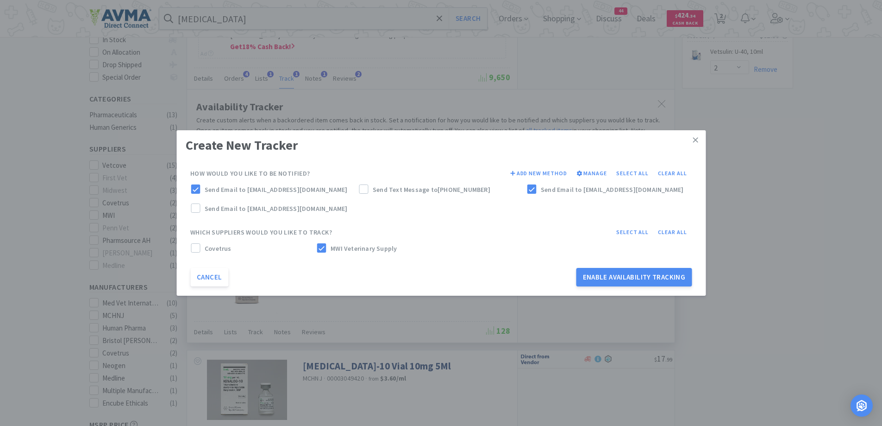
click at [654, 276] on button "Enable Availability Tracking" at bounding box center [635, 277] width 116 height 19
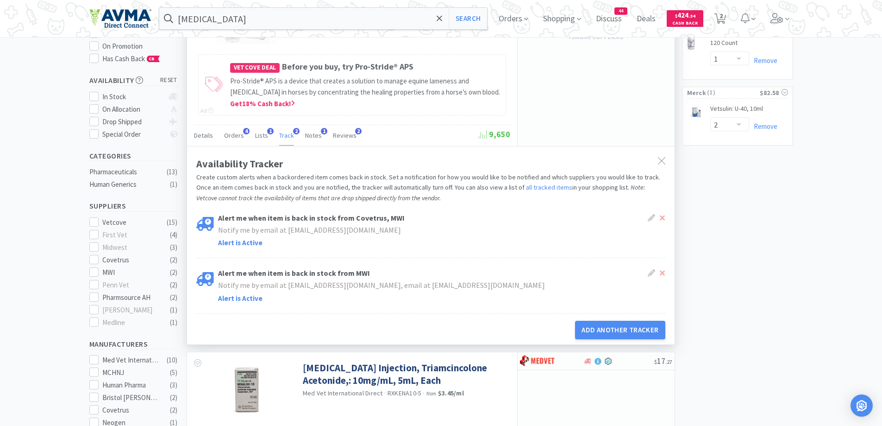
scroll to position [93, 0]
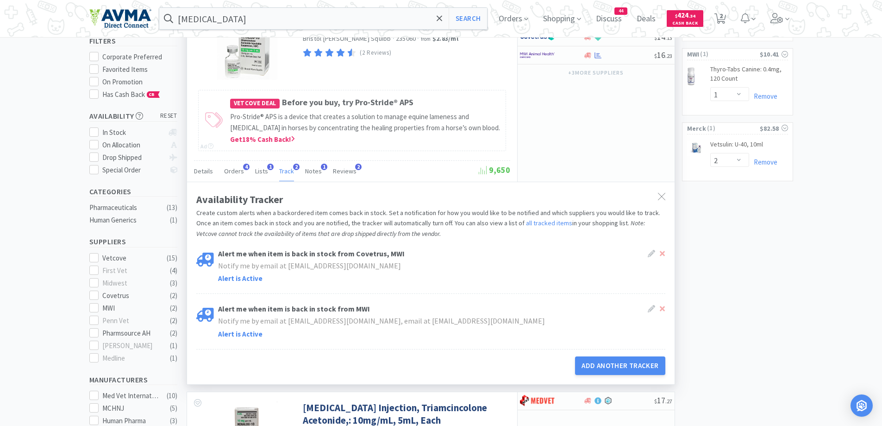
drag, startPoint x: 665, startPoint y: 197, endPoint x: 611, endPoint y: 203, distance: 54.5
click at [664, 198] on icon at bounding box center [661, 196] width 7 height 7
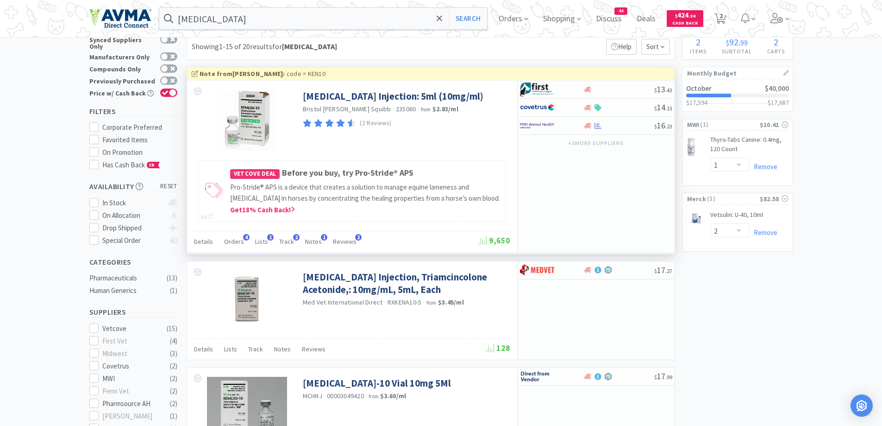
scroll to position [0, 0]
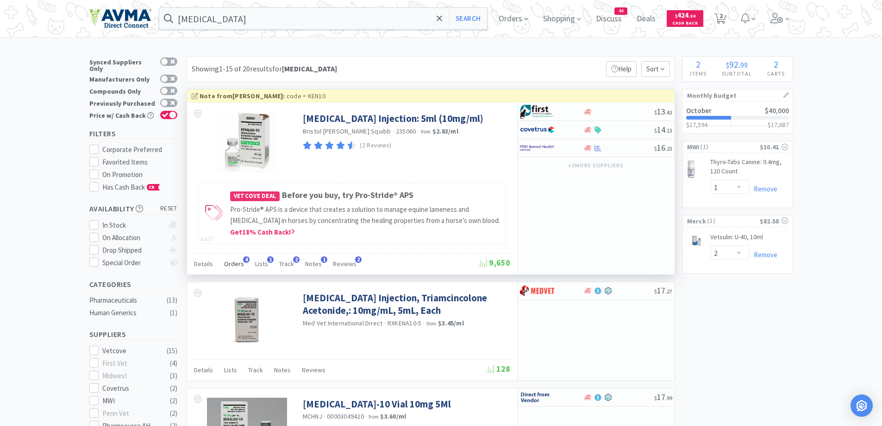
click at [241, 264] on span "Orders" at bounding box center [234, 263] width 20 height 8
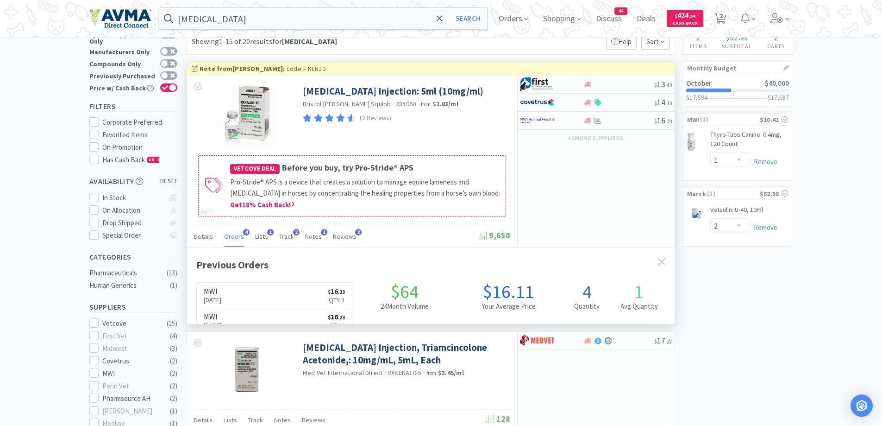
scroll to position [93, 0]
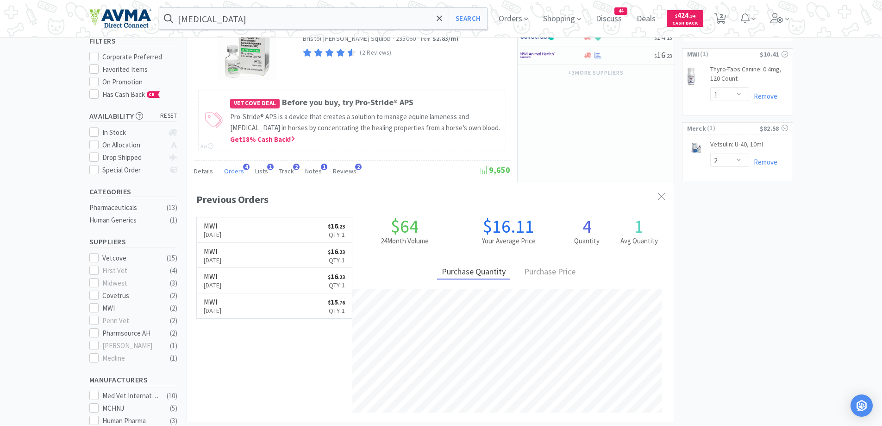
click at [265, 226] on link "MWI [DATE] $ 16 . 23 Qty: 1" at bounding box center [275, 229] width 156 height 25
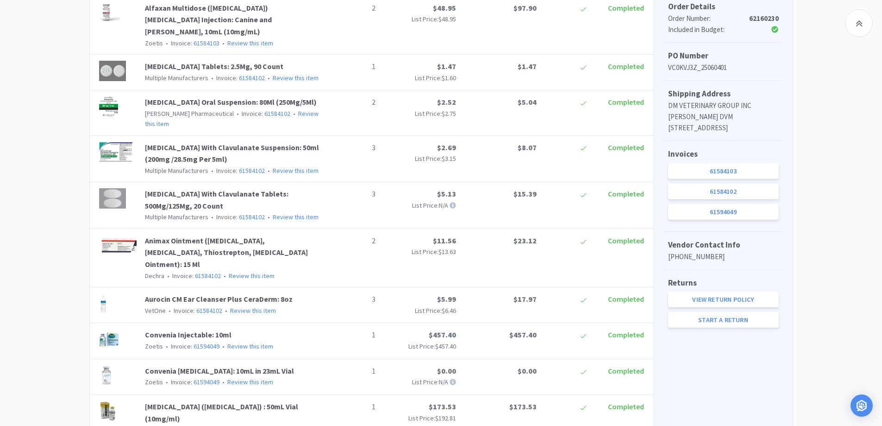
scroll to position [278, 0]
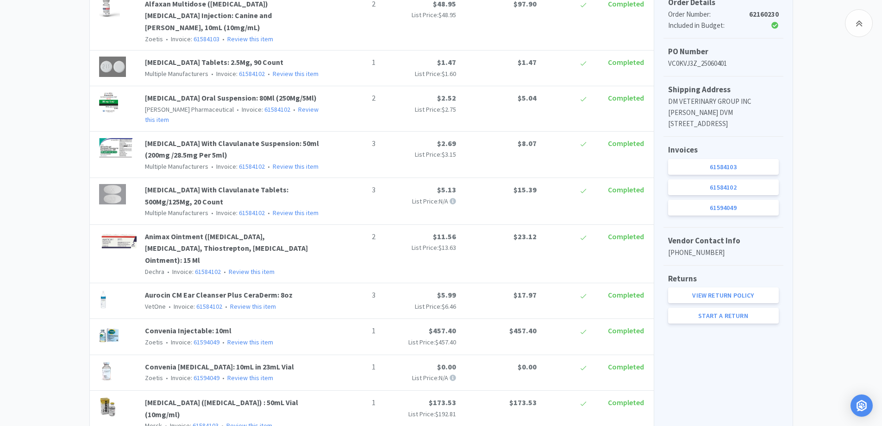
click at [720, 175] on link "61584103" at bounding box center [723, 167] width 111 height 16
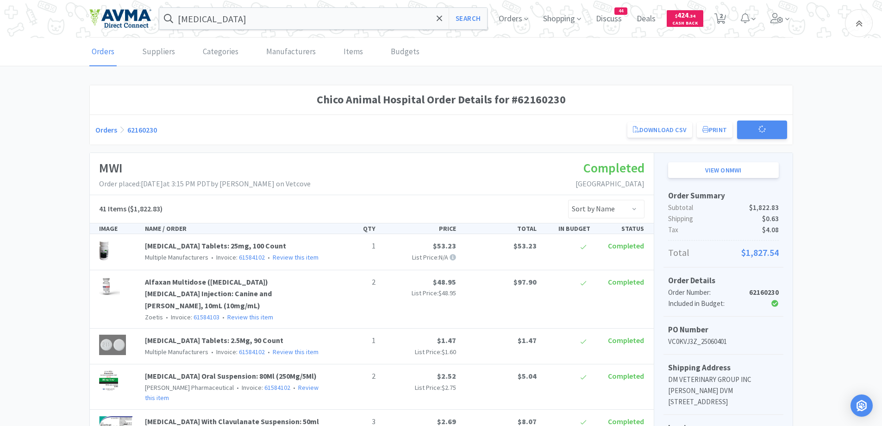
scroll to position [278, 0]
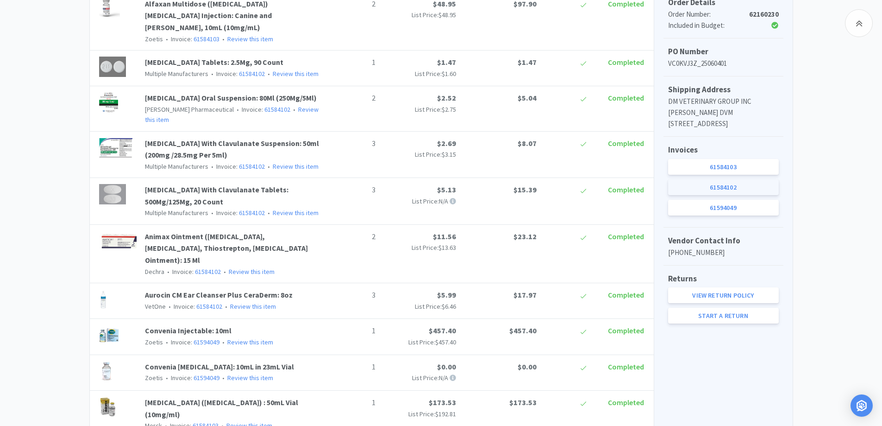
click at [765, 195] on link "61584102" at bounding box center [723, 187] width 111 height 16
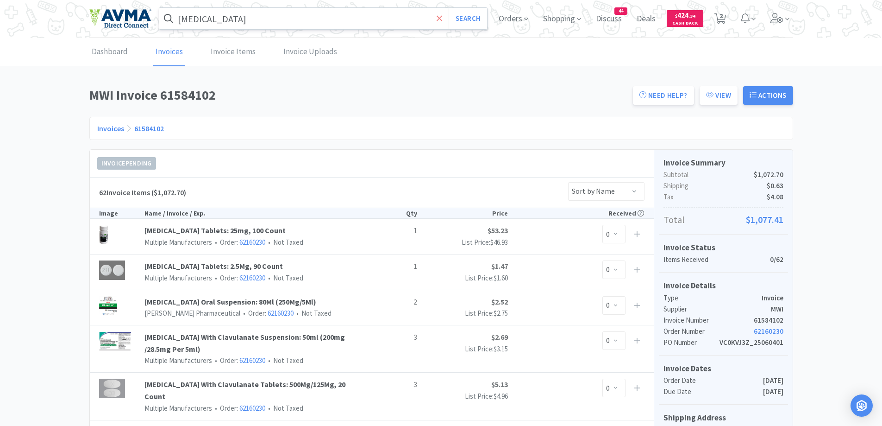
click at [437, 19] on icon at bounding box center [440, 18] width 6 height 9
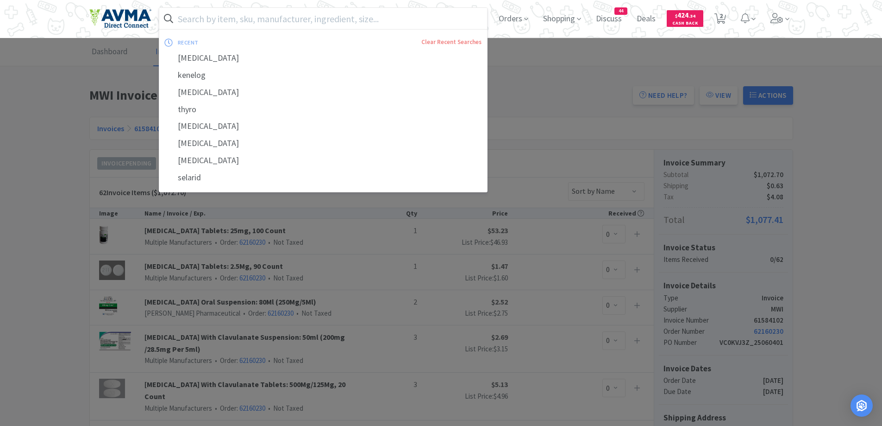
click at [296, 17] on input "text" at bounding box center [323, 18] width 328 height 21
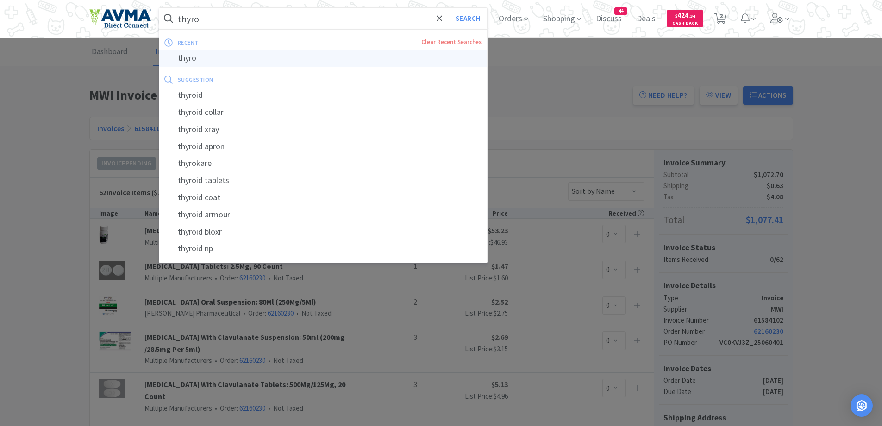
type input "thyro"
click at [218, 57] on div "thyro" at bounding box center [323, 58] width 328 height 17
select select "1"
select select "2"
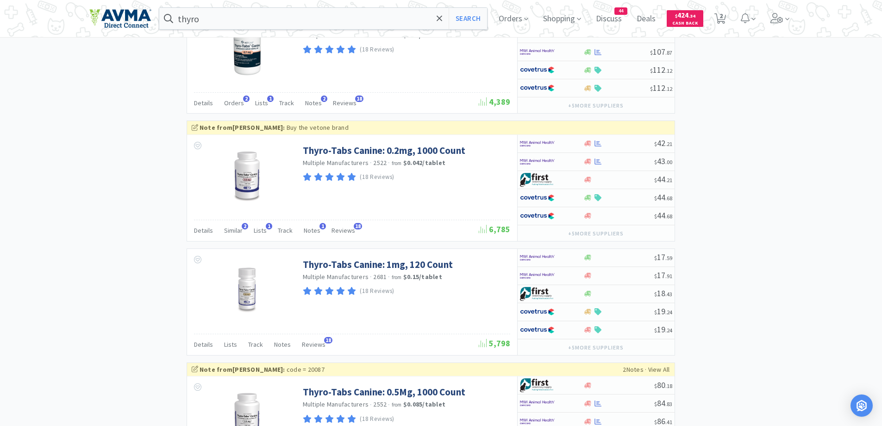
scroll to position [1482, 0]
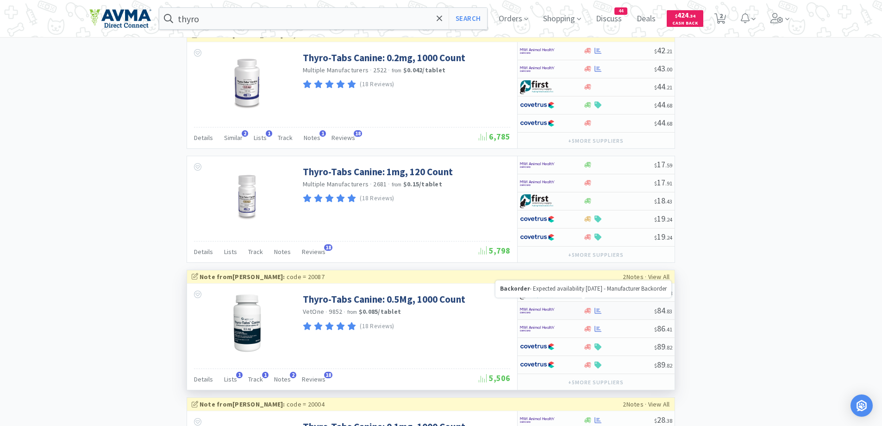
click at [591, 308] on icon at bounding box center [588, 310] width 7 height 7
select select "1"
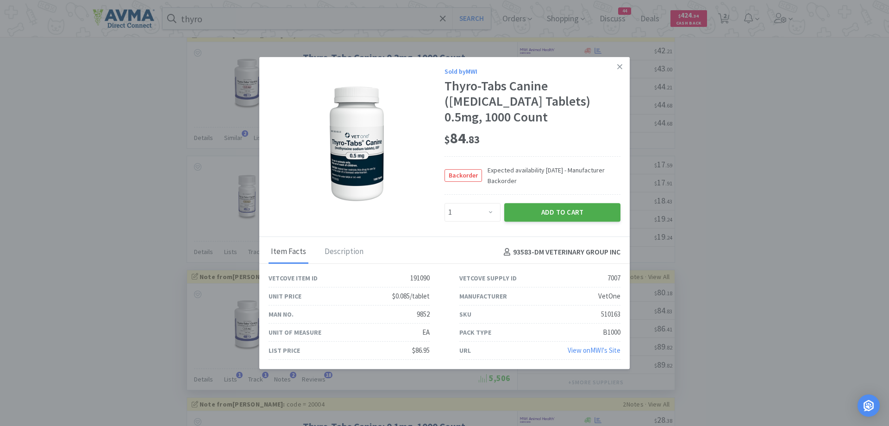
click at [556, 212] on button "Add to Cart" at bounding box center [562, 212] width 116 height 19
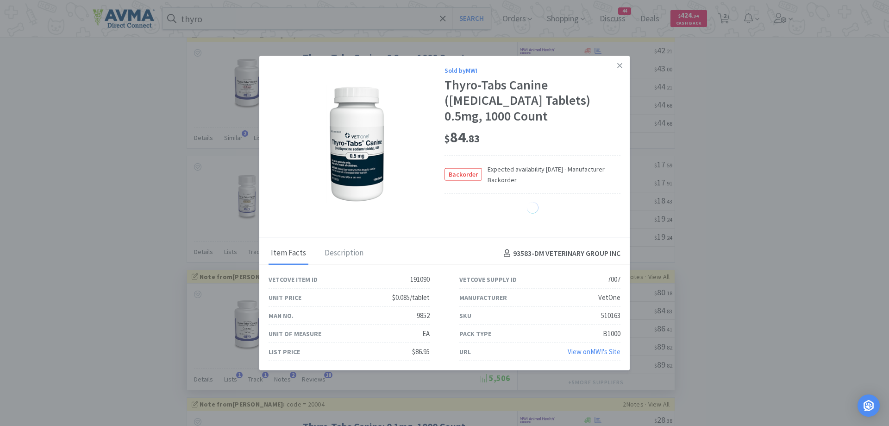
click at [601, 93] on div "Thyro-Tabs Canine ([MEDICAL_DATA] Tablets) 0.5mg, 1000 Count" at bounding box center [533, 100] width 176 height 47
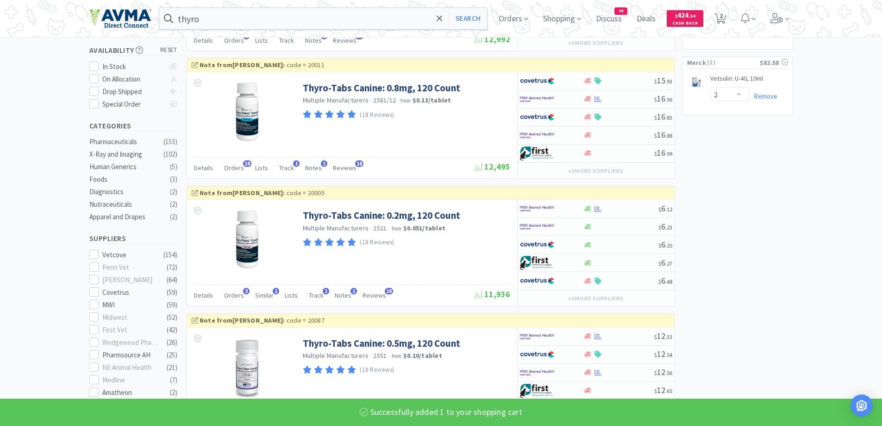
scroll to position [0, 0]
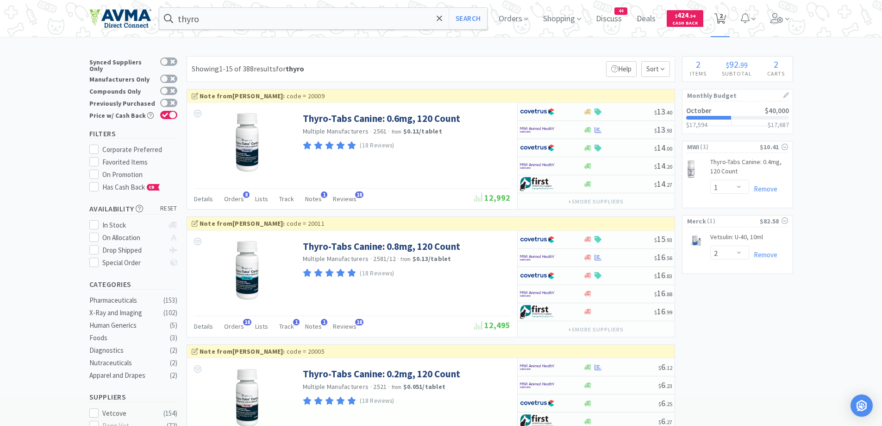
click at [723, 22] on span "2" at bounding box center [721, 15] width 3 height 37
select select "2"
select select "1"
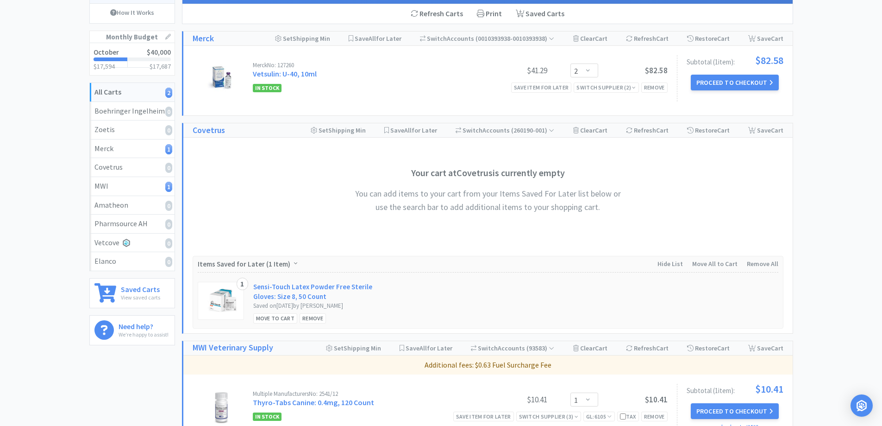
scroll to position [276, 0]
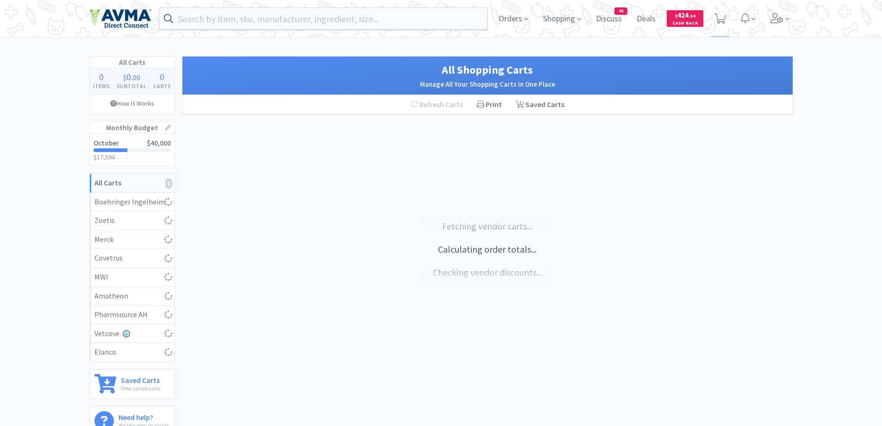
scroll to position [96, 0]
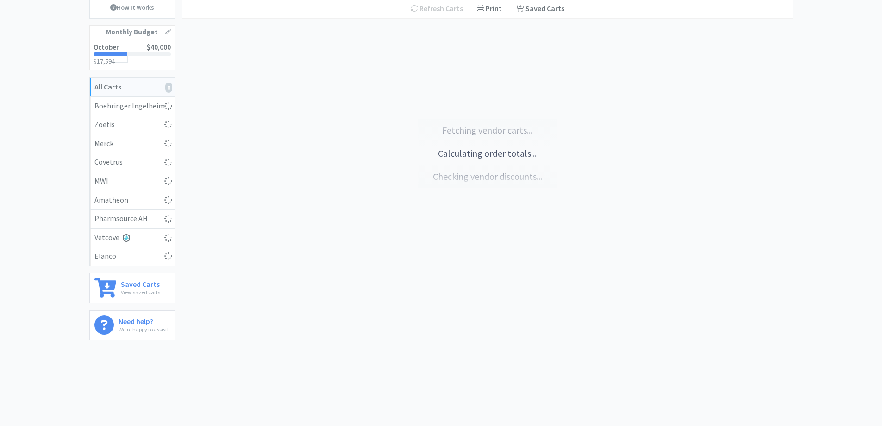
select select "1"
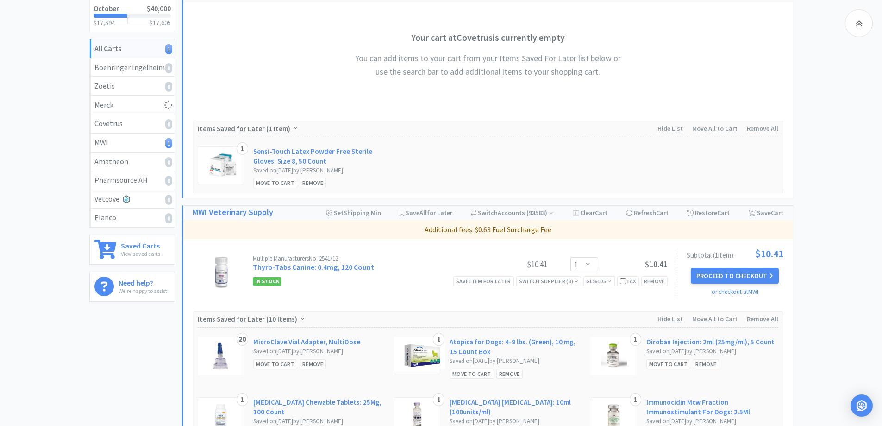
scroll to position [0, 0]
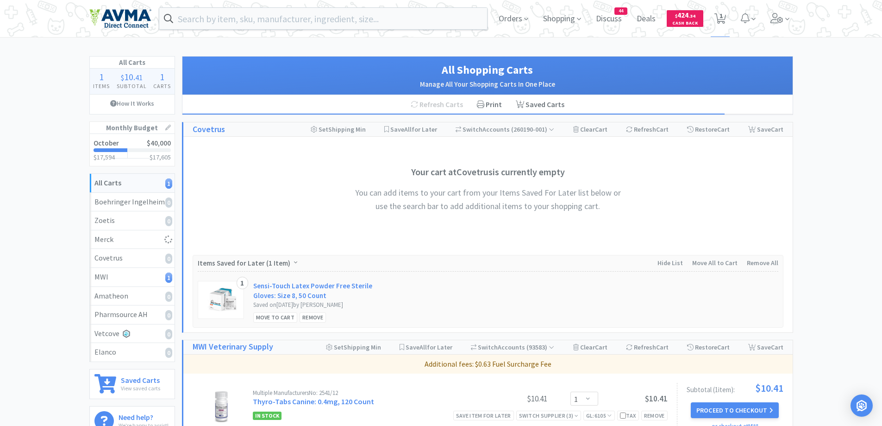
select select "2"
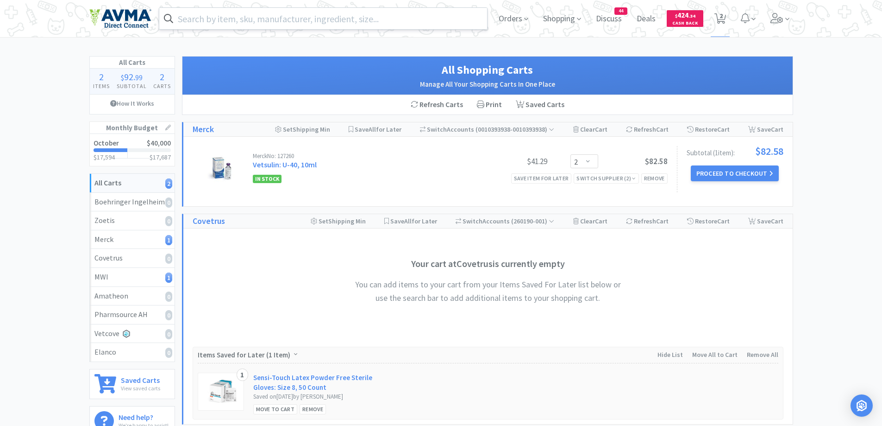
click at [365, 14] on input "text" at bounding box center [323, 18] width 328 height 21
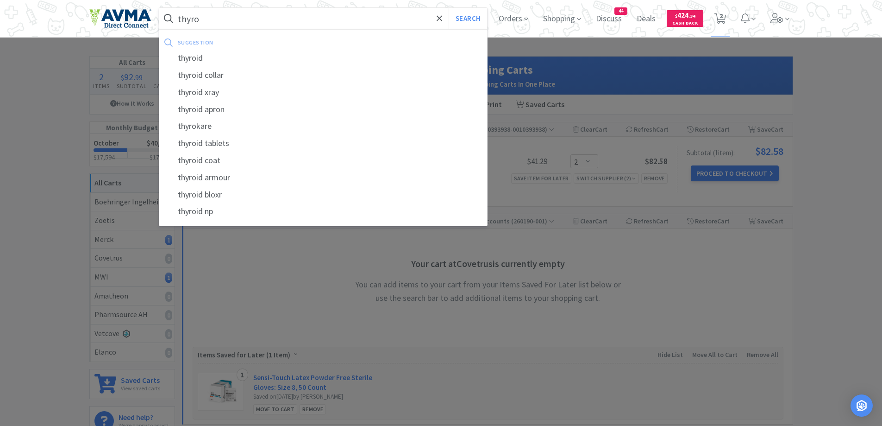
type input "thyro"
click at [449, 8] on button "Search" at bounding box center [468, 18] width 38 height 21
select select "1"
select select "2"
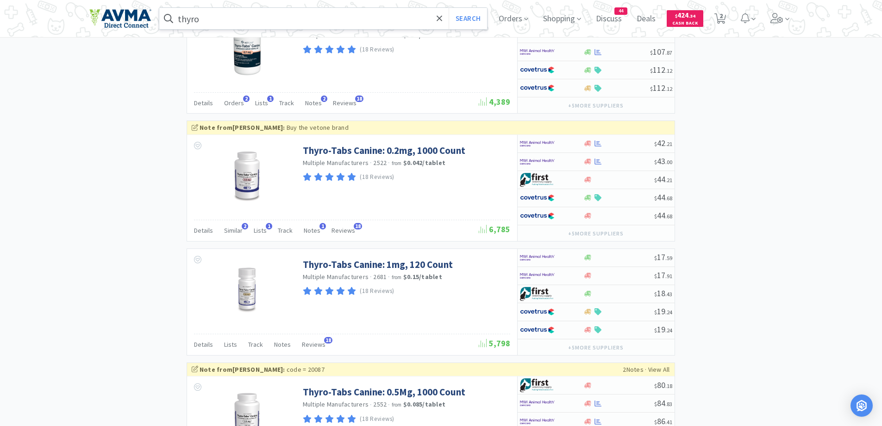
scroll to position [1661, 0]
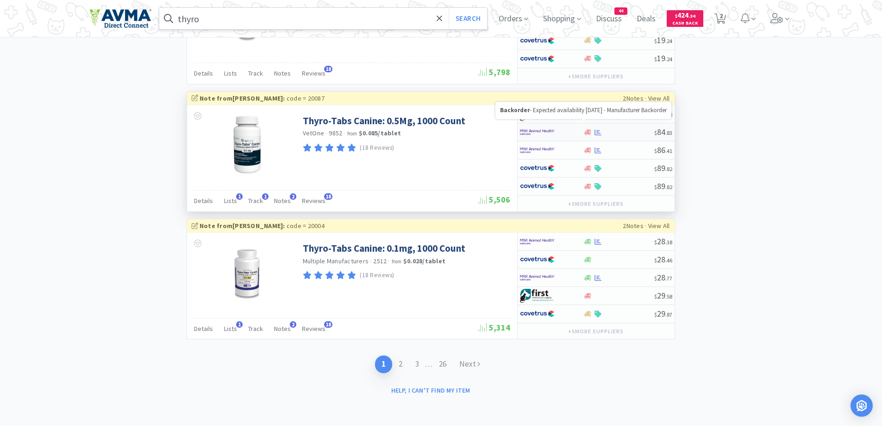
click at [585, 132] on icon at bounding box center [588, 132] width 7 height 7
select select "1"
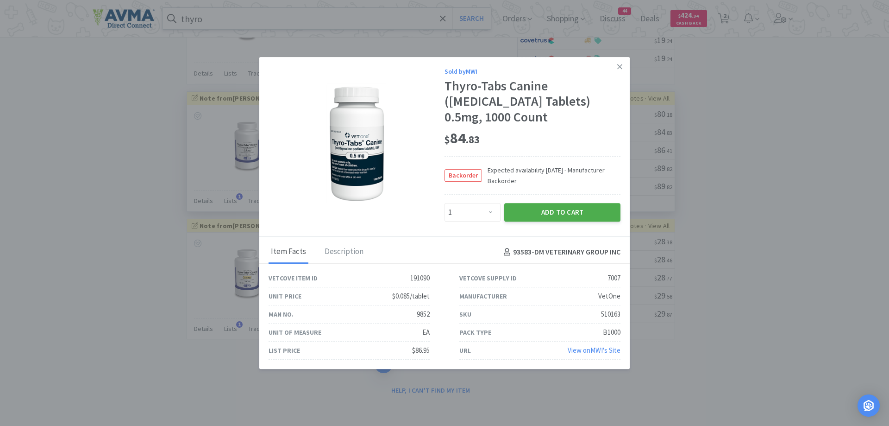
click at [540, 218] on button "Add to Cart" at bounding box center [562, 212] width 116 height 19
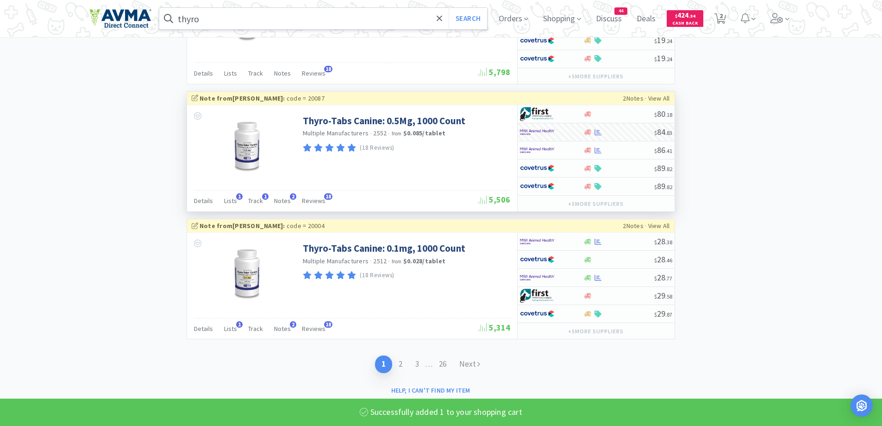
select select "2"
click at [720, 13] on icon at bounding box center [721, 18] width 12 height 10
select select "2"
select select "1"
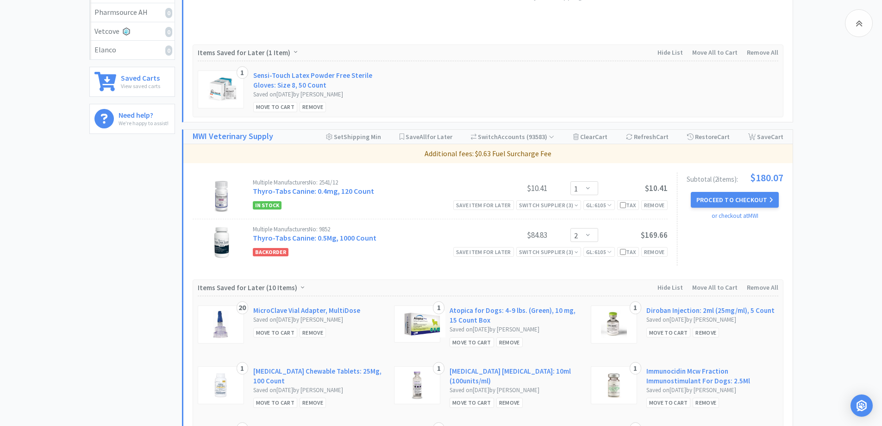
scroll to position [371, 0]
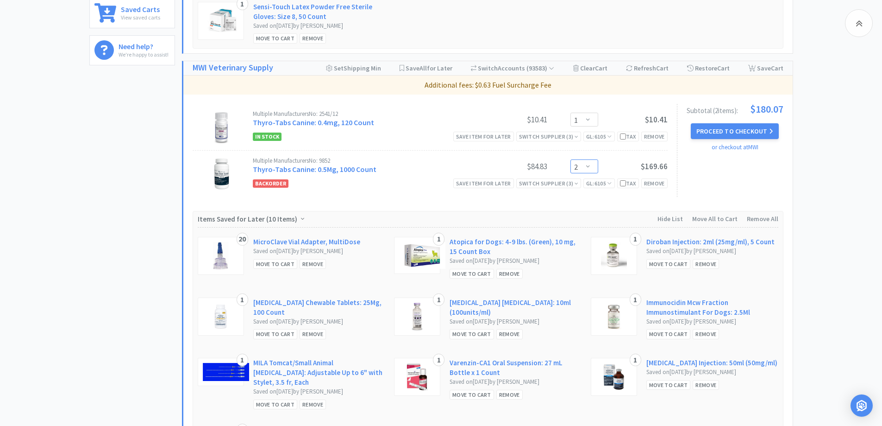
click at [587, 169] on select "Enter Quantity 1 2 3 4 5 6 7 8 9 10 11 12 13 14 15 16 17 18 19 20 Enter Quantity" at bounding box center [585, 166] width 28 height 14
click at [571, 159] on select "Enter Quantity 1 2 3 4 5 6 7 8 9 10 11 12 13 14 15 16 17 18 19 20 Enter Quantity" at bounding box center [585, 166] width 28 height 14
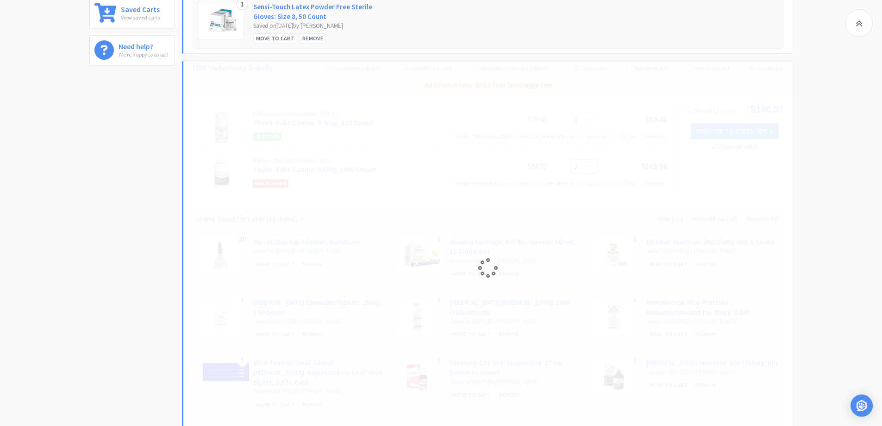
select select "1"
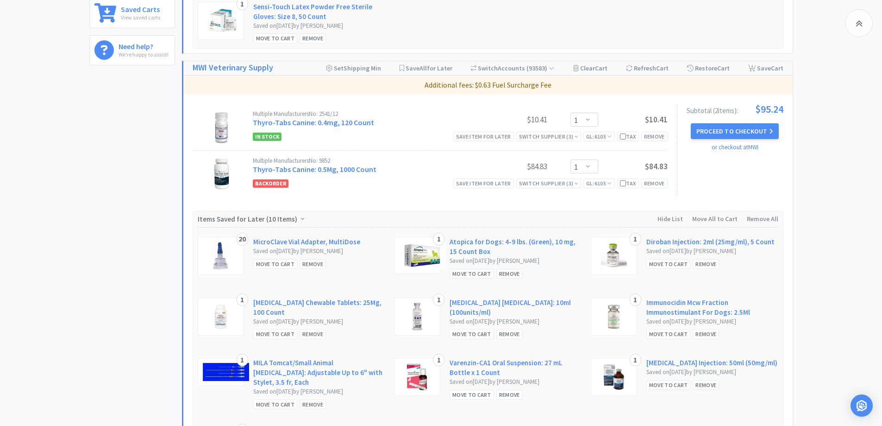
click at [810, 140] on div "All Carts 3 Items $ 177 . 82 Subtotal 2 Carts How It Works Monthly Budget Octob…" at bounding box center [441, 88] width 882 height 806
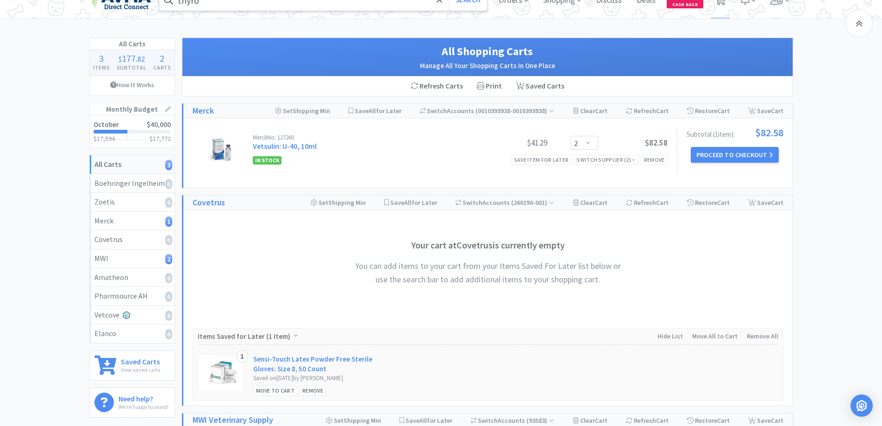
scroll to position [0, 0]
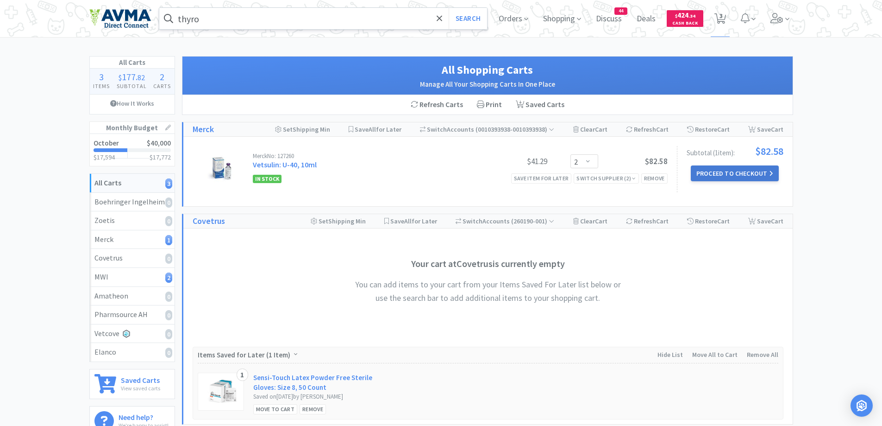
click at [727, 172] on button "Proceed to Checkout" at bounding box center [735, 173] width 88 height 16
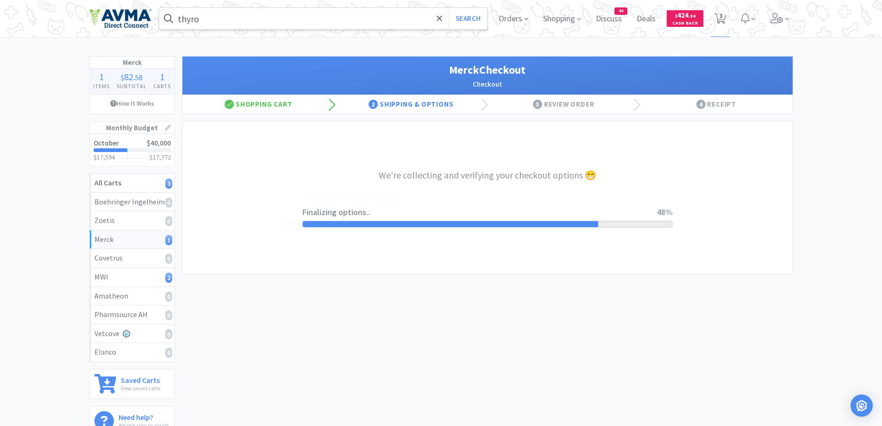
select select "INVOICE"
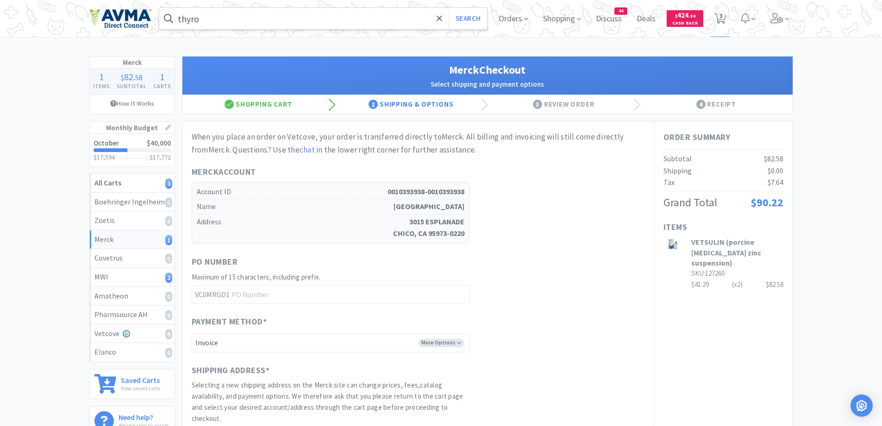
click at [832, 172] on div "Merck 1 Items $ 82 . 58 Subtotal 1 Carts How It Works Monthly Budget October $4…" at bounding box center [441, 328] width 882 height 544
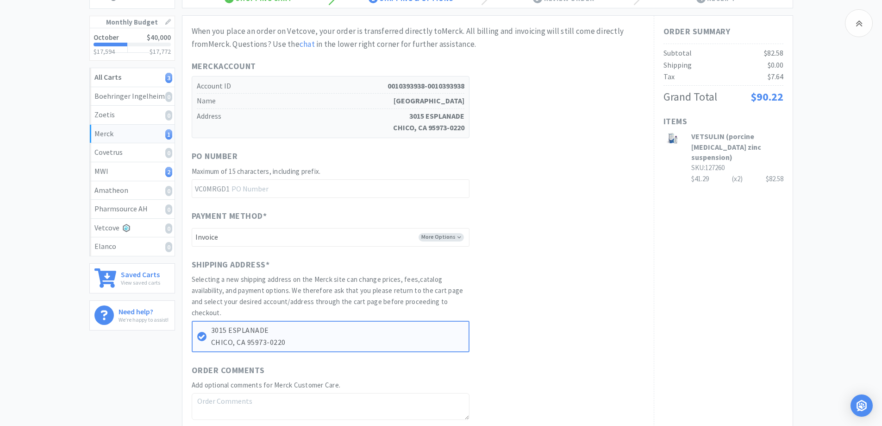
scroll to position [185, 0]
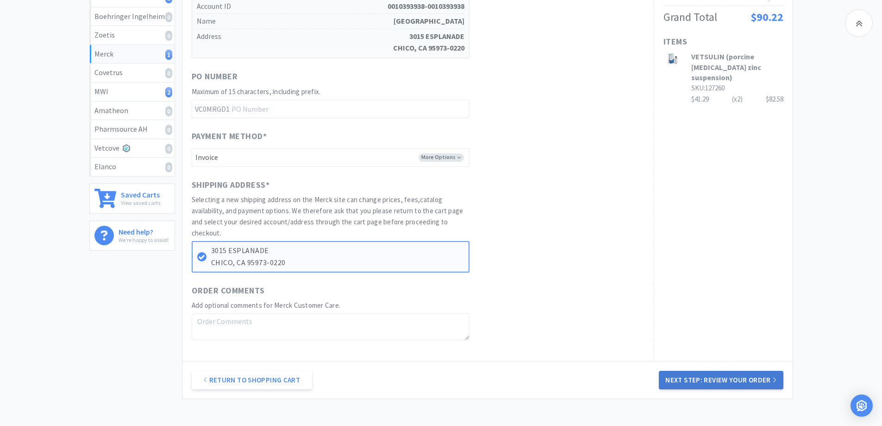
click at [745, 378] on button "Next Step: Review Your Order" at bounding box center [721, 380] width 124 height 19
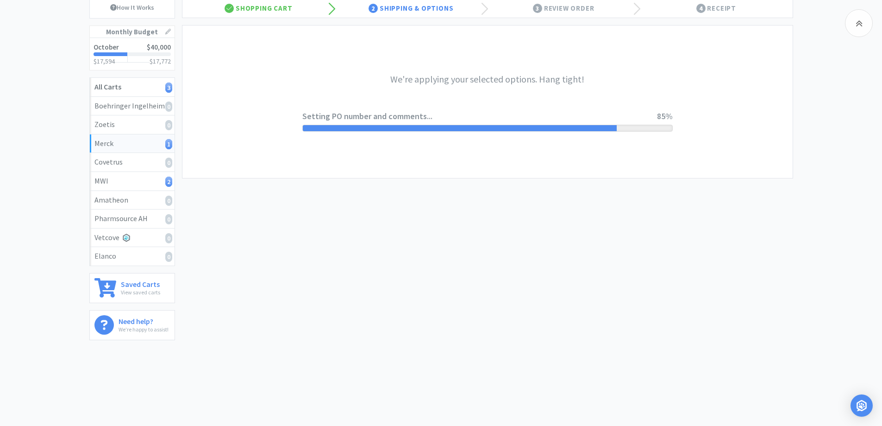
scroll to position [0, 0]
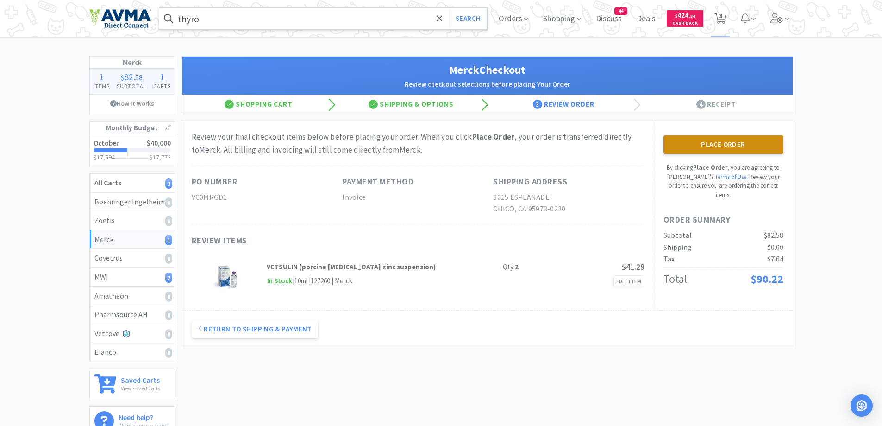
click at [751, 148] on button "Place Order" at bounding box center [724, 144] width 120 height 19
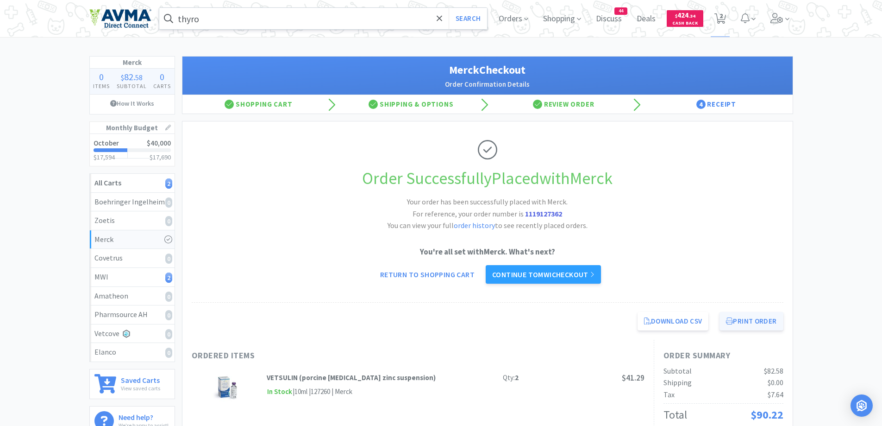
click at [762, 323] on button "Print Order" at bounding box center [751, 321] width 63 height 19
click at [722, 17] on span "2" at bounding box center [721, 15] width 3 height 37
select select "1"
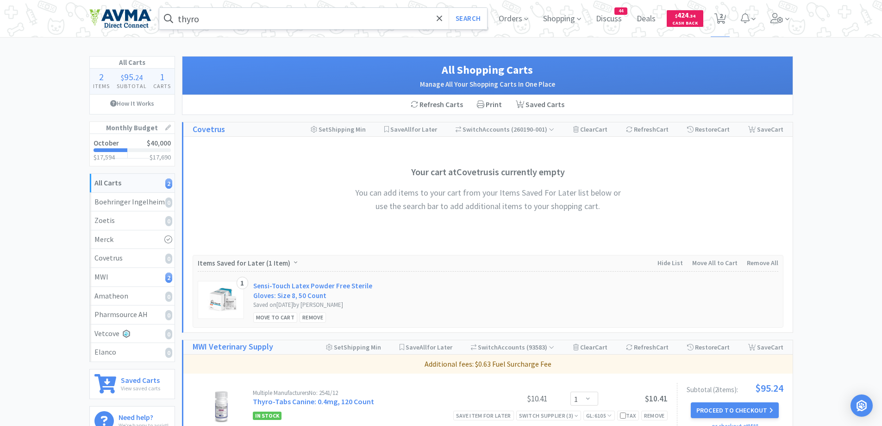
click at [867, 180] on div "All Carts 2 Items $ 95 . 24 Subtotal 1 Carts How It Works Monthly Budget Octobe…" at bounding box center [441, 413] width 882 height 715
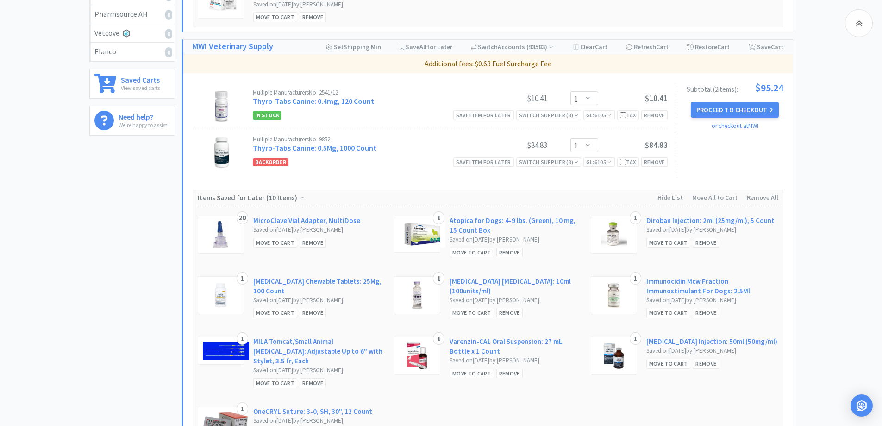
scroll to position [278, 0]
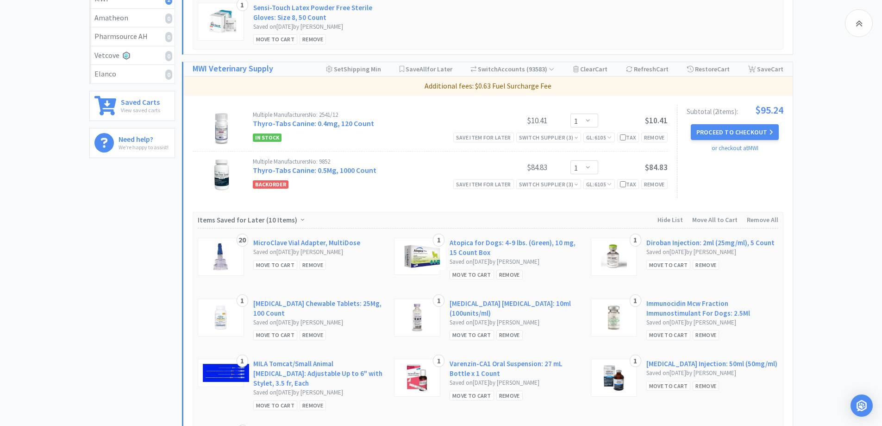
click at [859, 136] on div "All Carts 2 Items $ 95 . 24 Subtotal 1 Carts How It Works Monthly Budget Octobe…" at bounding box center [441, 135] width 882 height 715
drag, startPoint x: 47, startPoint y: 49, endPoint x: 69, endPoint y: 95, distance: 51.2
click at [47, 49] on div "All Carts 2 Items $ 95 . 24 Subtotal 1 Carts How It Works Monthly Budget Octobe…" at bounding box center [441, 135] width 882 height 715
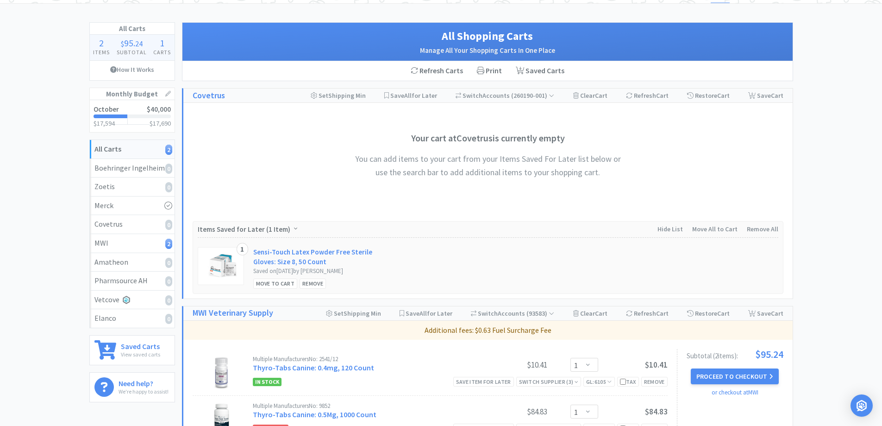
scroll to position [0, 0]
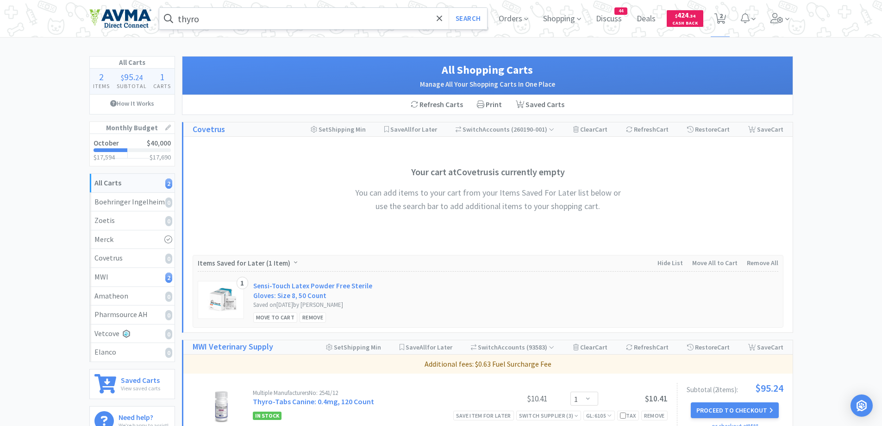
click at [273, 17] on input "thyro" at bounding box center [323, 18] width 328 height 21
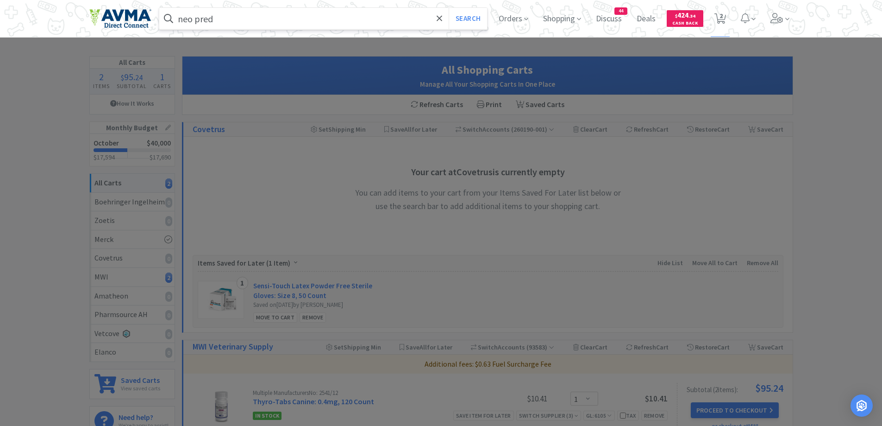
type input "neo pred"
click at [449, 8] on button "Search" at bounding box center [468, 18] width 38 height 21
select select "1"
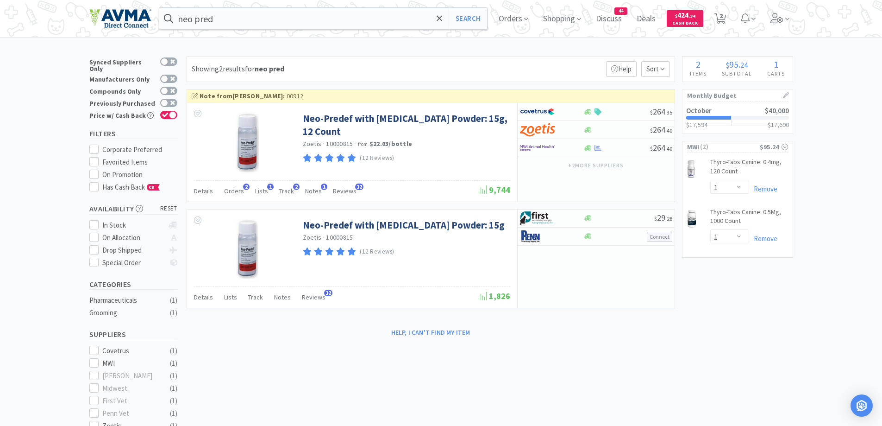
drag, startPoint x: 91, startPoint y: 49, endPoint x: 129, endPoint y: 44, distance: 38.7
click at [91, 49] on div "neo pred Search Orders Shopping Discuss Discuss 44 Deals Deals $ 424 . 34 Cash …" at bounding box center [441, 295] width 882 height 591
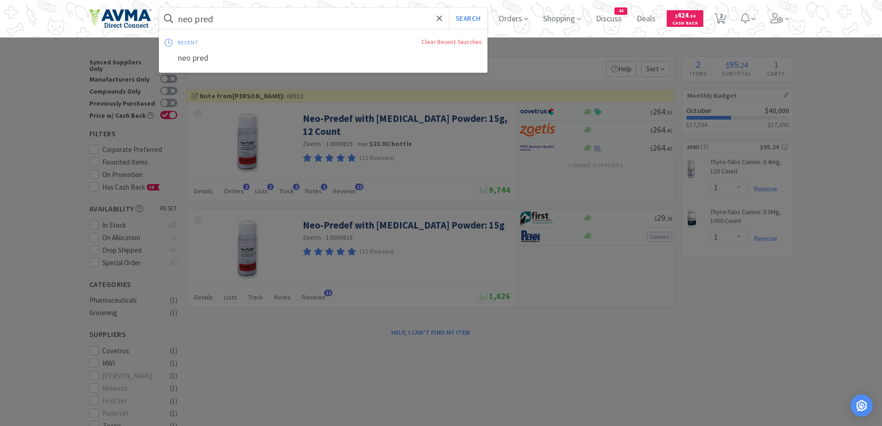
click at [312, 27] on input "neo pred" at bounding box center [323, 18] width 328 height 21
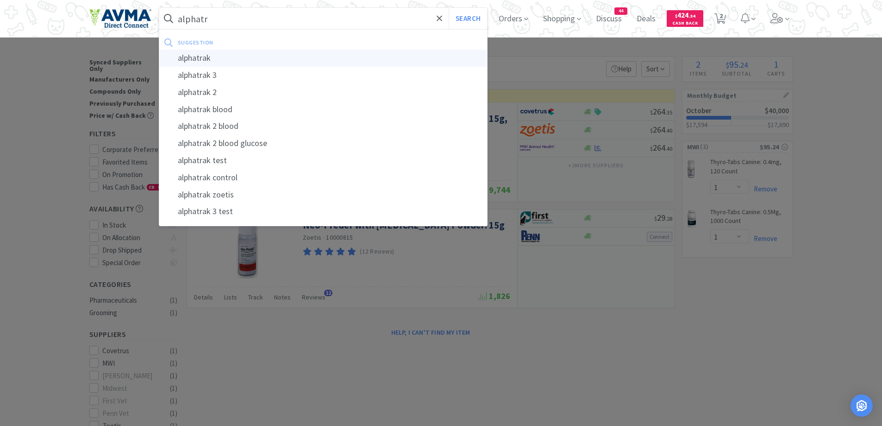
type input "alphatrak"
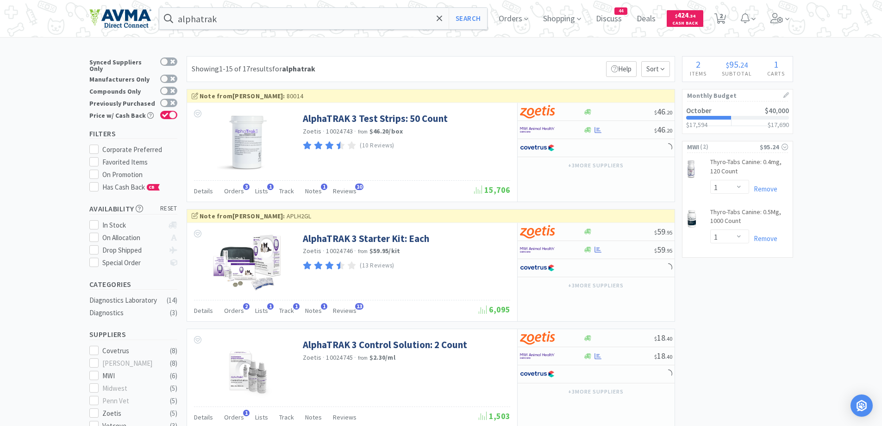
click at [717, 13] on span "2" at bounding box center [720, 18] width 19 height 37
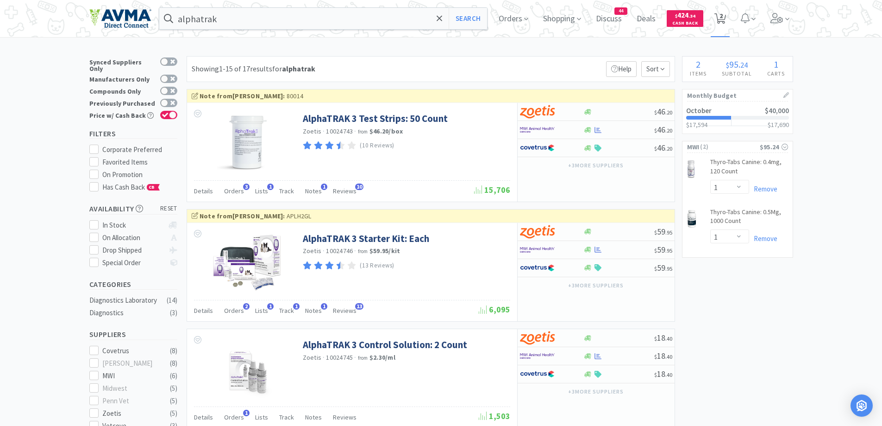
select select "1"
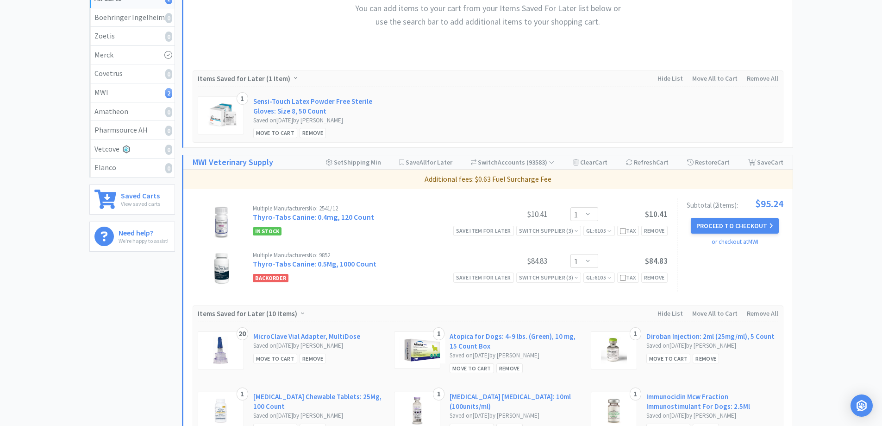
scroll to position [185, 0]
click at [107, 345] on div "All Carts 2 Items $ 95 . 24 Subtotal 1 Carts How It Works Monthly Budget Octobe…" at bounding box center [135, 228] width 93 height 715
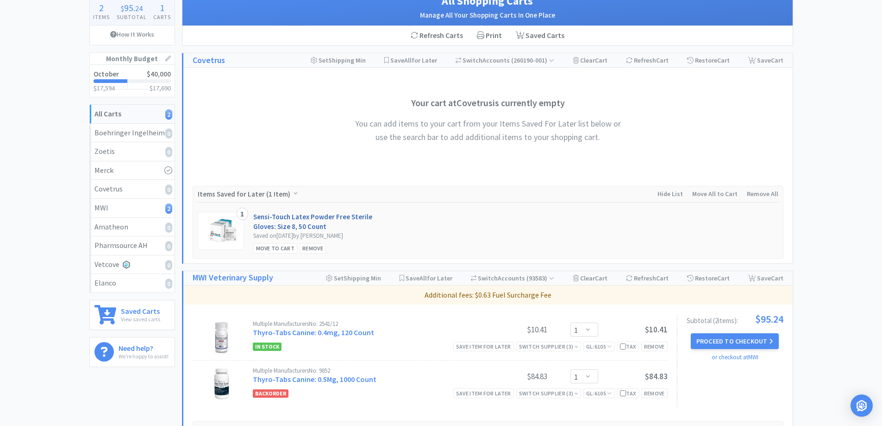
scroll to position [0, 0]
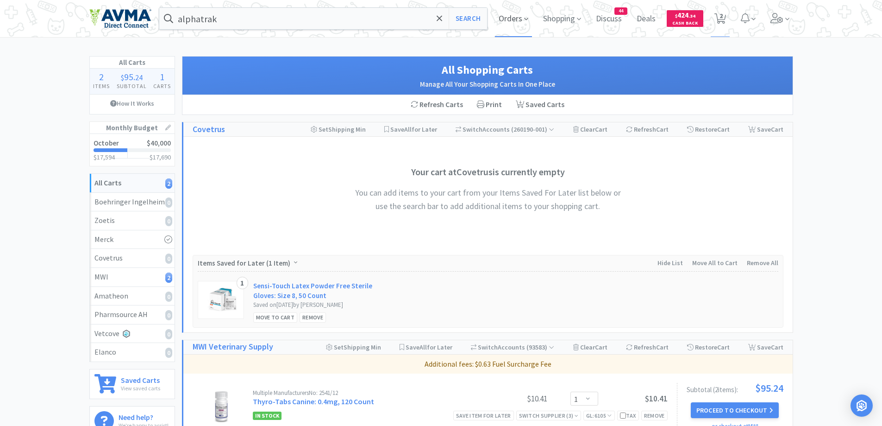
click at [513, 13] on span "Orders" at bounding box center [513, 18] width 37 height 37
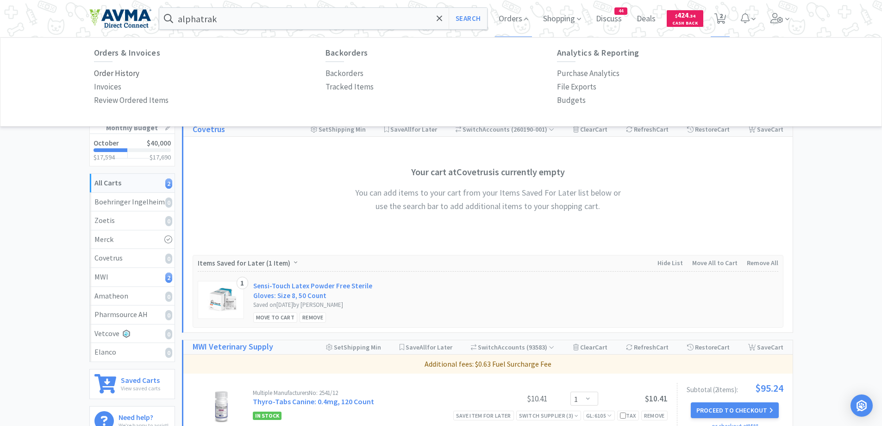
click at [123, 70] on p "Order History" at bounding box center [116, 73] width 45 height 13
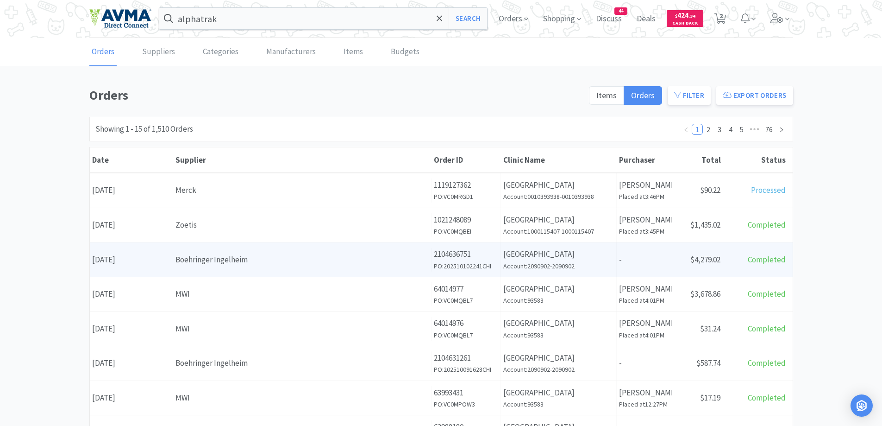
click at [264, 256] on div "Boehringer Ingelheim" at bounding box center [302, 259] width 253 height 13
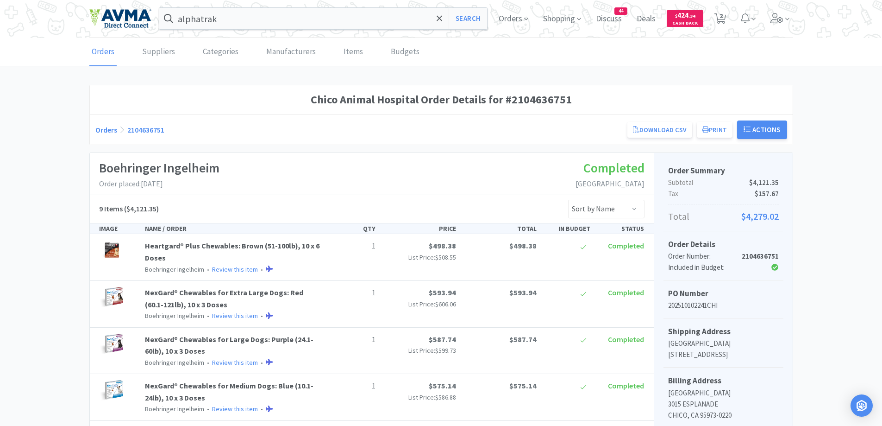
click at [860, 172] on div "Chico Animal Hospital Order Details for #2104636751 Orders 2104636751 Download …" at bounding box center [441, 387] width 882 height 604
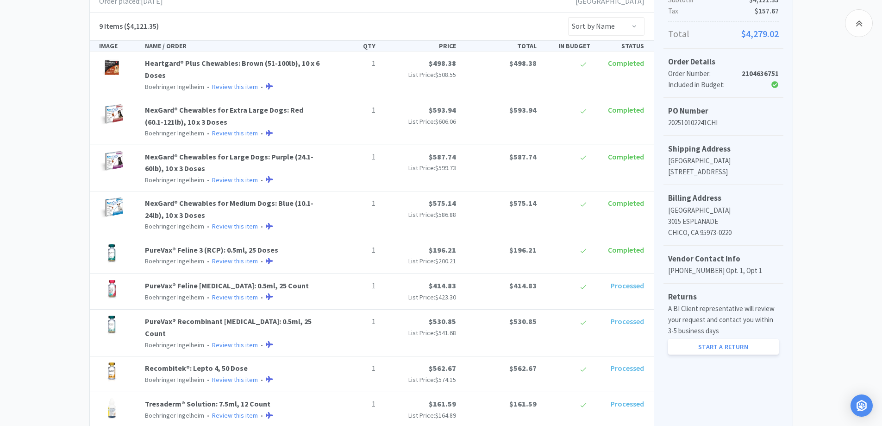
scroll to position [281, 0]
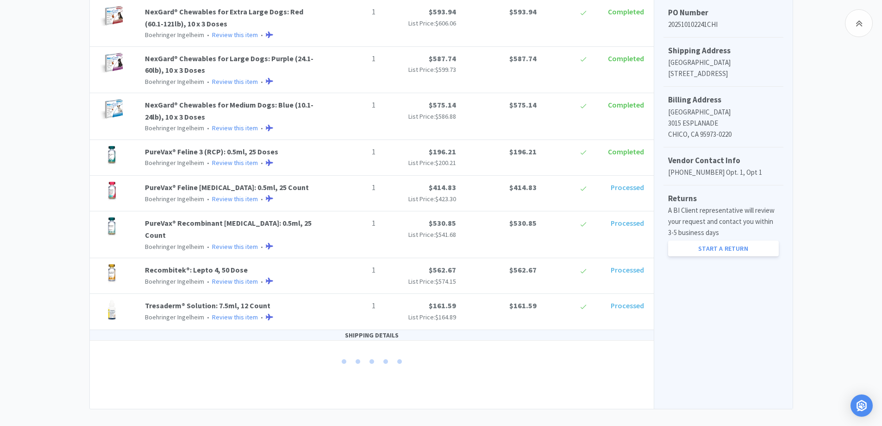
click at [44, 215] on div "Chico Animal Hospital Order Details for #2104636751 Orders 2104636751 Download …" at bounding box center [441, 106] width 882 height 604
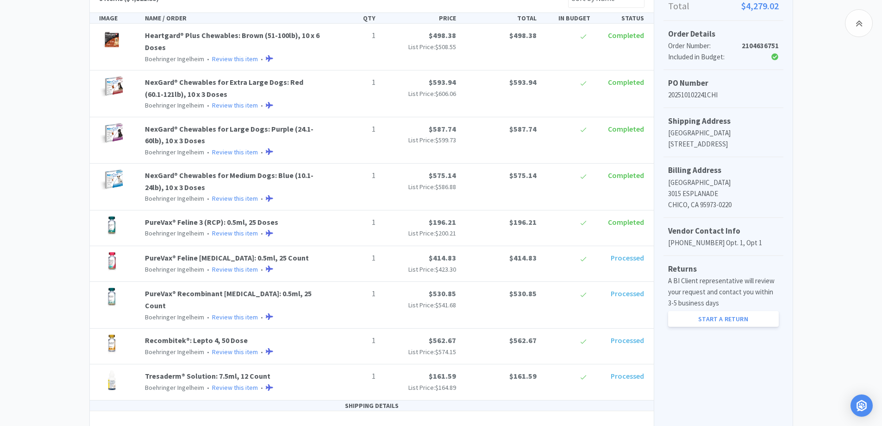
scroll to position [188, 0]
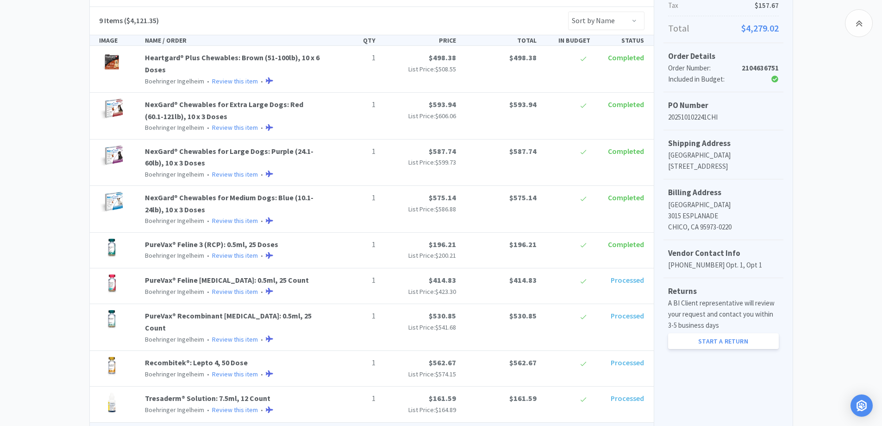
click at [27, 184] on div "Chico Animal Hospital Order Details for #2104636751 Orders 2104636751 Download …" at bounding box center [441, 199] width 882 height 604
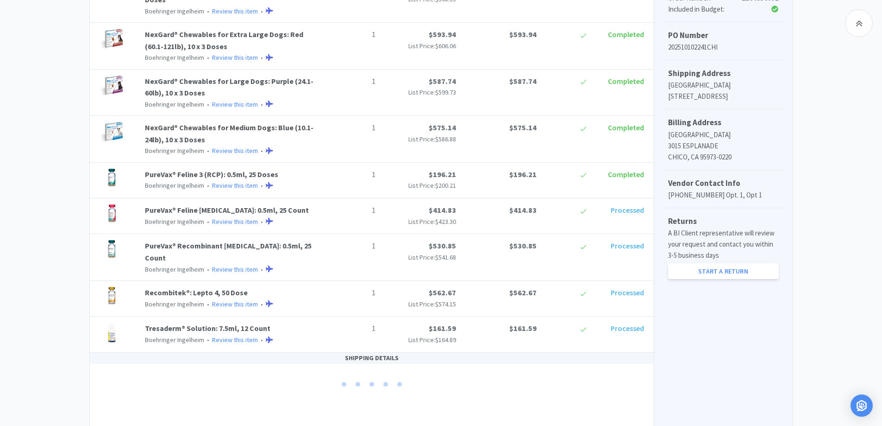
scroll to position [281, 0]
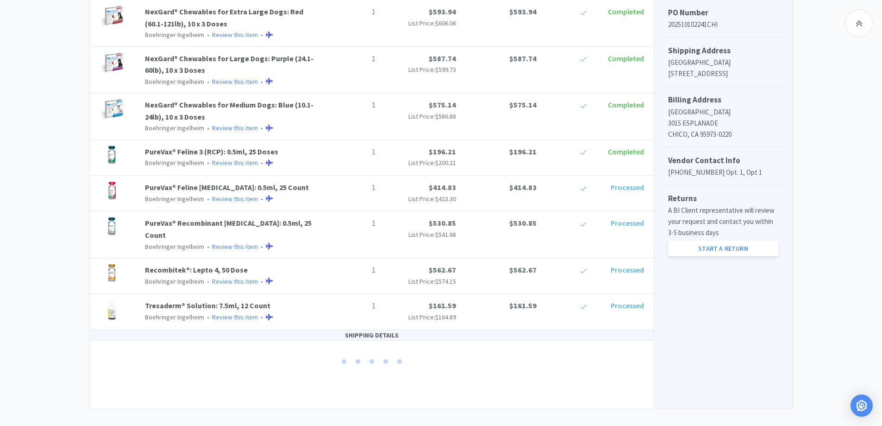
click at [69, 164] on div "Chico Animal Hospital Order Details for #2104636751 Orders 2104636751 Download …" at bounding box center [441, 106] width 882 height 604
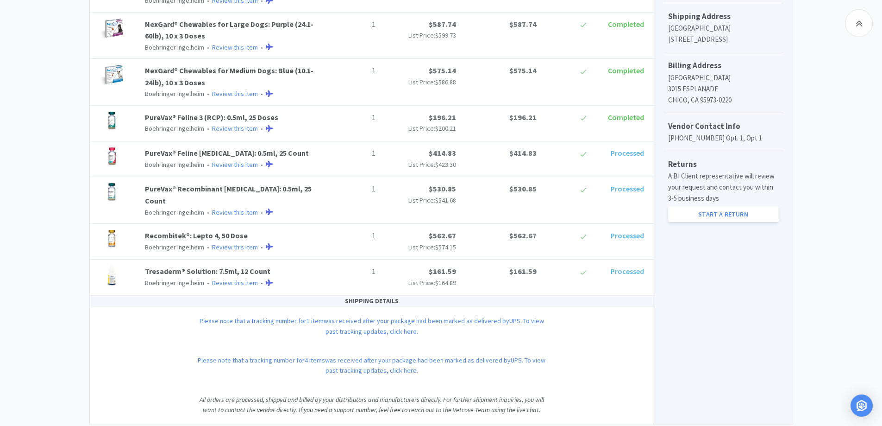
scroll to position [331, 0]
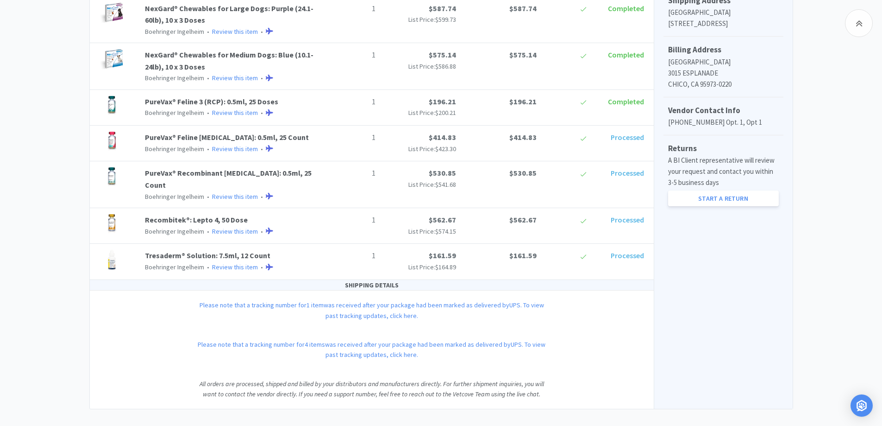
click at [17, 280] on div "Chico Animal Hospital Order Details for #2104636751 Orders 2104636751 Download …" at bounding box center [441, 81] width 882 height 654
click at [66, 236] on div "Chico Animal Hospital Order Details for #2104636751 Orders 2104636751 Download …" at bounding box center [441, 81] width 882 height 654
click at [67, 296] on div "Chico Animal Hospital Order Details for #2104636751 Orders 2104636751 Download …" at bounding box center [441, 81] width 882 height 654
